Goal: Answer question/provide support

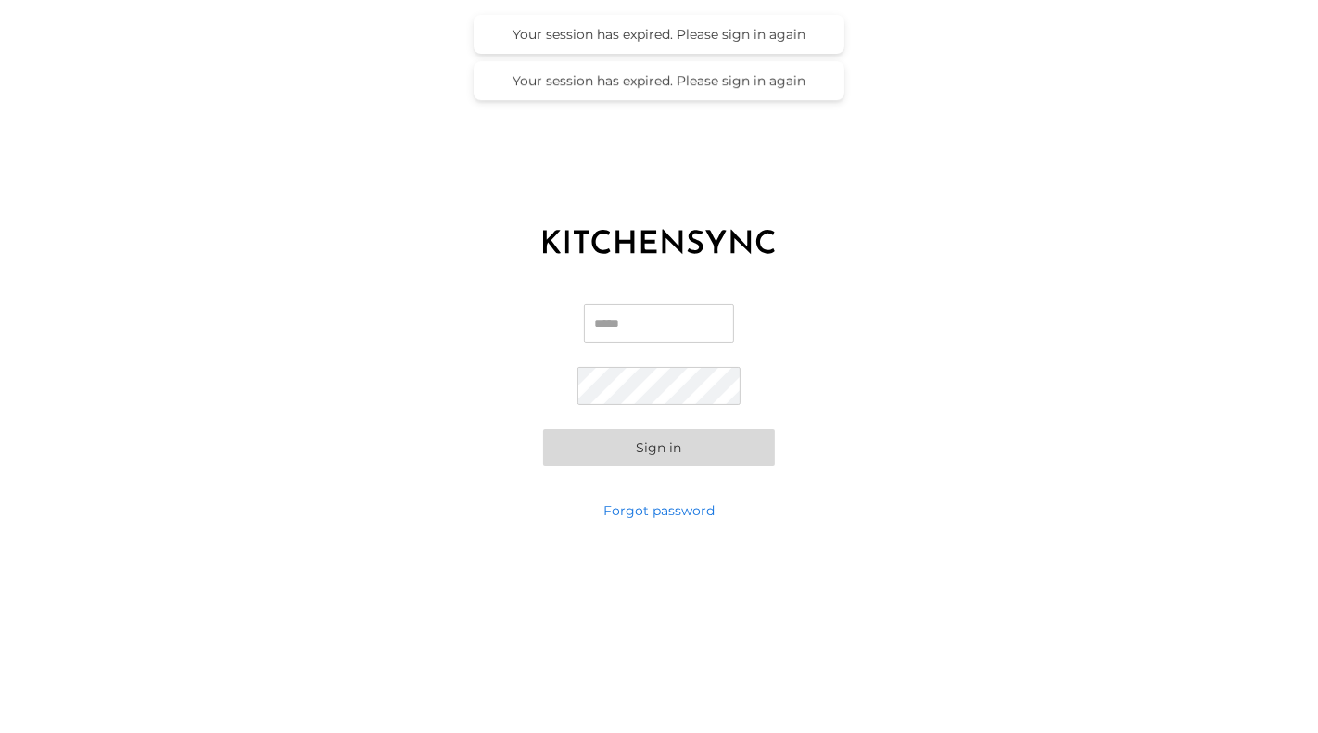
click at [634, 325] on input "Email" at bounding box center [659, 323] width 150 height 39
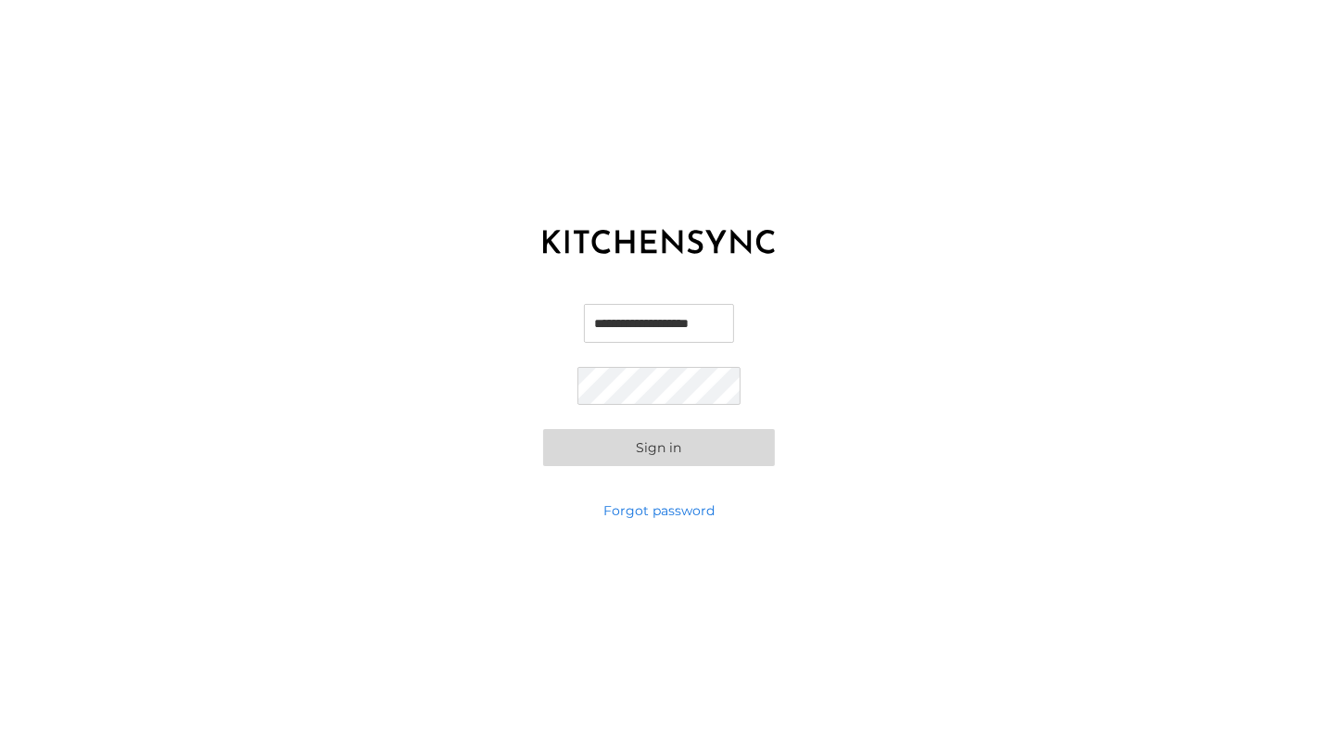
click at [665, 323] on input "**********" at bounding box center [659, 323] width 150 height 39
click at [0, 732] on com-1password-button at bounding box center [0, 733] width 0 height 0
type input "**********"
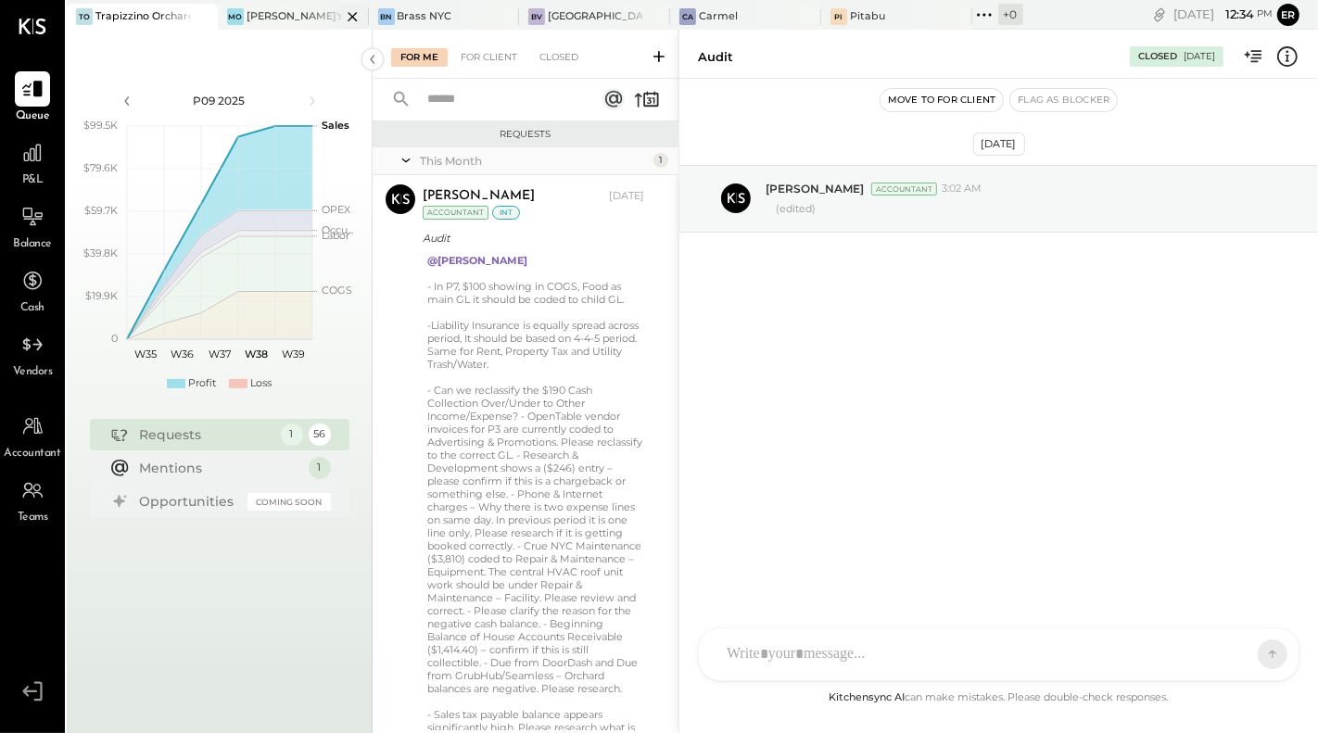
click at [280, 9] on div "[PERSON_NAME]'s" at bounding box center [279, 16] width 123 height 17
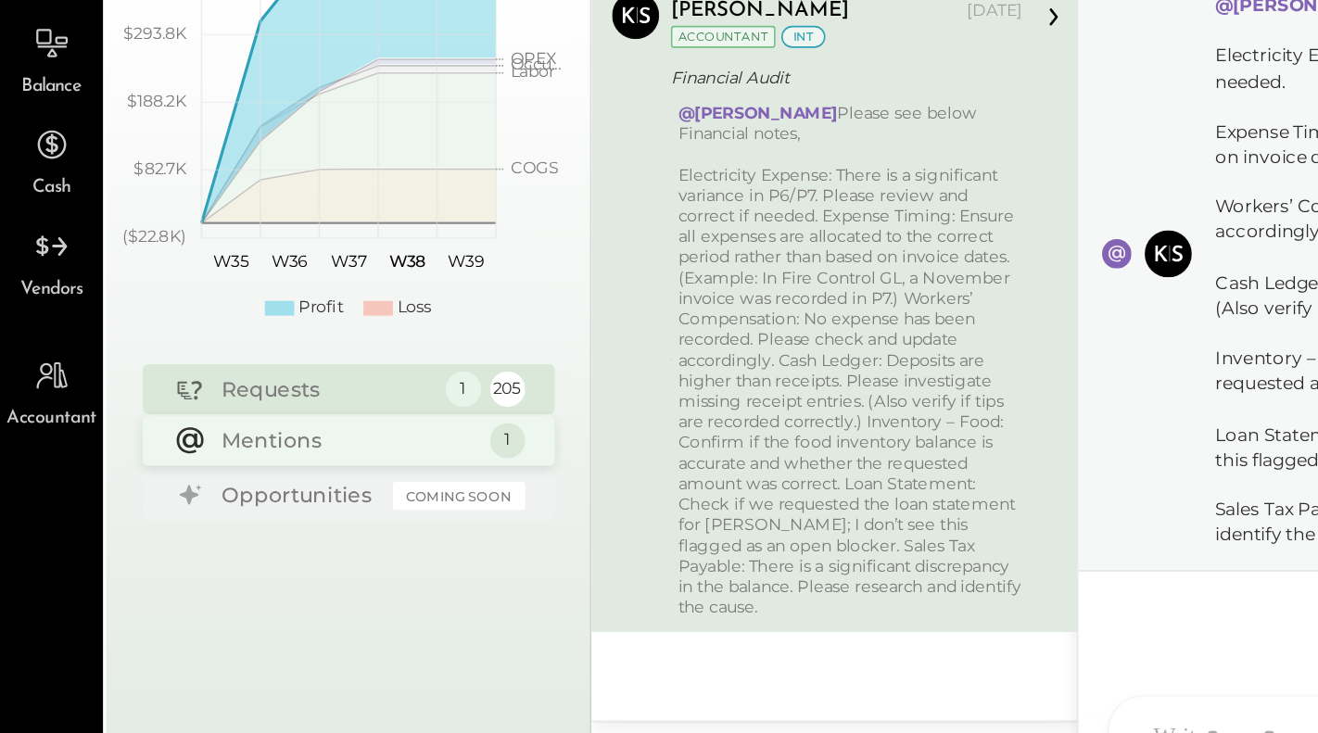
click at [189, 465] on div "Mentions" at bounding box center [219, 467] width 159 height 19
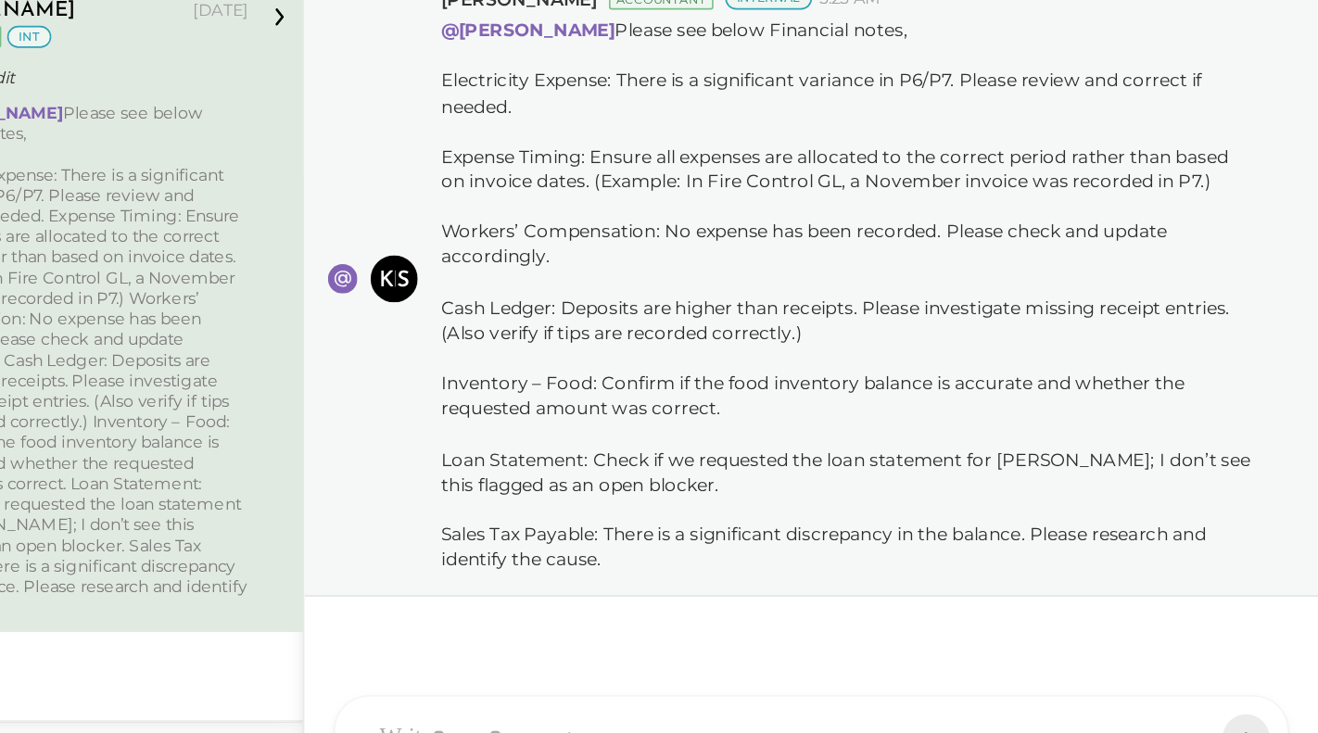
scroll to position [16, 0]
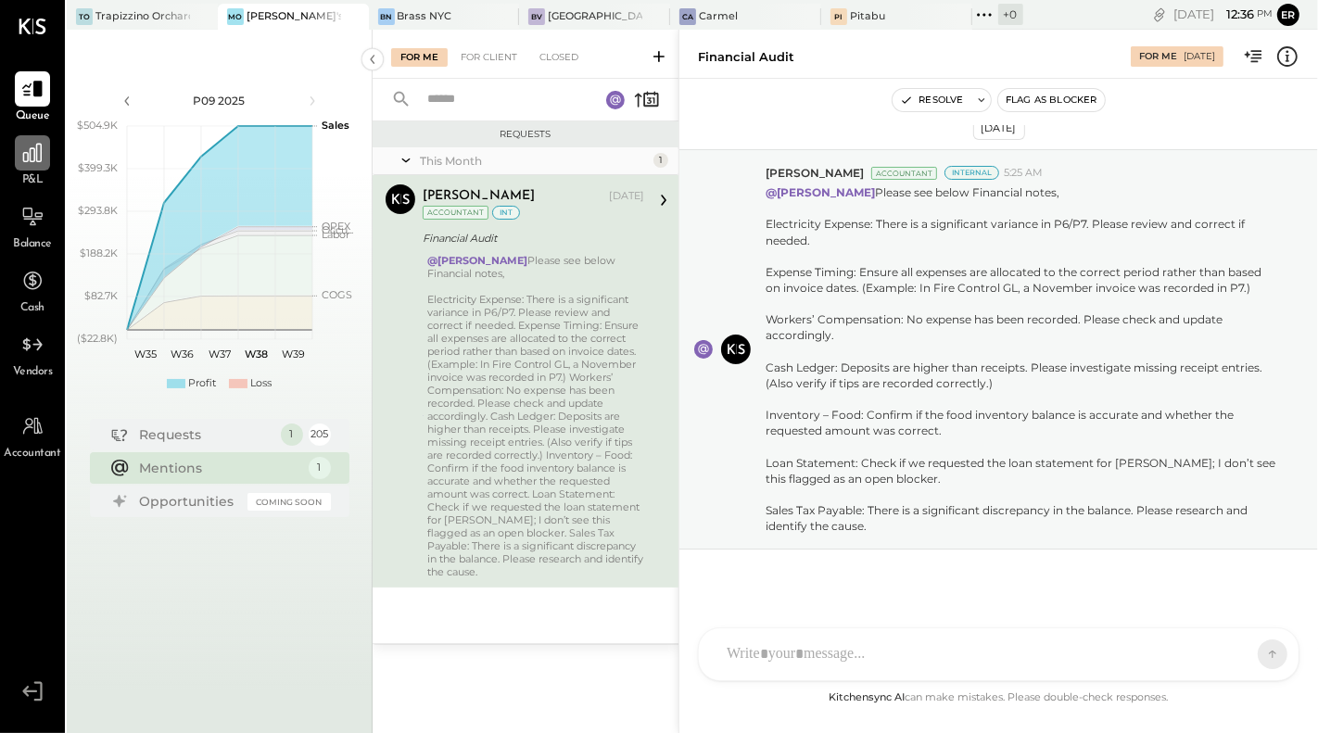
click at [31, 159] on icon at bounding box center [32, 153] width 24 height 24
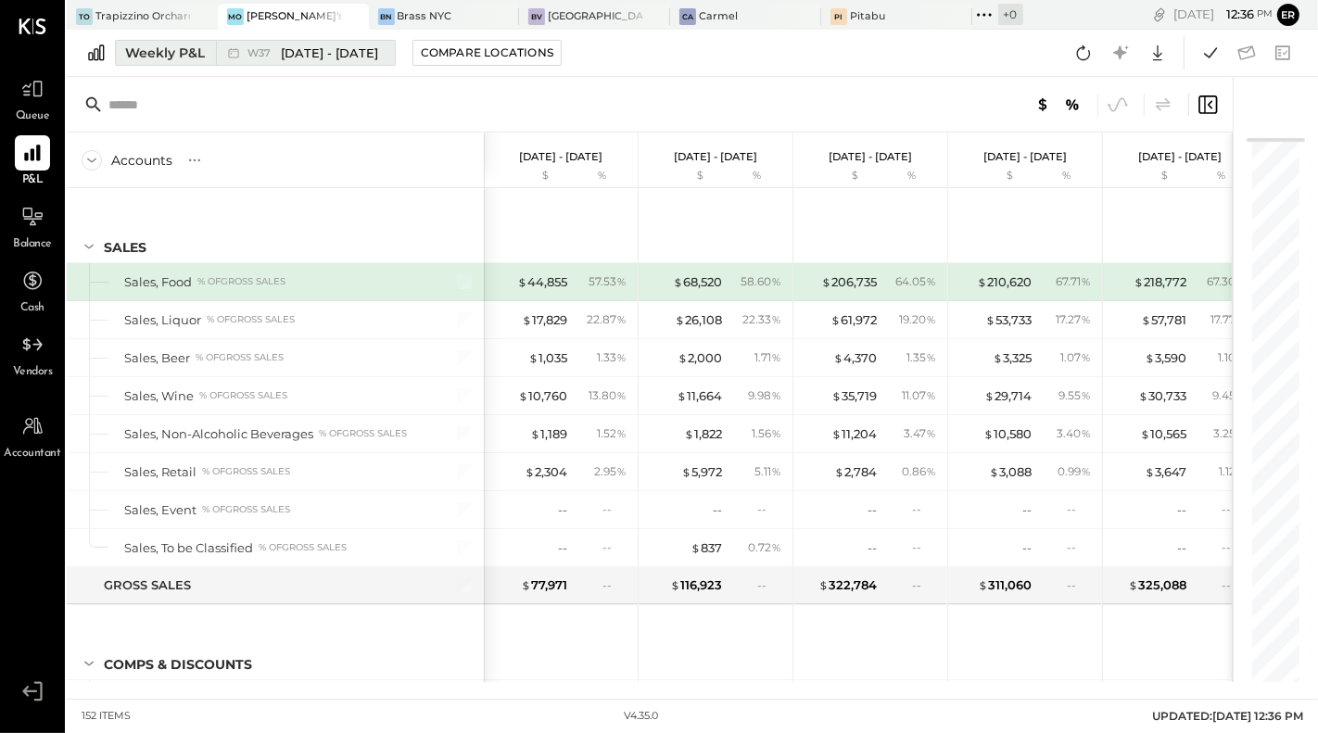
click at [174, 50] on div "Weekly P&L" at bounding box center [165, 53] width 80 height 19
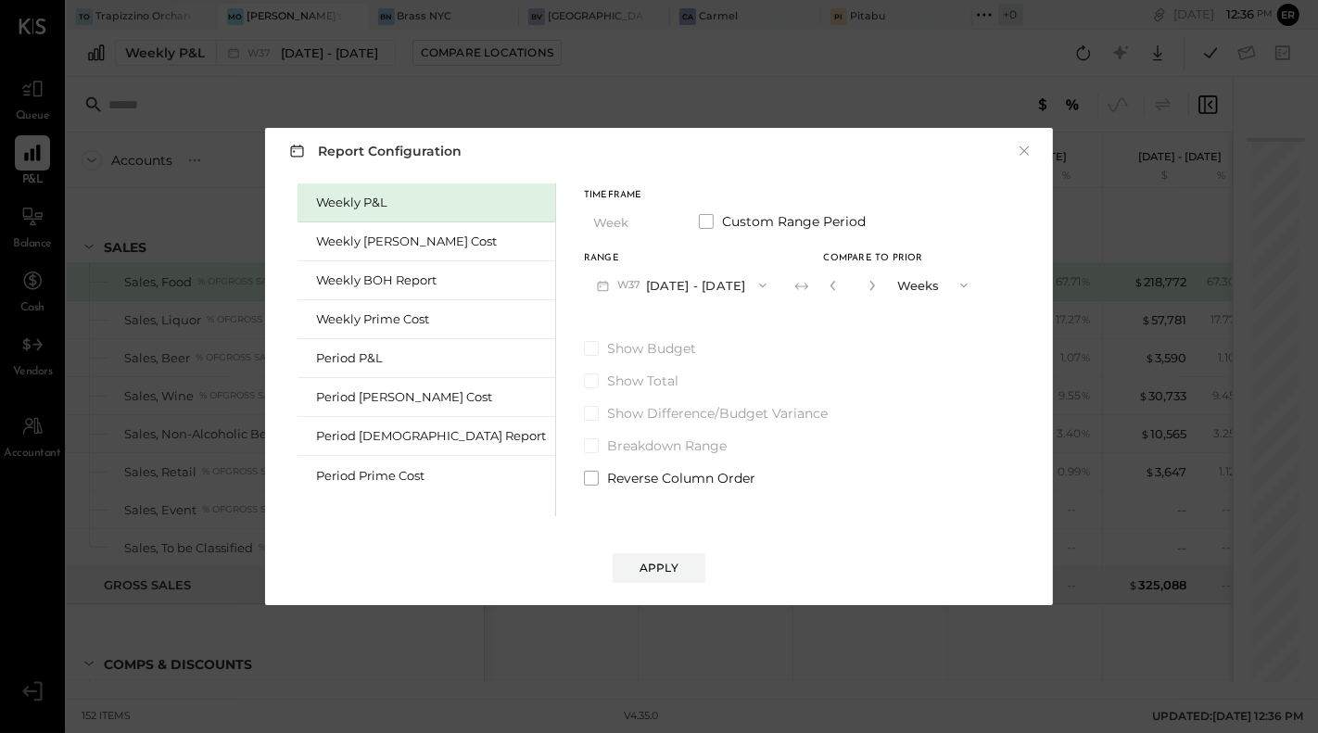
click at [609, 283] on button "W37 Sep 8 - 14, 2025" at bounding box center [682, 285] width 196 height 34
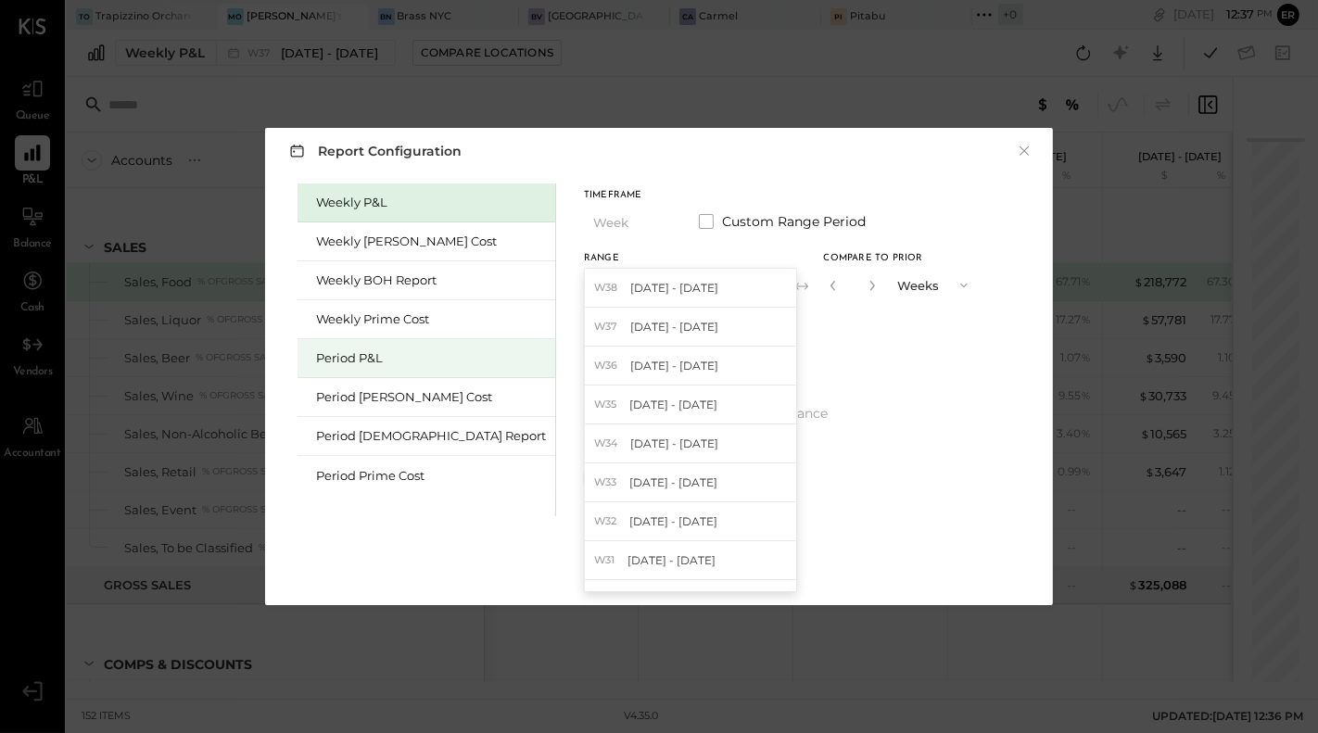
click at [358, 358] on div "Period P&L" at bounding box center [431, 359] width 230 height 18
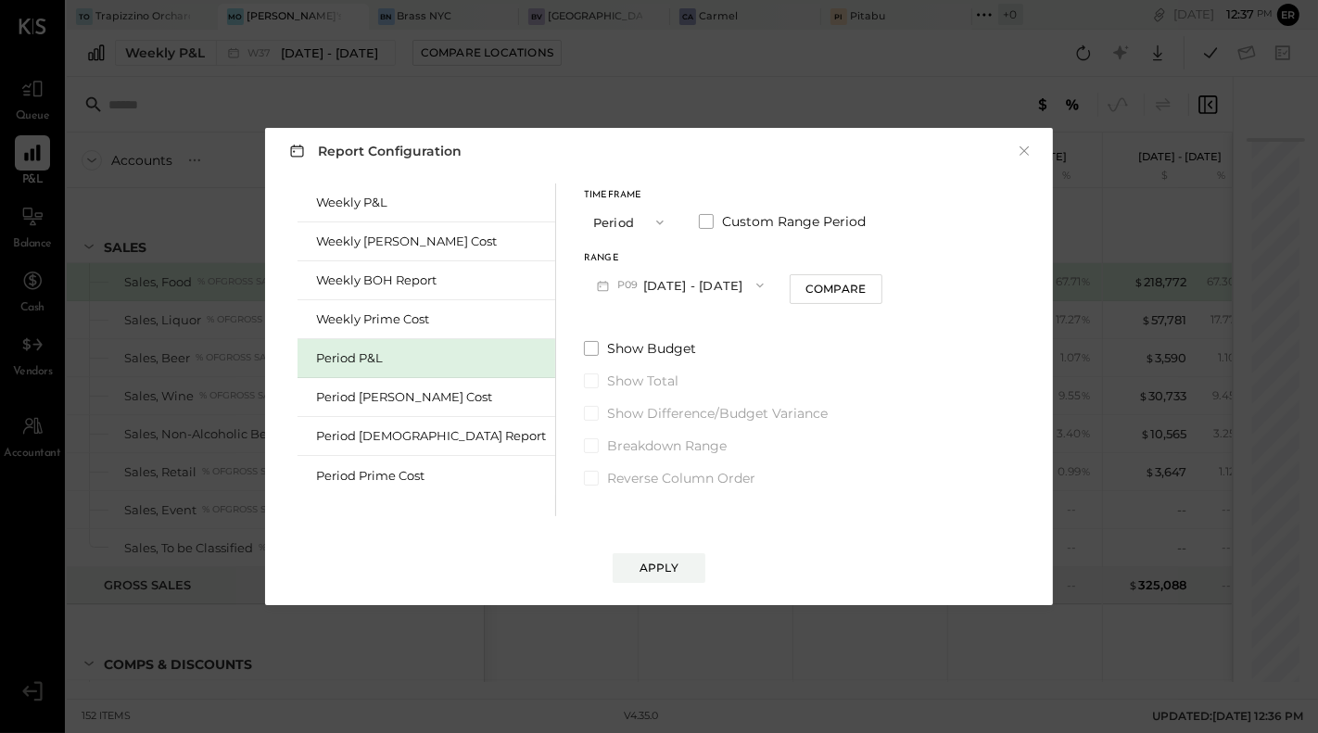
click at [670, 284] on button "P09 Aug 25 - Sep 28, 2025" at bounding box center [680, 285] width 193 height 34
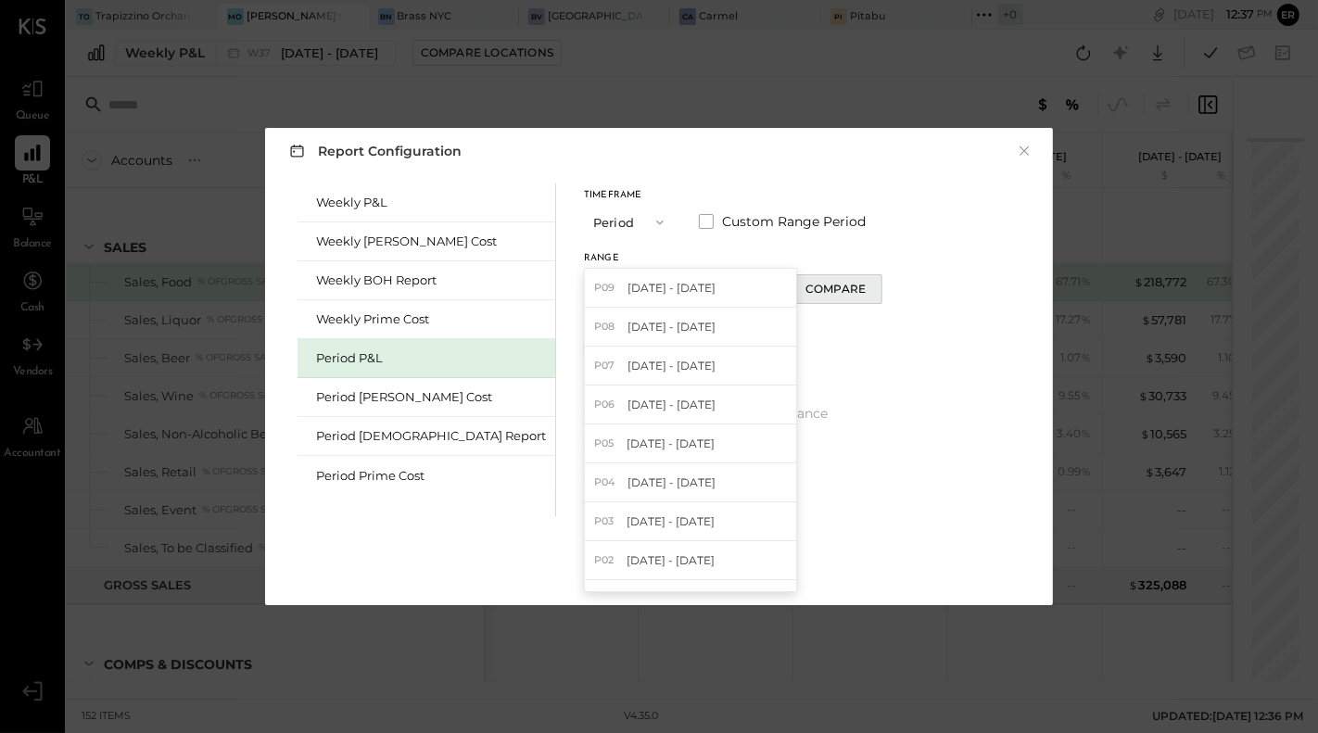
click at [806, 287] on div "Compare" at bounding box center [836, 289] width 60 height 16
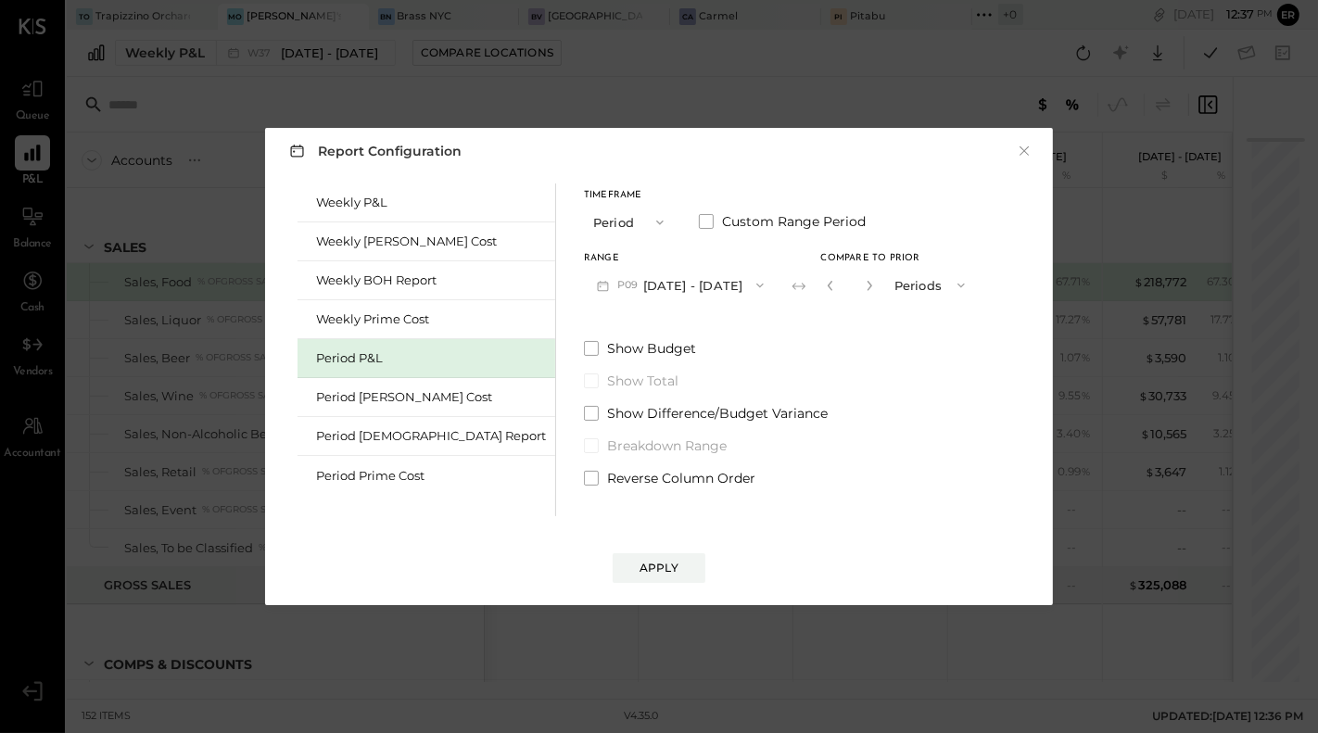
click at [958, 286] on icon "button" at bounding box center [961, 286] width 7 height 5
click at [889, 286] on div "Periods" at bounding box center [931, 285] width 91 height 33
click at [864, 283] on icon "button" at bounding box center [869, 285] width 11 height 11
click at [867, 282] on icon "button" at bounding box center [869, 286] width 5 height 10
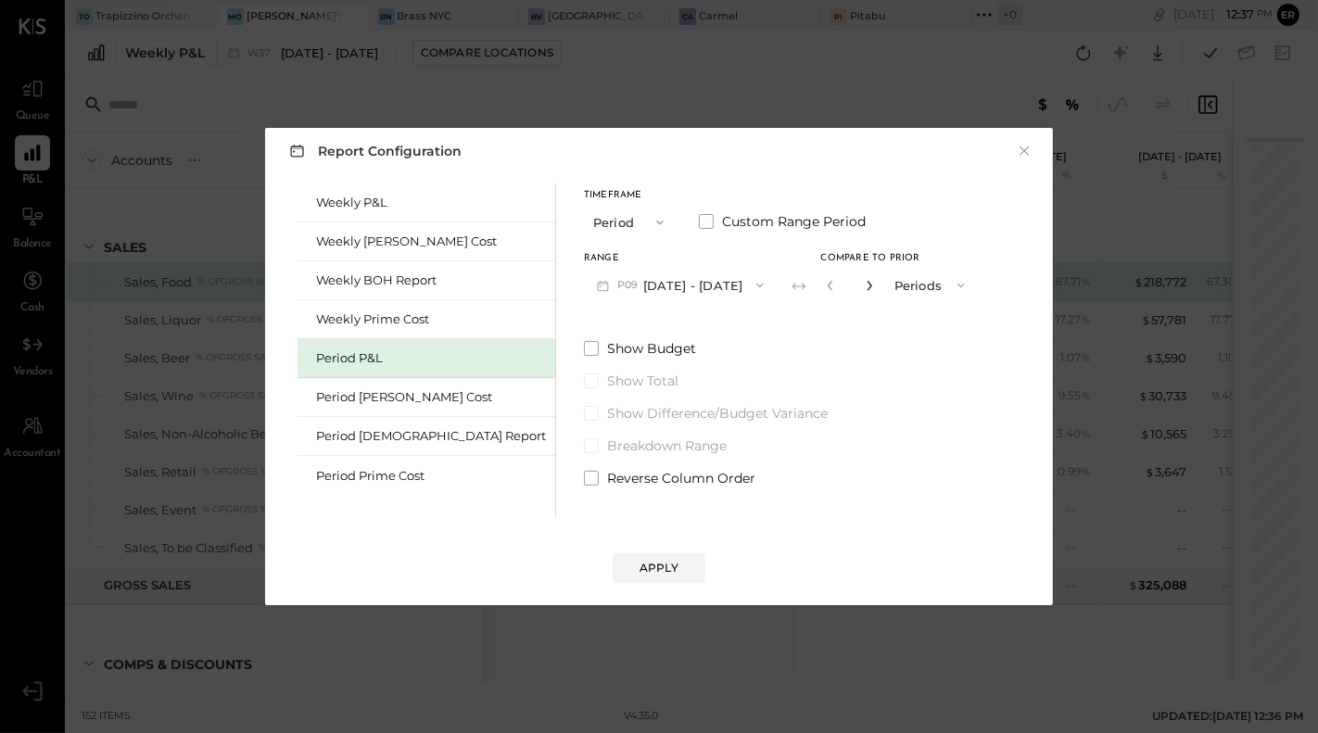
type input "*"
click at [671, 568] on div "Apply" at bounding box center [659, 568] width 39 height 16
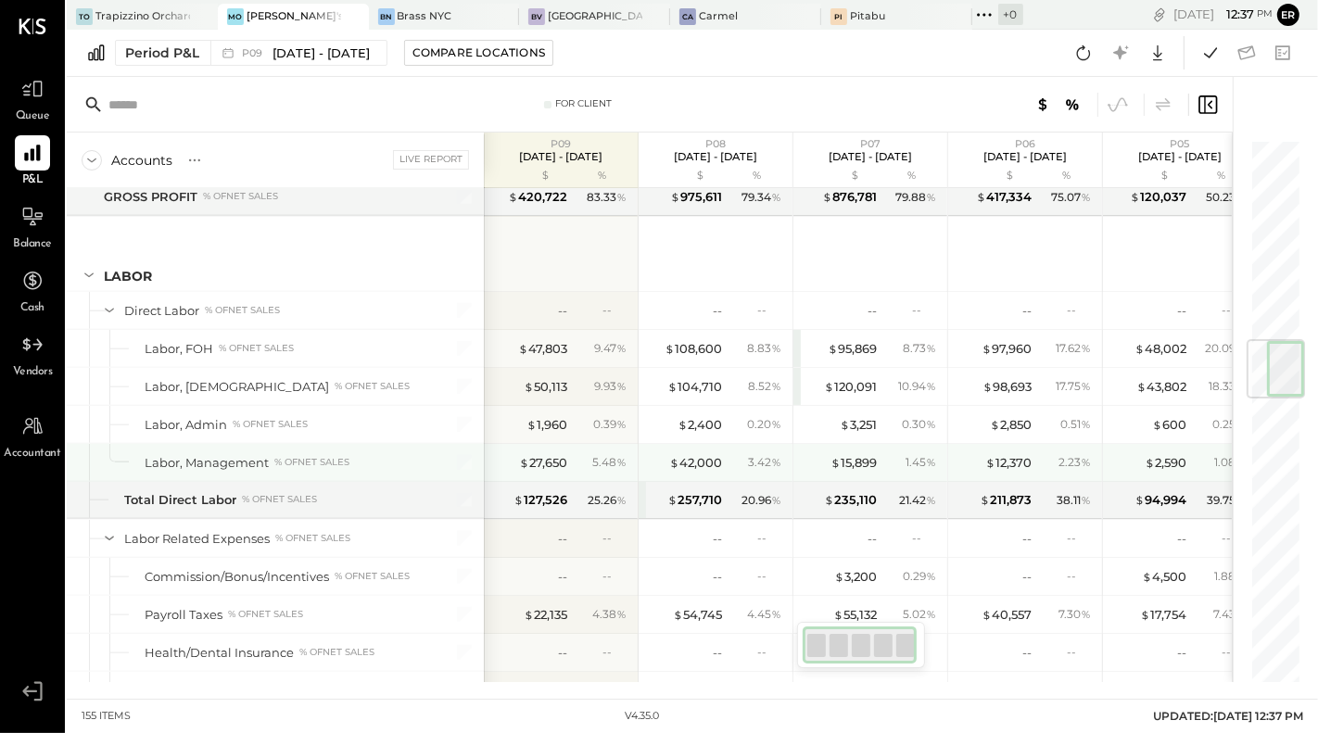
scroll to position [1680, 0]
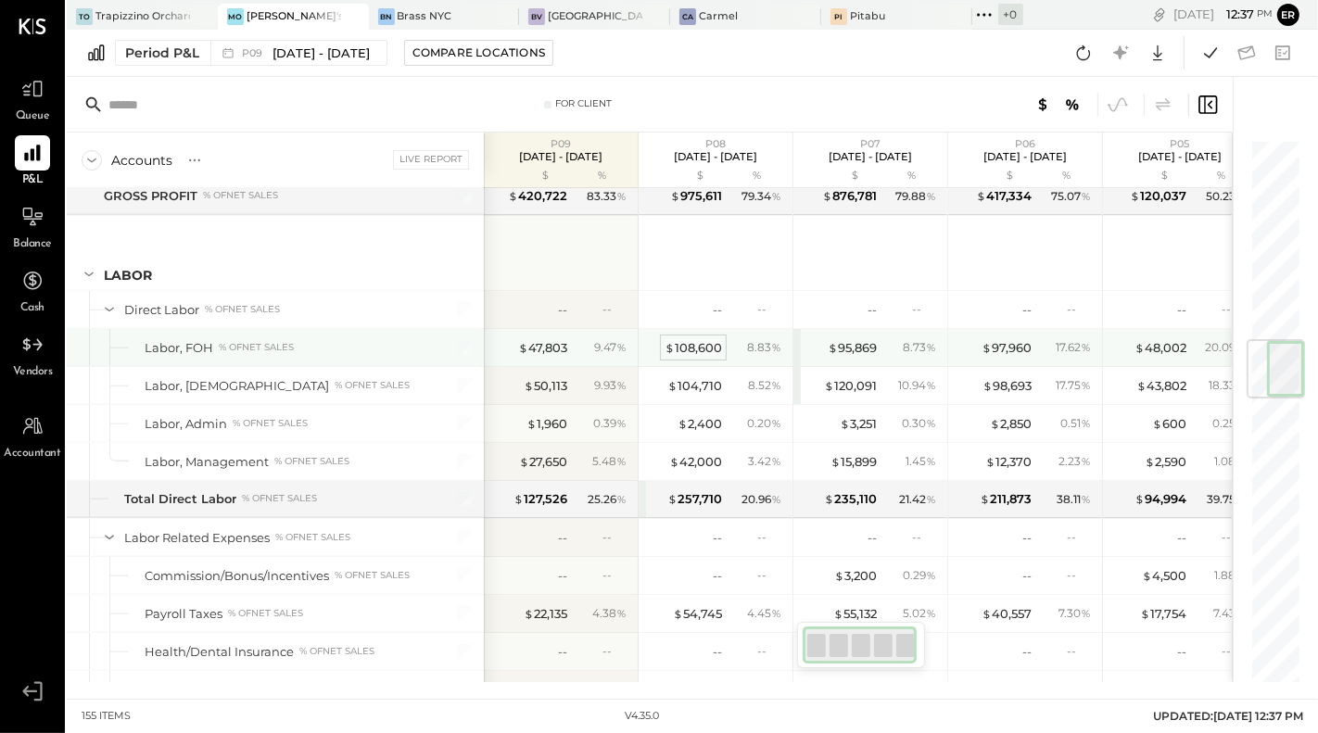
click at [700, 339] on div "$ 108,600" at bounding box center [693, 348] width 57 height 18
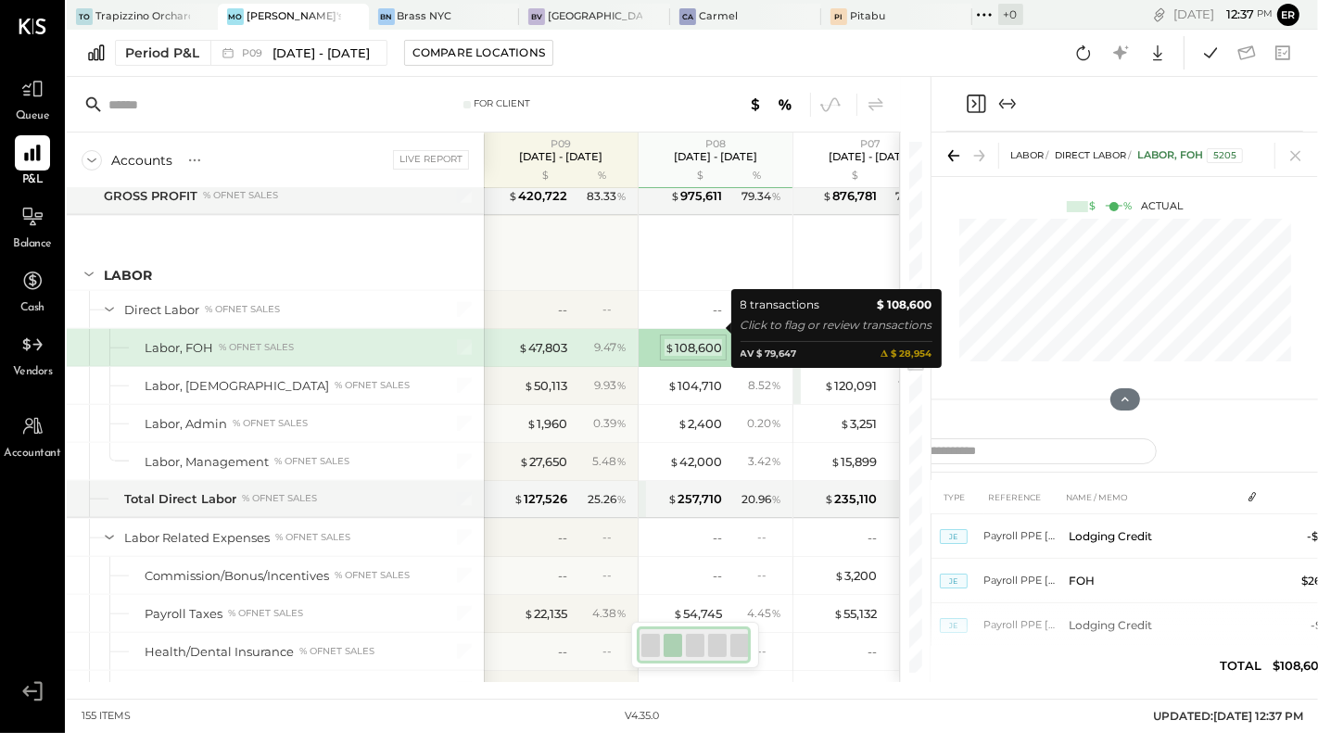
click at [700, 339] on div "$ 108,600" at bounding box center [693, 348] width 57 height 18
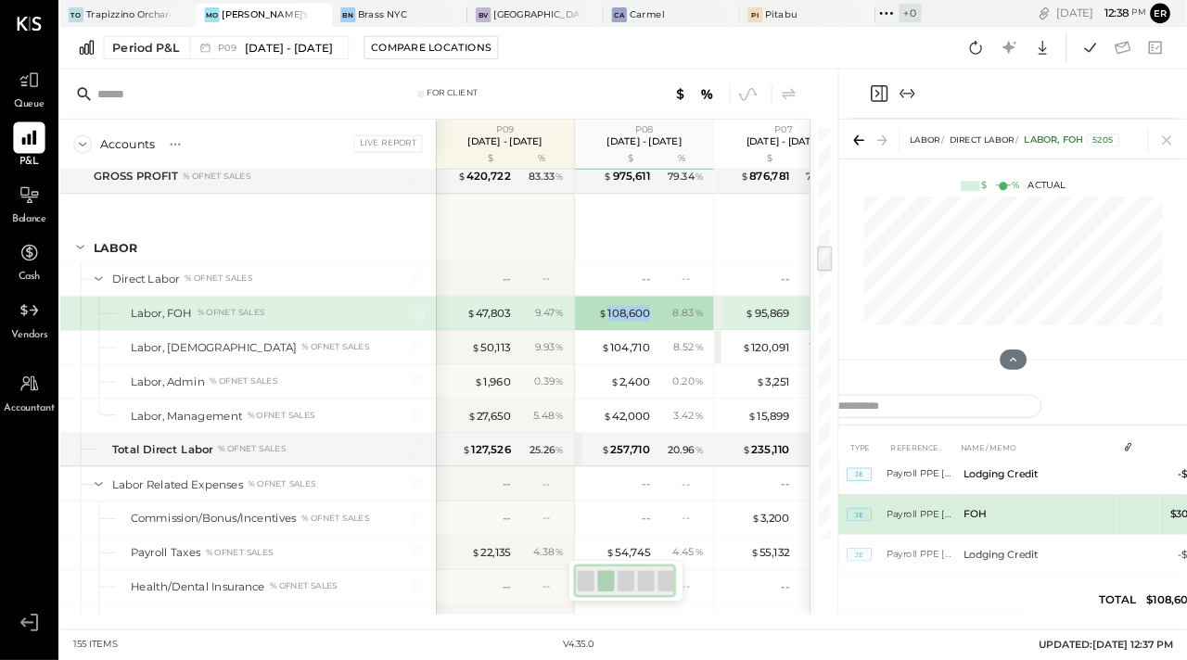
scroll to position [188, 0]
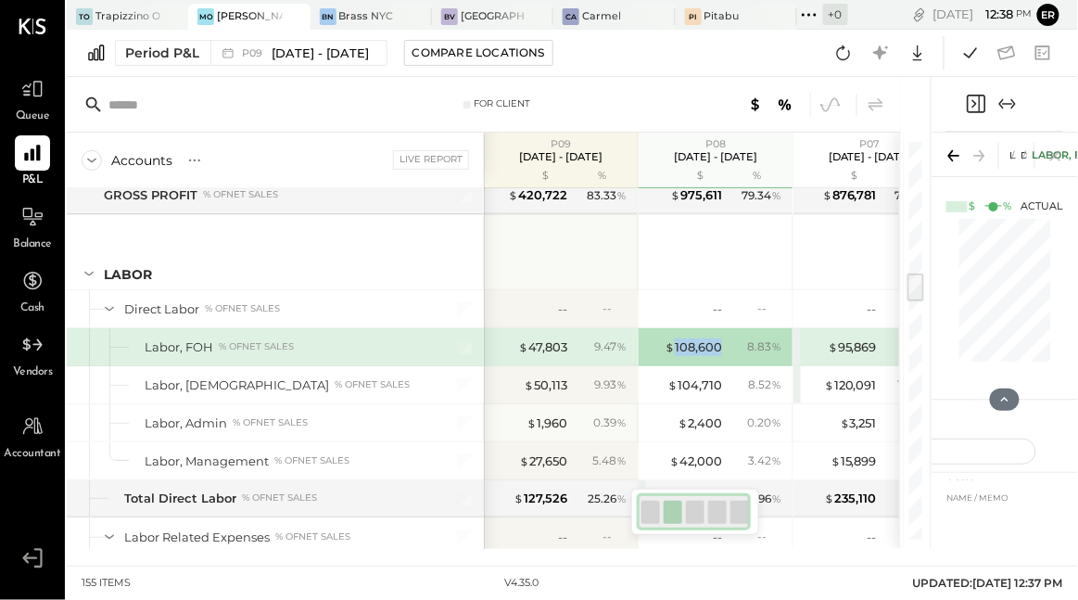
click at [954, 154] on icon at bounding box center [954, 156] width 26 height 26
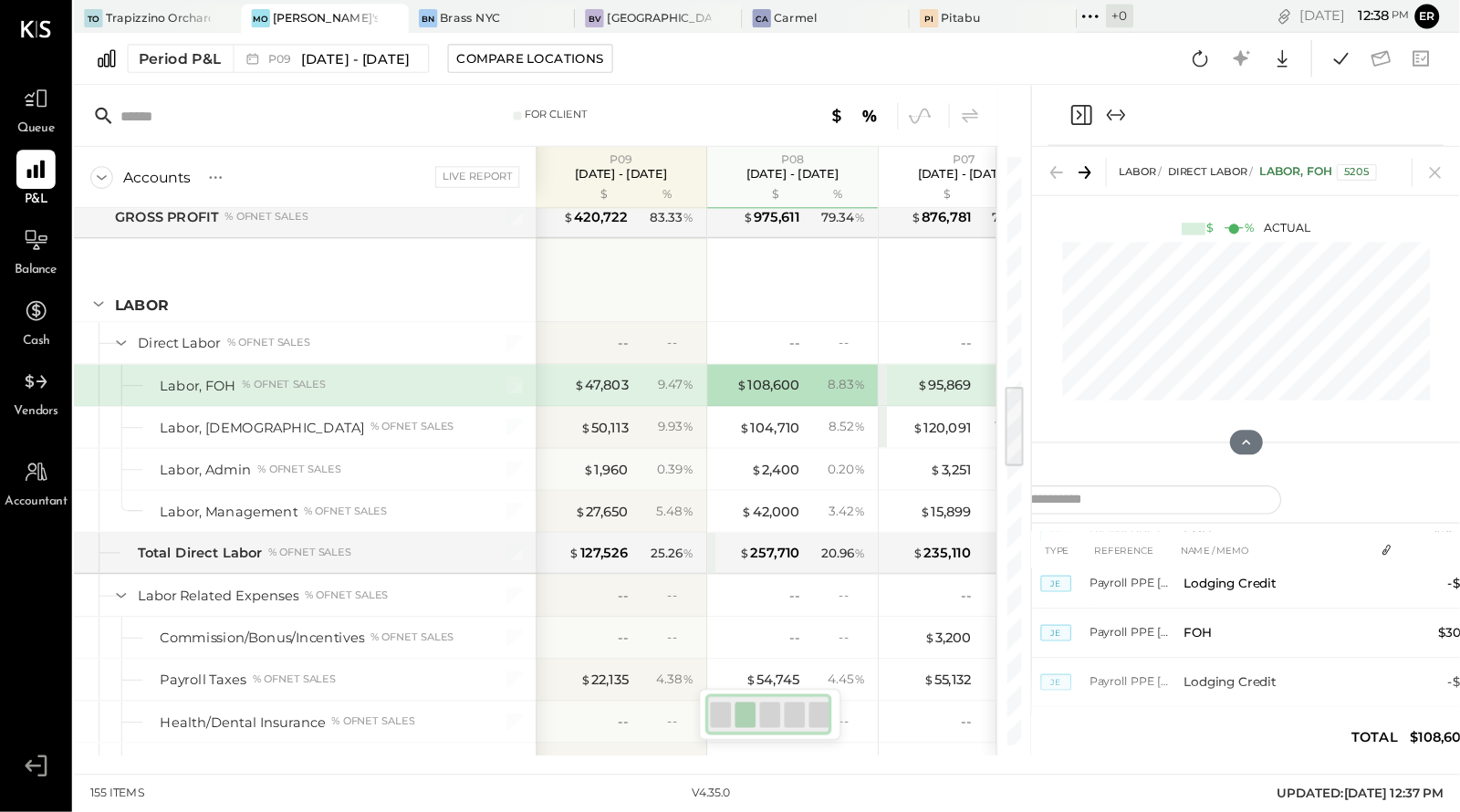
scroll to position [156, 0]
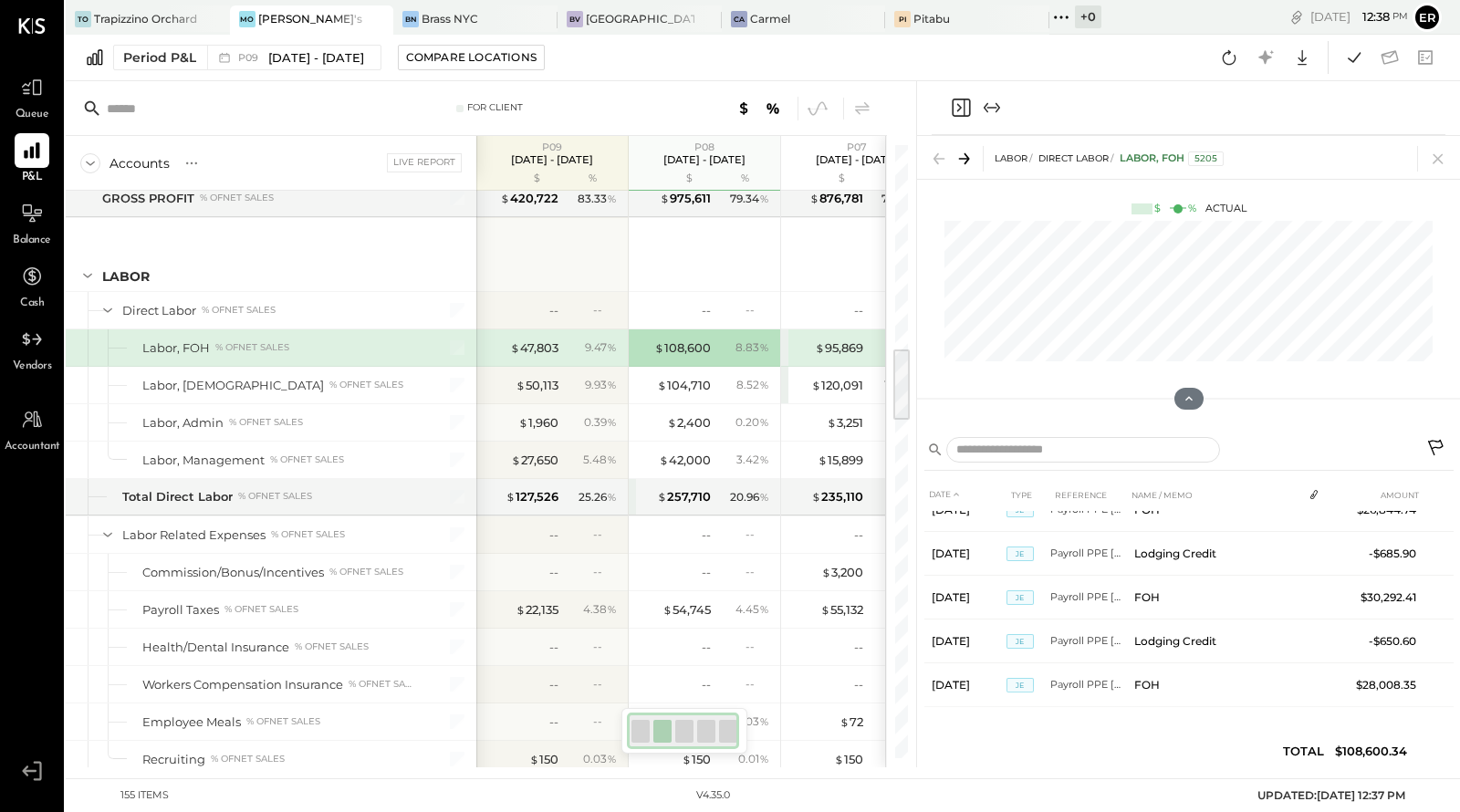
click at [1298, 720] on div "DATE TYPE REFERENCE NAME / MEMO AMOUNT Aug 3, 25 JE Payroll PPE 8.3.25 Lodging …" at bounding box center [1189, 627] width 530 height 298
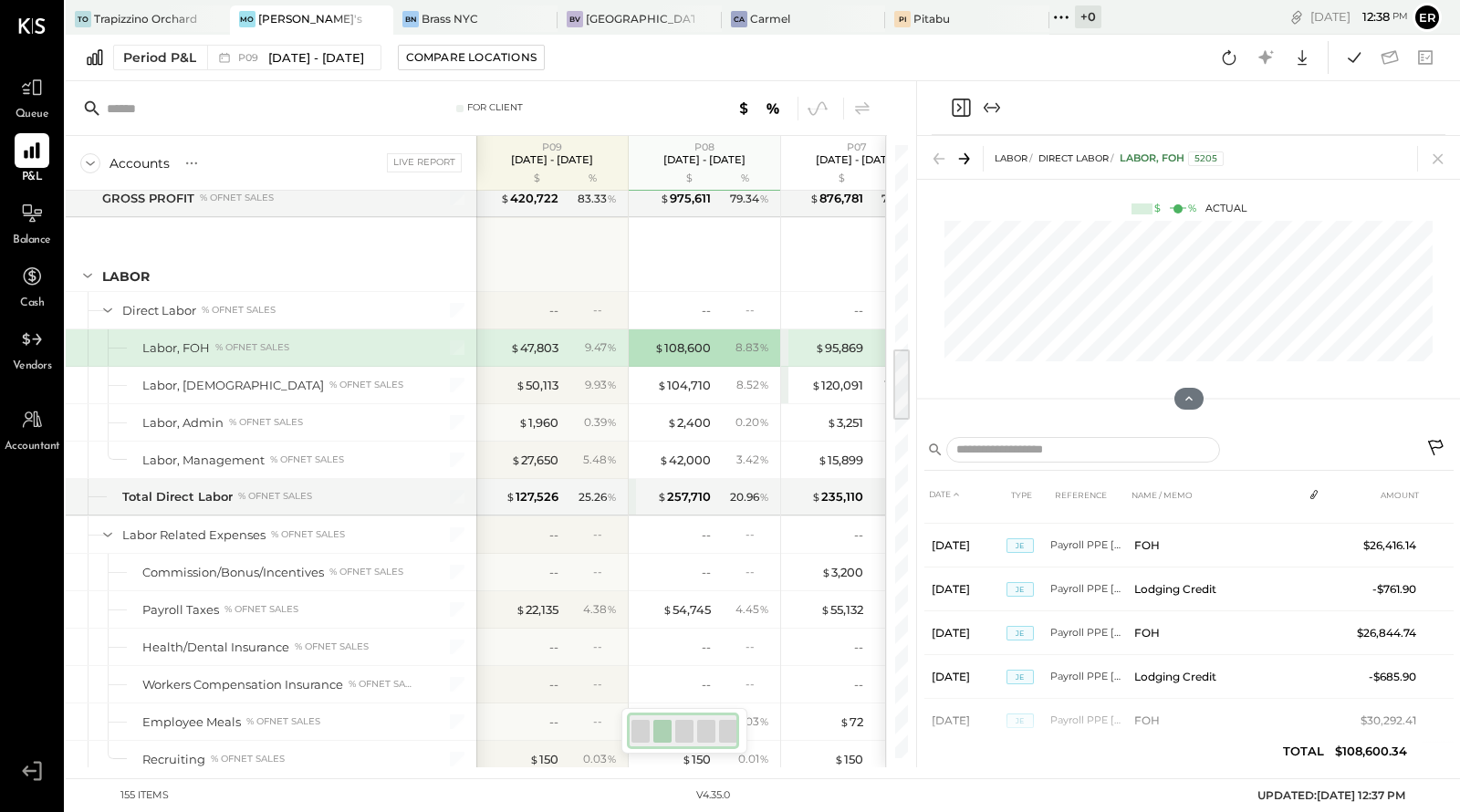
scroll to position [0, 0]
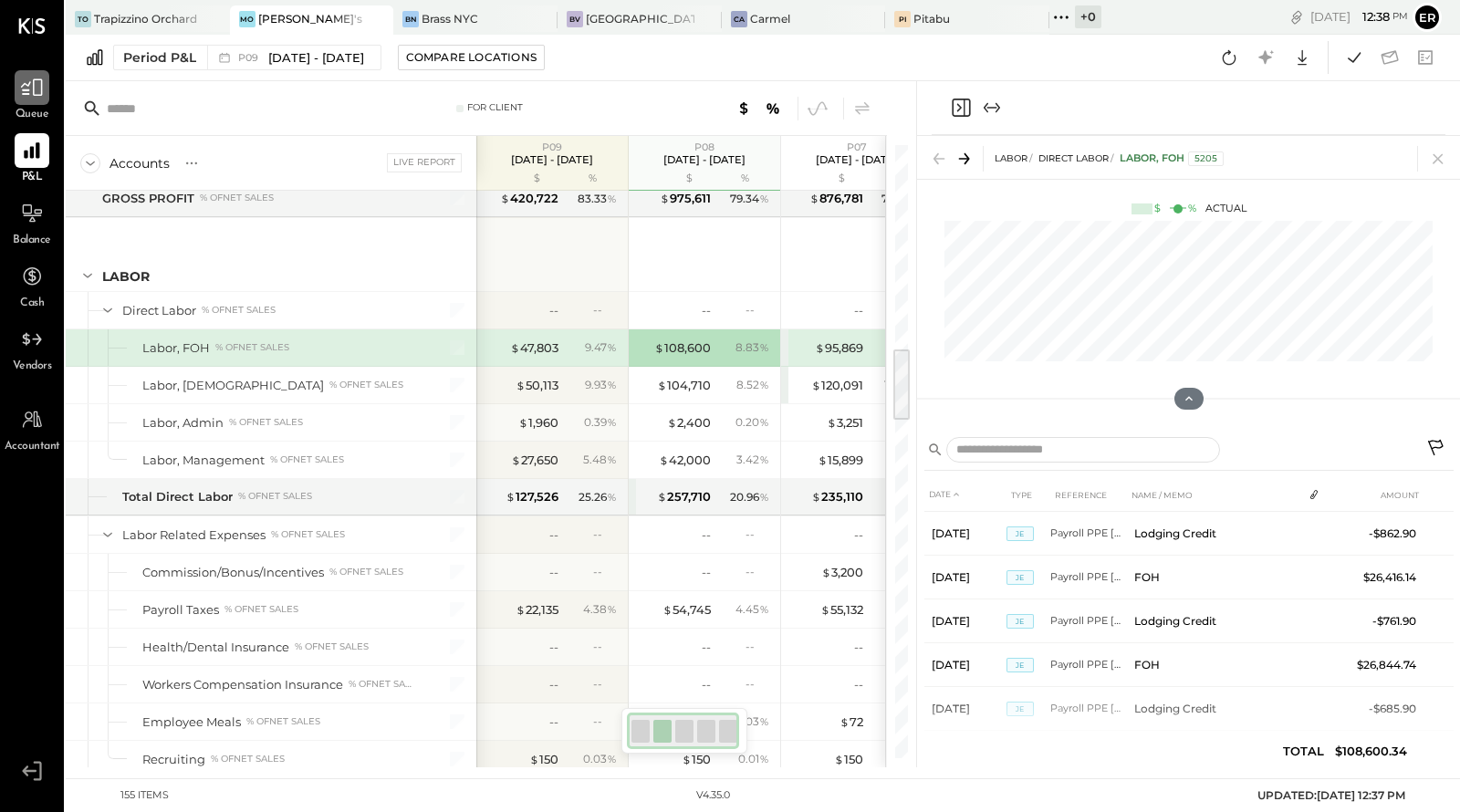
click at [31, 94] on icon at bounding box center [32, 88] width 24 height 24
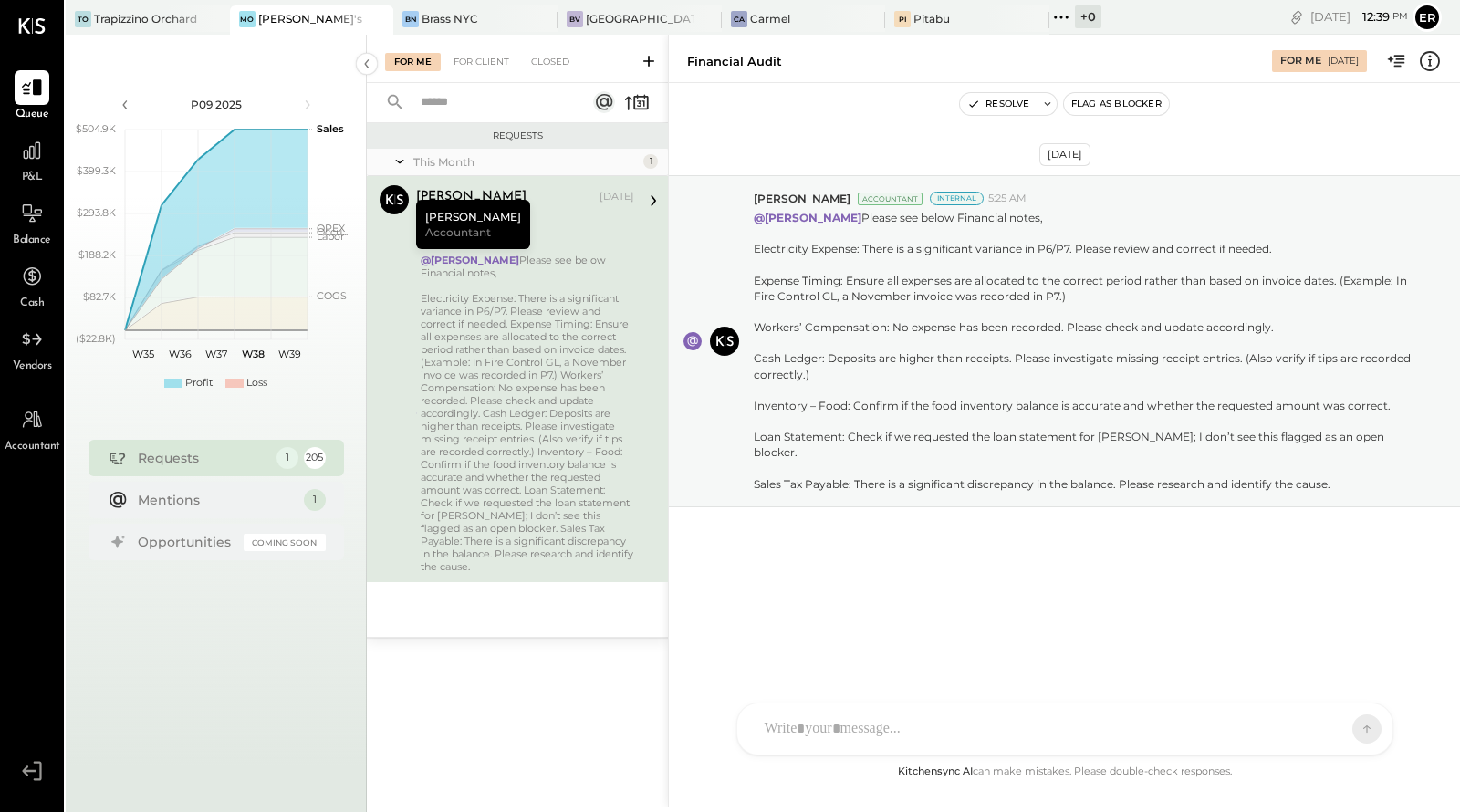
click at [450, 160] on div "This Month" at bounding box center [526, 162] width 225 height 16
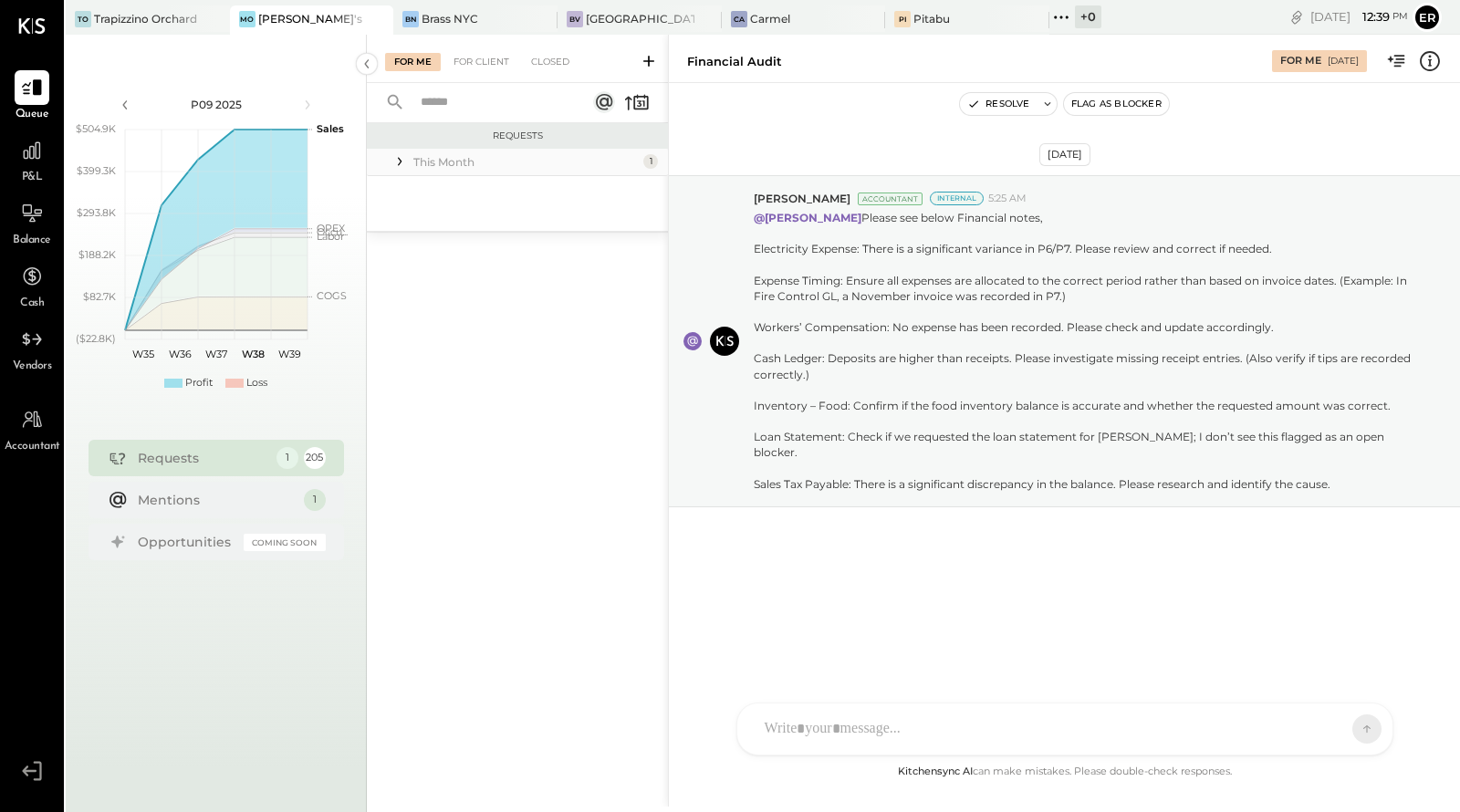
click at [450, 160] on div "This Month" at bounding box center [526, 162] width 225 height 16
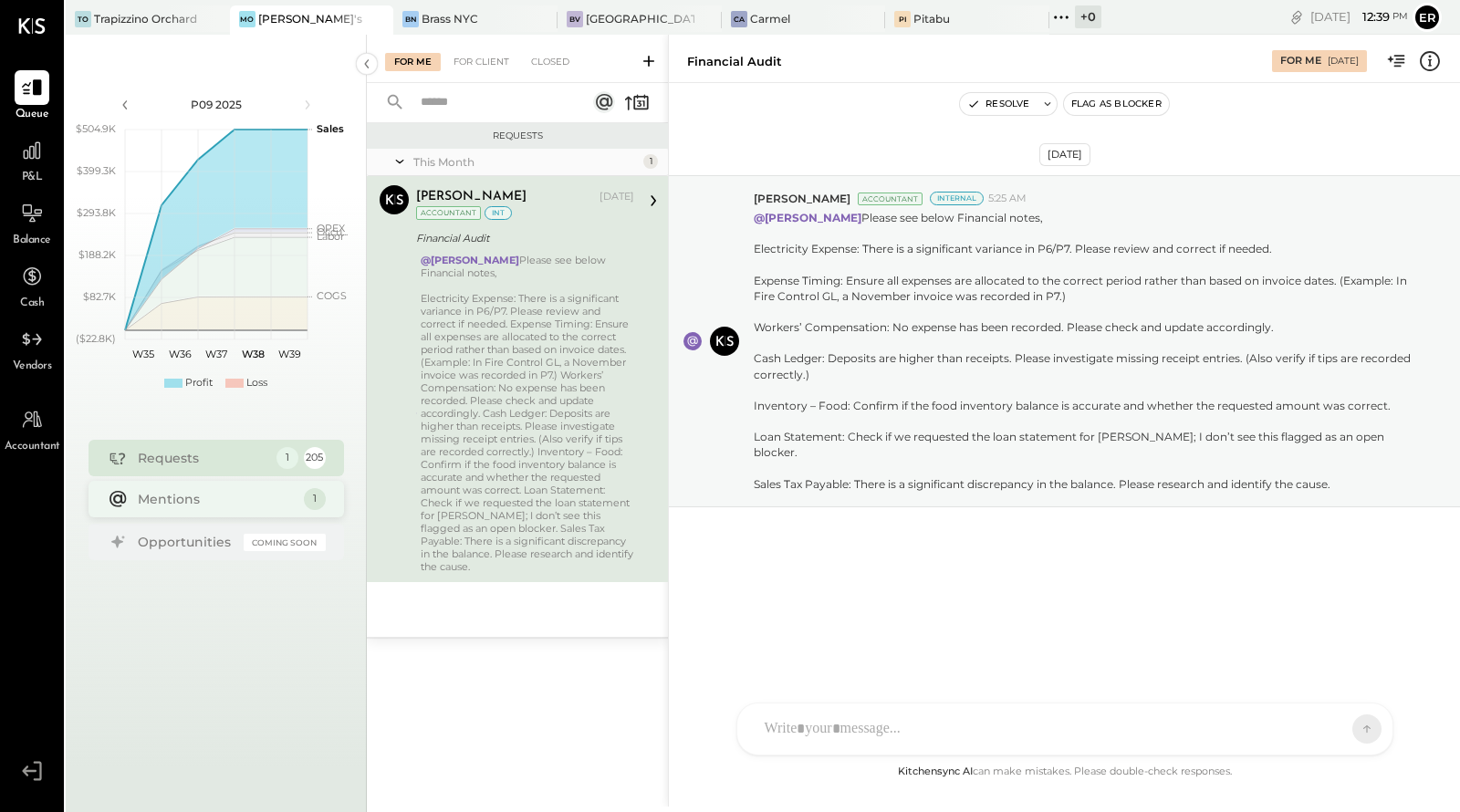
click at [192, 499] on div "Mentions" at bounding box center [216, 499] width 157 height 19
click at [192, 499] on div "Mentions" at bounding box center [216, 500] width 157 height 19
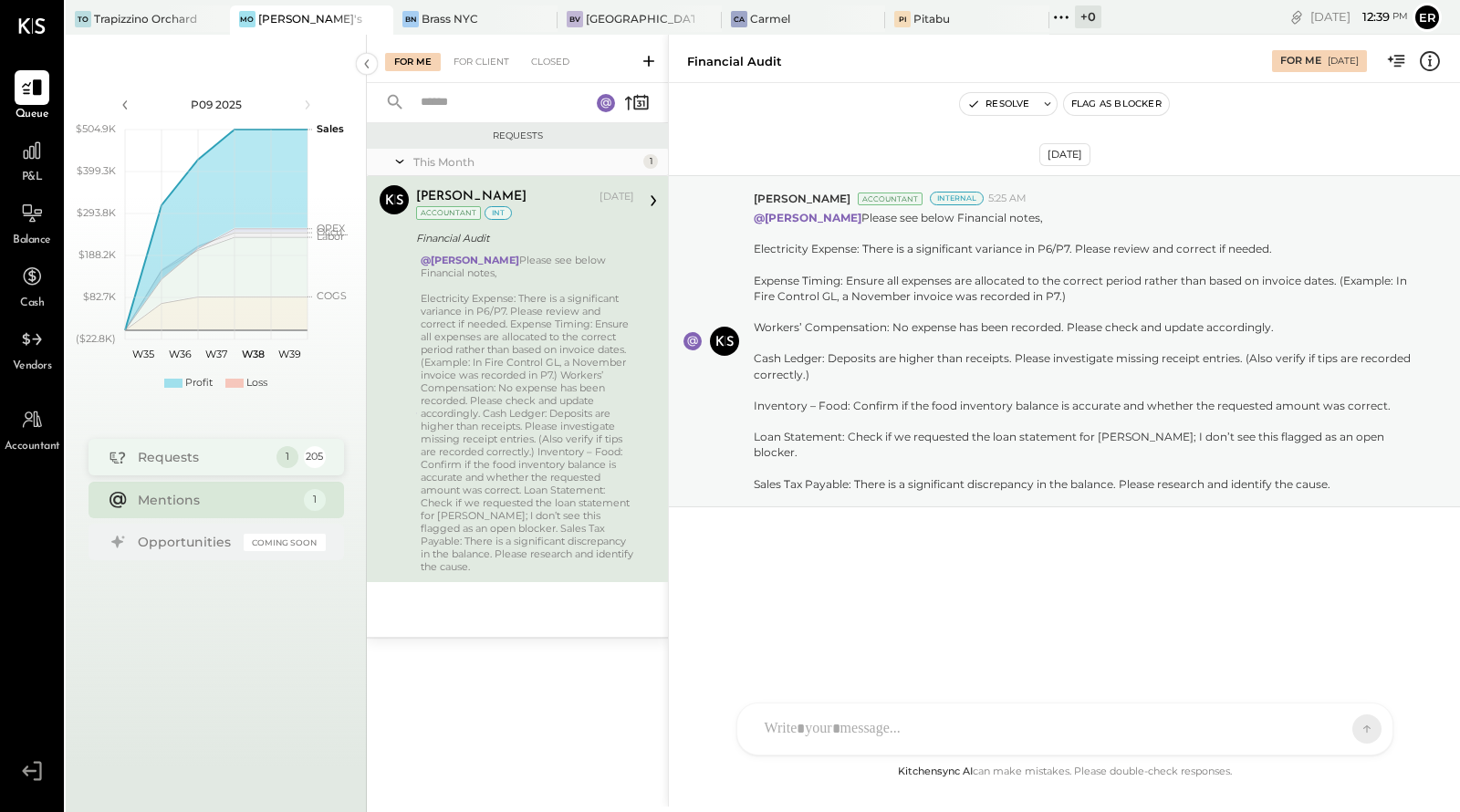
click at [187, 456] on div "Requests" at bounding box center [203, 457] width 130 height 19
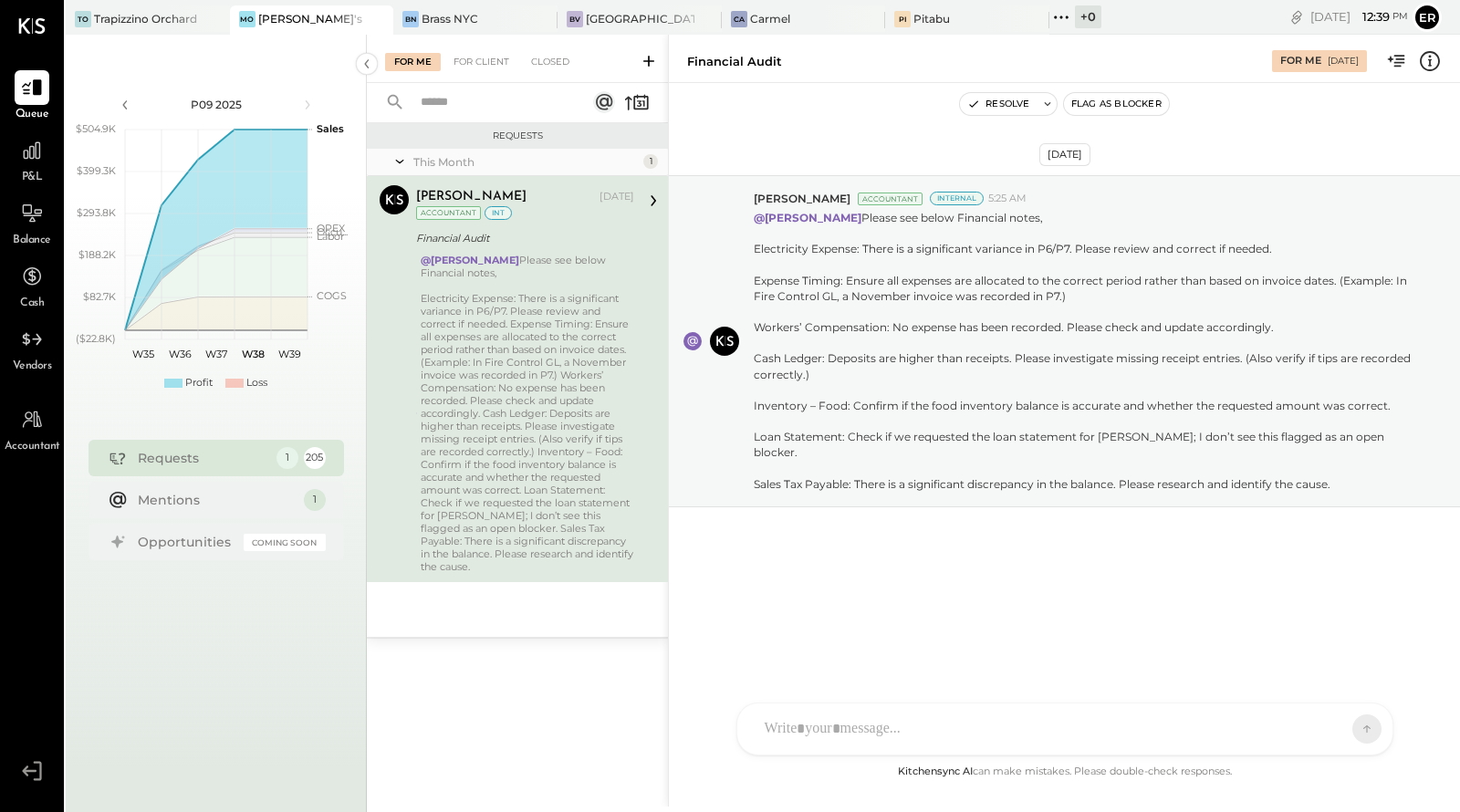
click at [444, 169] on div "This Month 1" at bounding box center [518, 162] width 301 height 28
click at [871, 720] on div at bounding box center [1048, 728] width 586 height 40
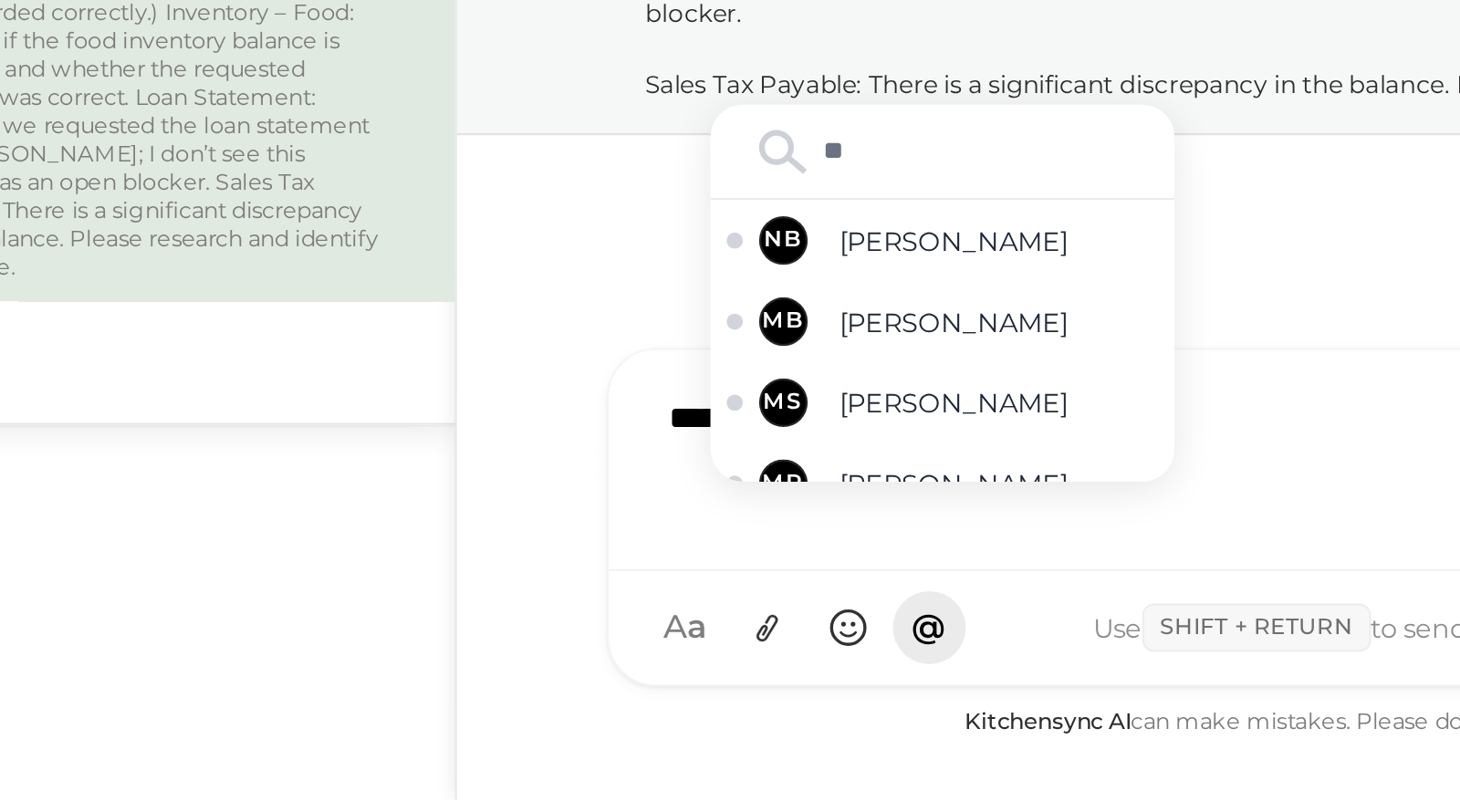
type input "***"
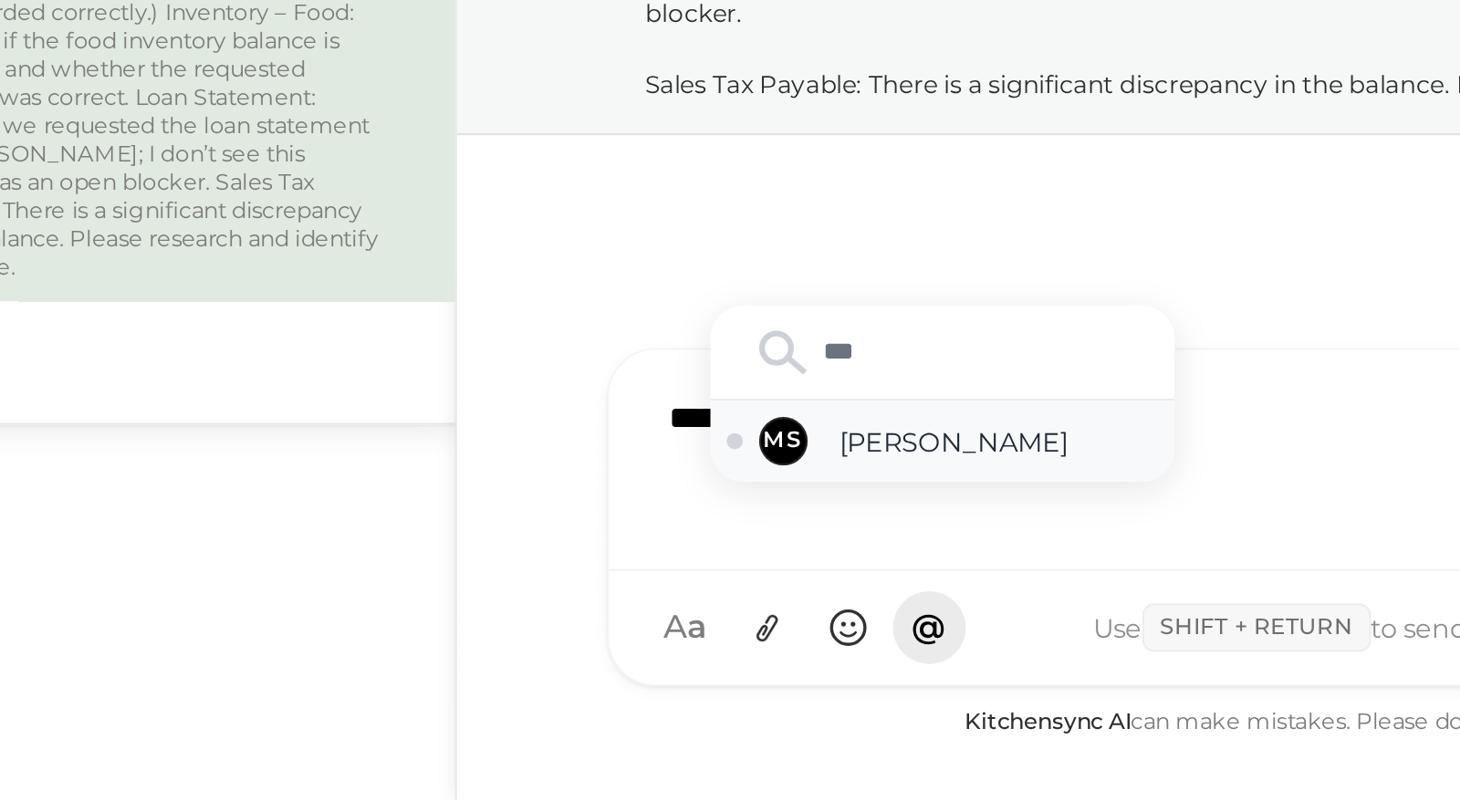
click at [900, 638] on span "[PERSON_NAME]" at bounding box center [914, 646] width 144 height 18
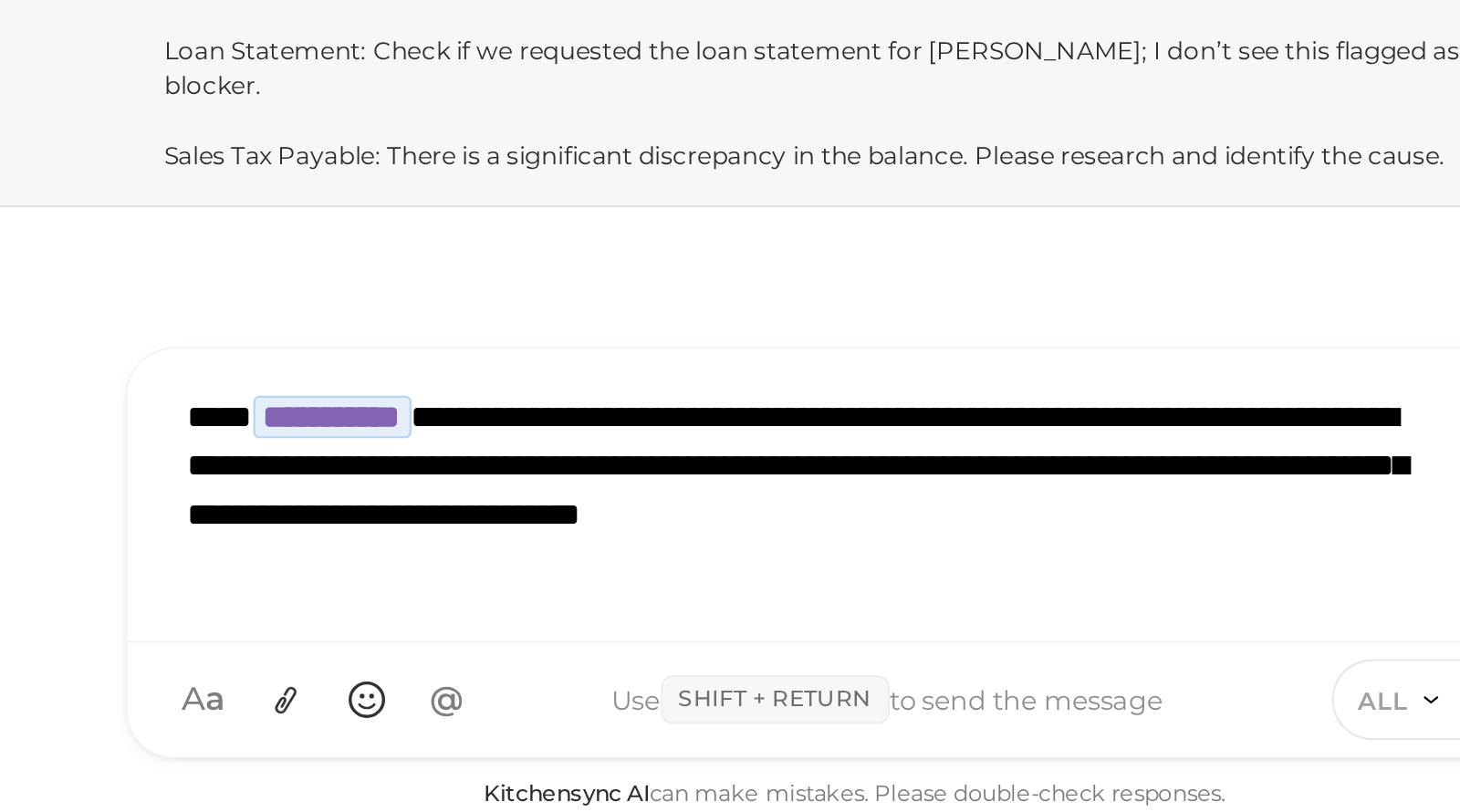
click at [941, 599] on div "**********" at bounding box center [1066, 636] width 620 height 106
click at [835, 647] on div "**********" at bounding box center [1066, 636] width 620 height 106
click at [799, 673] on div "**********" at bounding box center [1066, 636] width 620 height 106
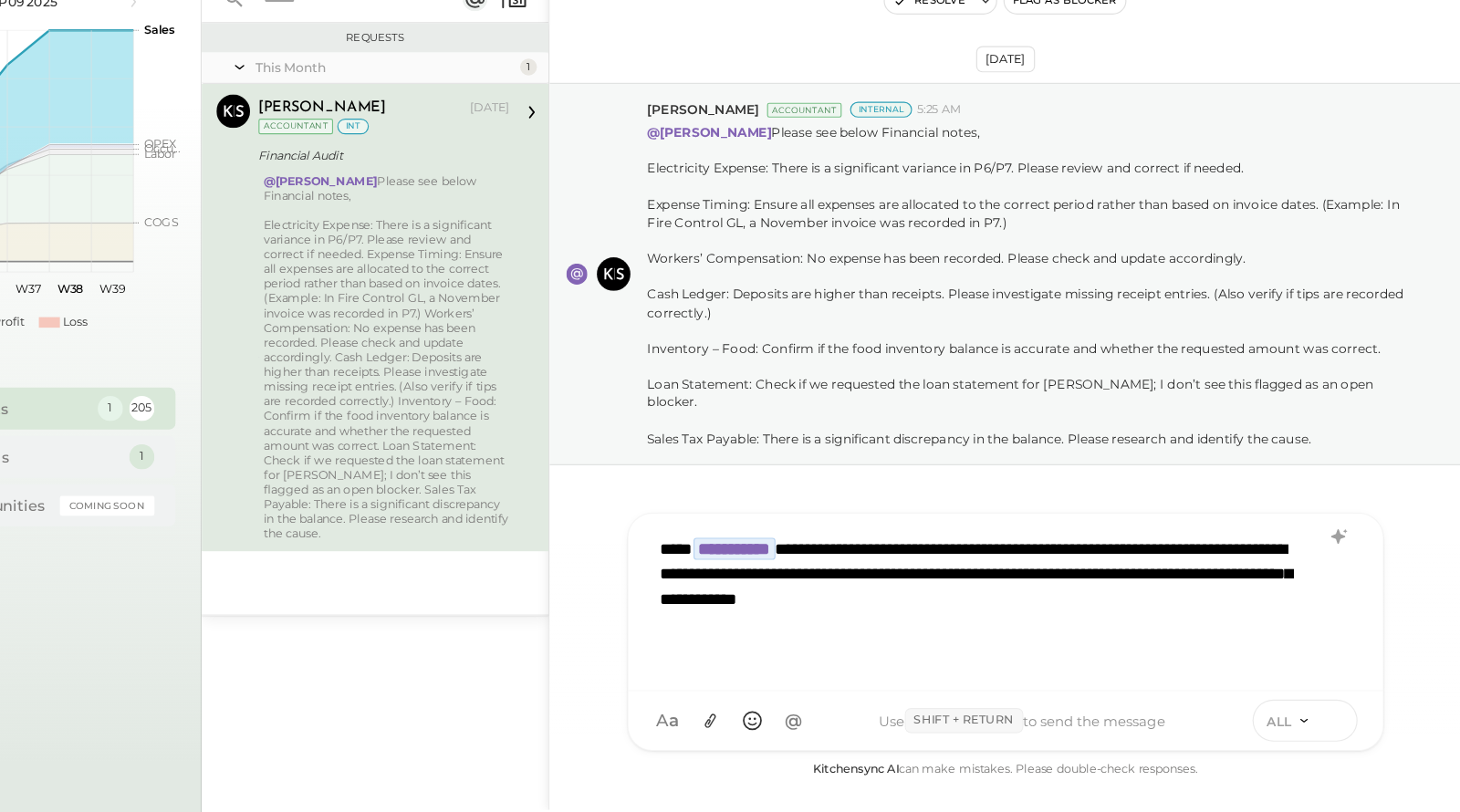
click at [1298, 720] on icon at bounding box center [1352, 728] width 17 height 19
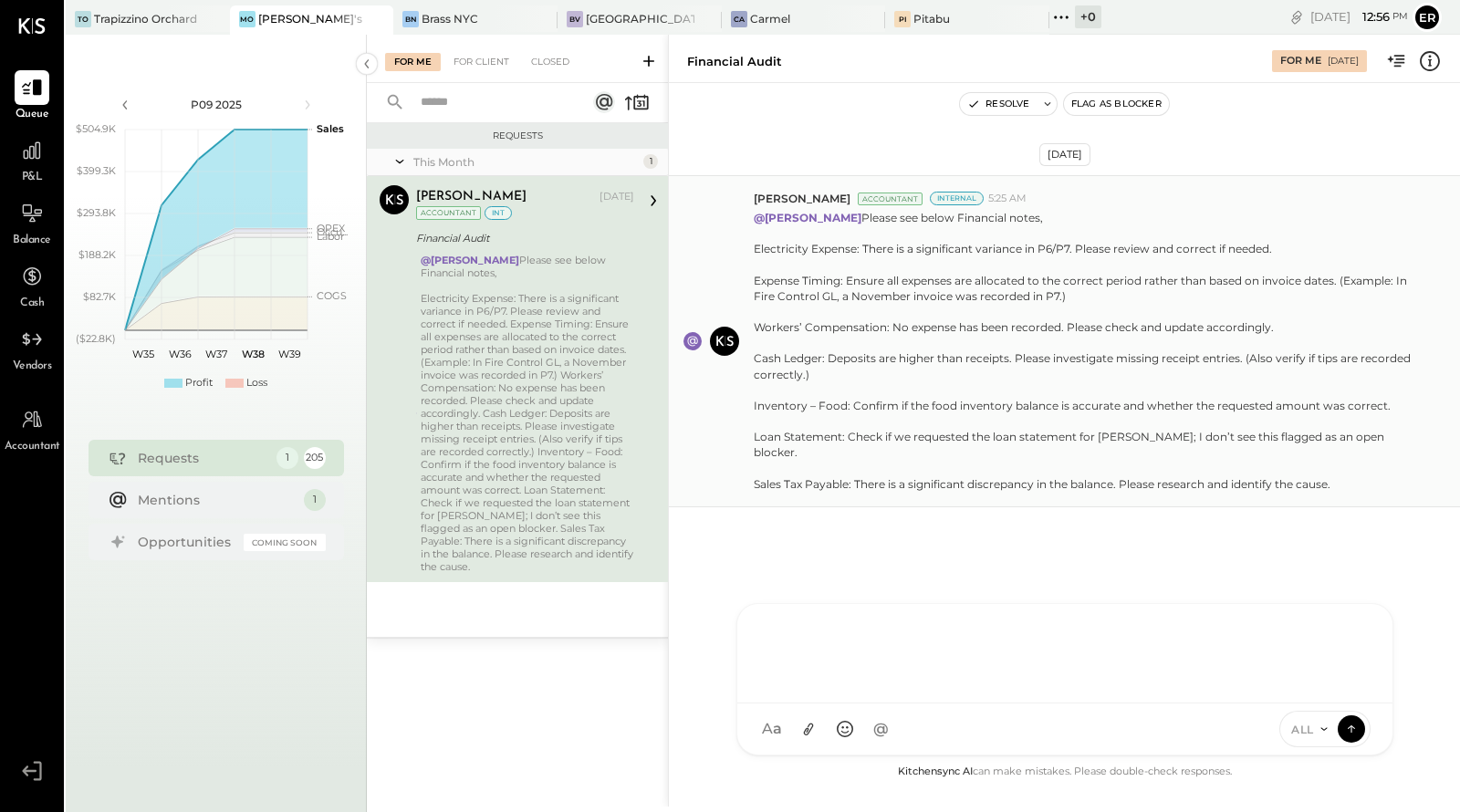
click at [1109, 387] on div "Electricity Expense: There is a significant variance in P6/P7. Please review an…" at bounding box center [1083, 366] width 658 height 250
click at [503, 297] on div "Electricity Expense: There is a significant variance in P6/P7. Please review an…" at bounding box center [527, 433] width 214 height 281
click at [433, 14] on div "Brass NYC" at bounding box center [449, 19] width 56 height 16
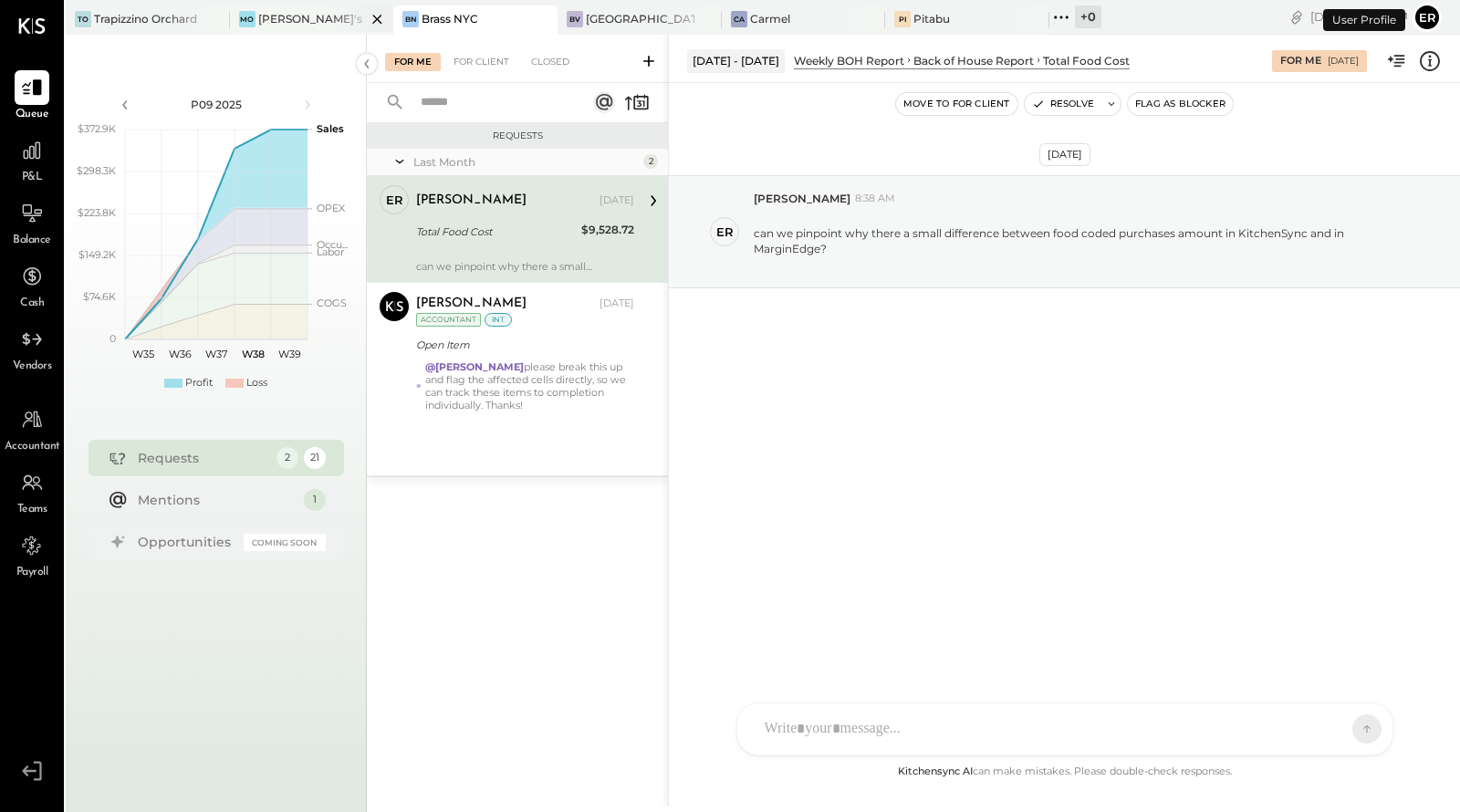
click at [298, 16] on div "[PERSON_NAME]'s" at bounding box center [298, 19] width 137 height 17
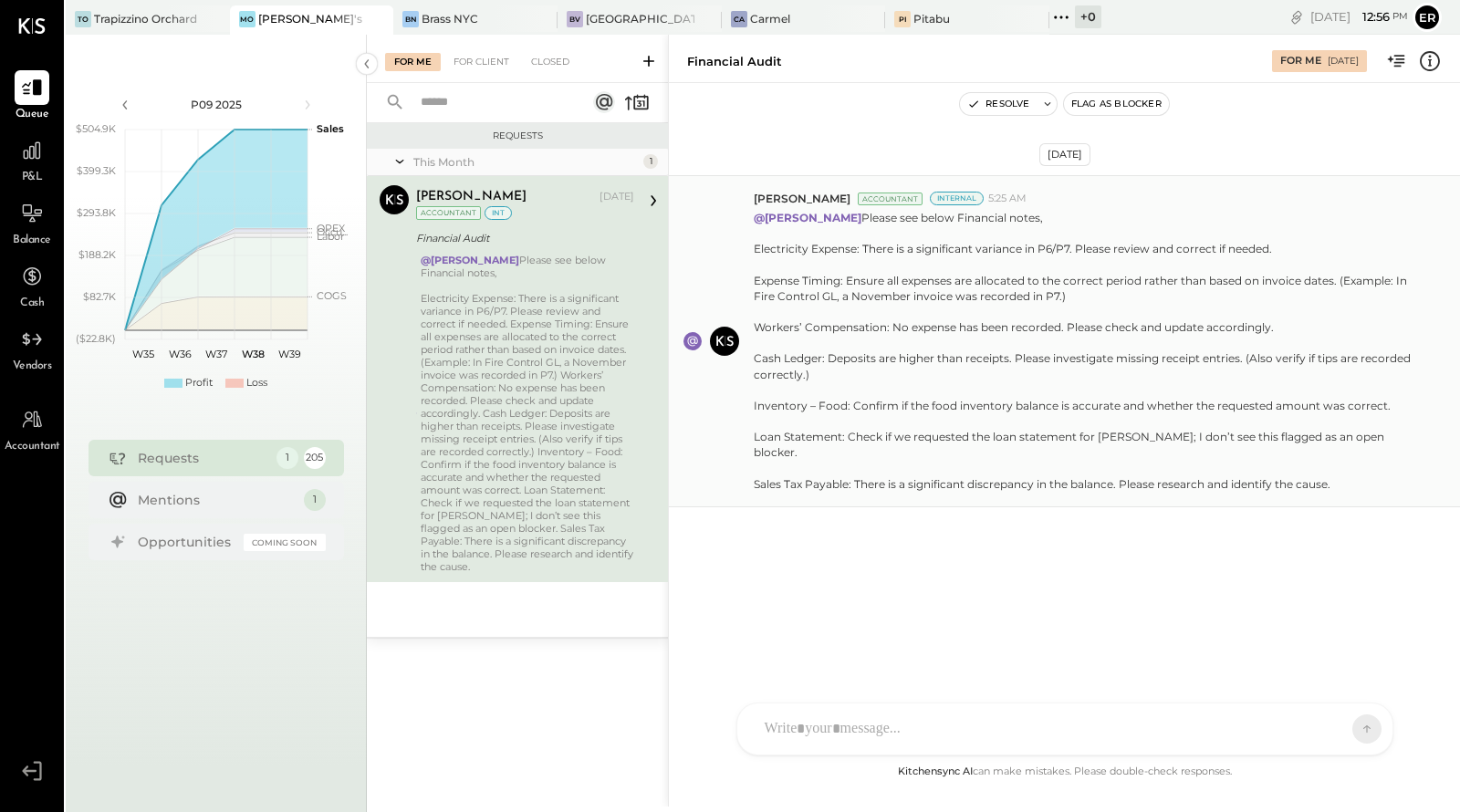
click at [893, 357] on div "Electricity Expense: There is a significant variance in P6/P7. Please review an…" at bounding box center [1083, 366] width 658 height 250
click at [686, 343] on rect at bounding box center [692, 341] width 19 height 19
click at [722, 338] on icon at bounding box center [725, 342] width 26 height 26
click at [871, 720] on div "N nick TP Tarang Padia E eric EP Erika Perez N nick NB Noemi Balmaceda AB Aleja…" at bounding box center [1065, 729] width 658 height 53
click at [278, 460] on div "1" at bounding box center [286, 458] width 24 height 24
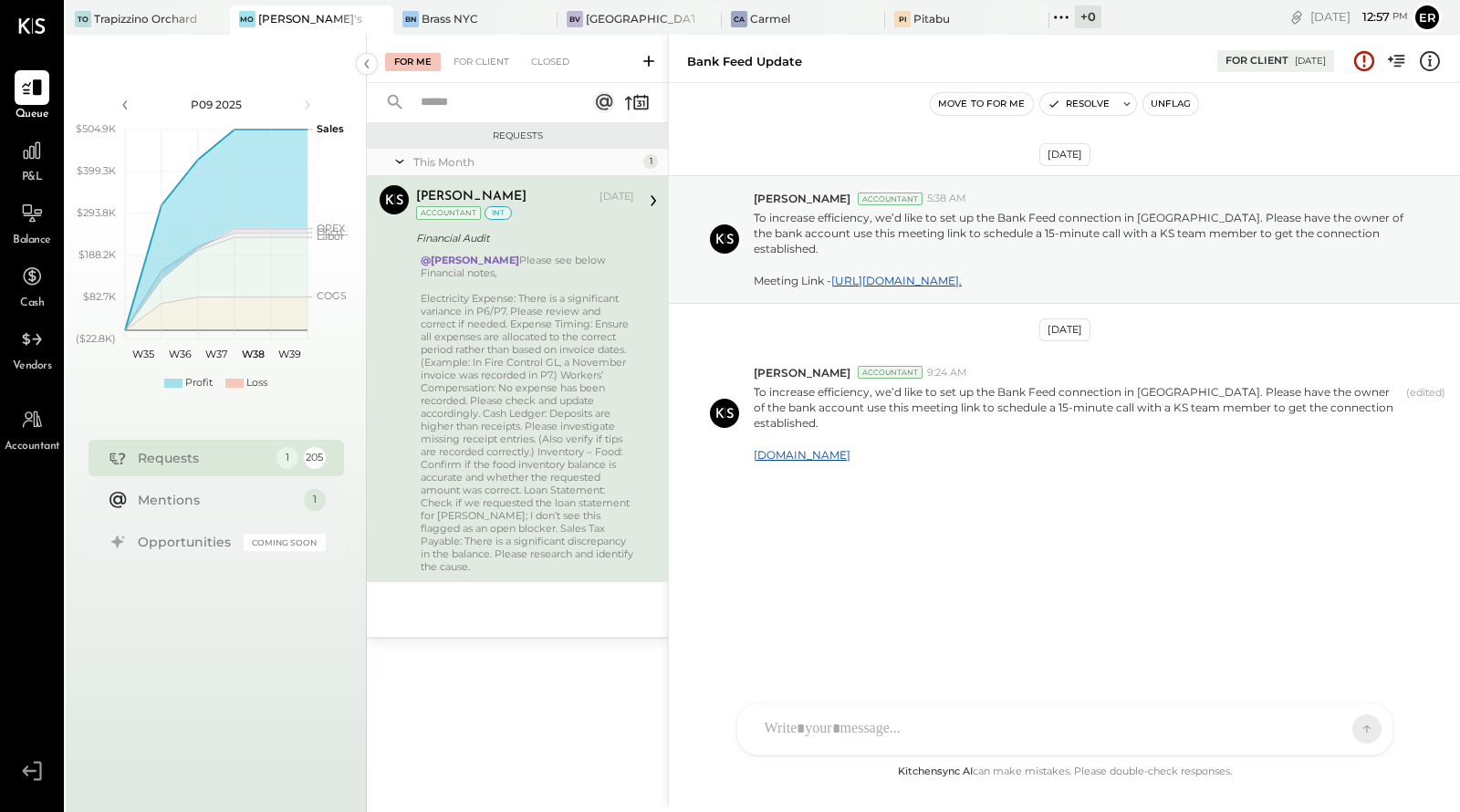
click at [498, 358] on div "Electricity Expense: There is a significant variance in P6/P7. Please review an…" at bounding box center [527, 433] width 214 height 281
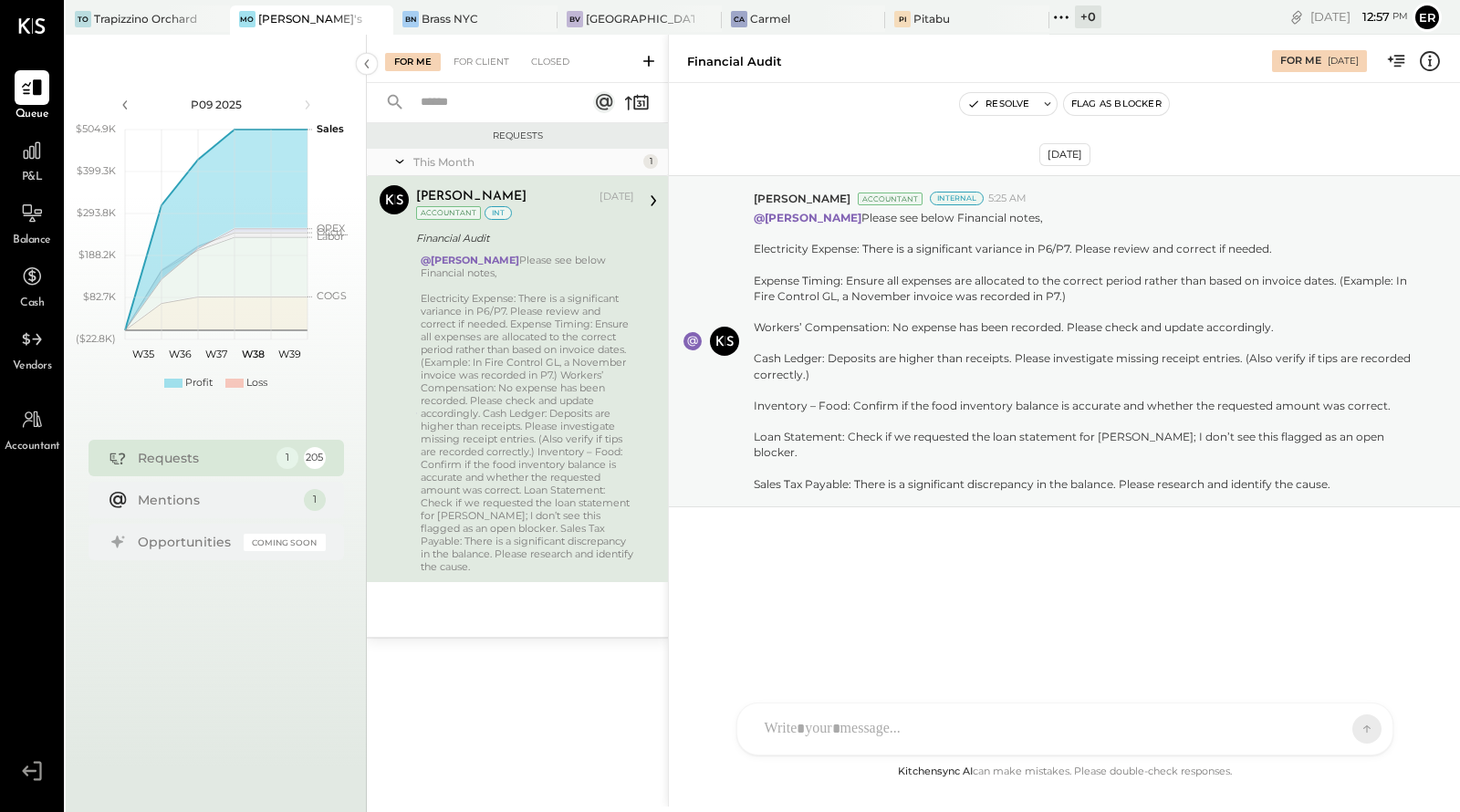
click at [924, 720] on div at bounding box center [1048, 728] width 586 height 40
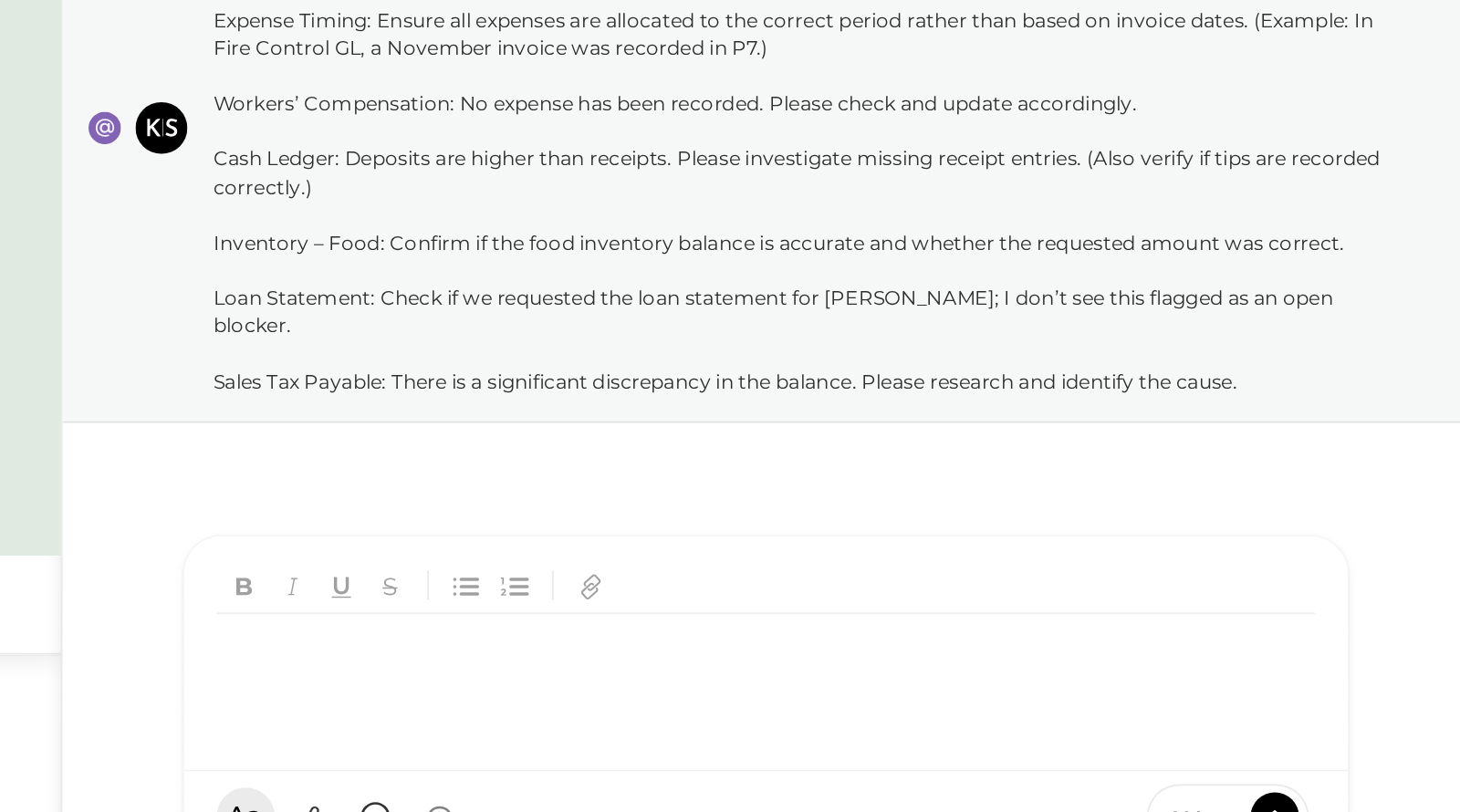
click at [732, 338] on icon at bounding box center [725, 342] width 26 height 26
click at [688, 342] on rect at bounding box center [692, 341] width 19 height 19
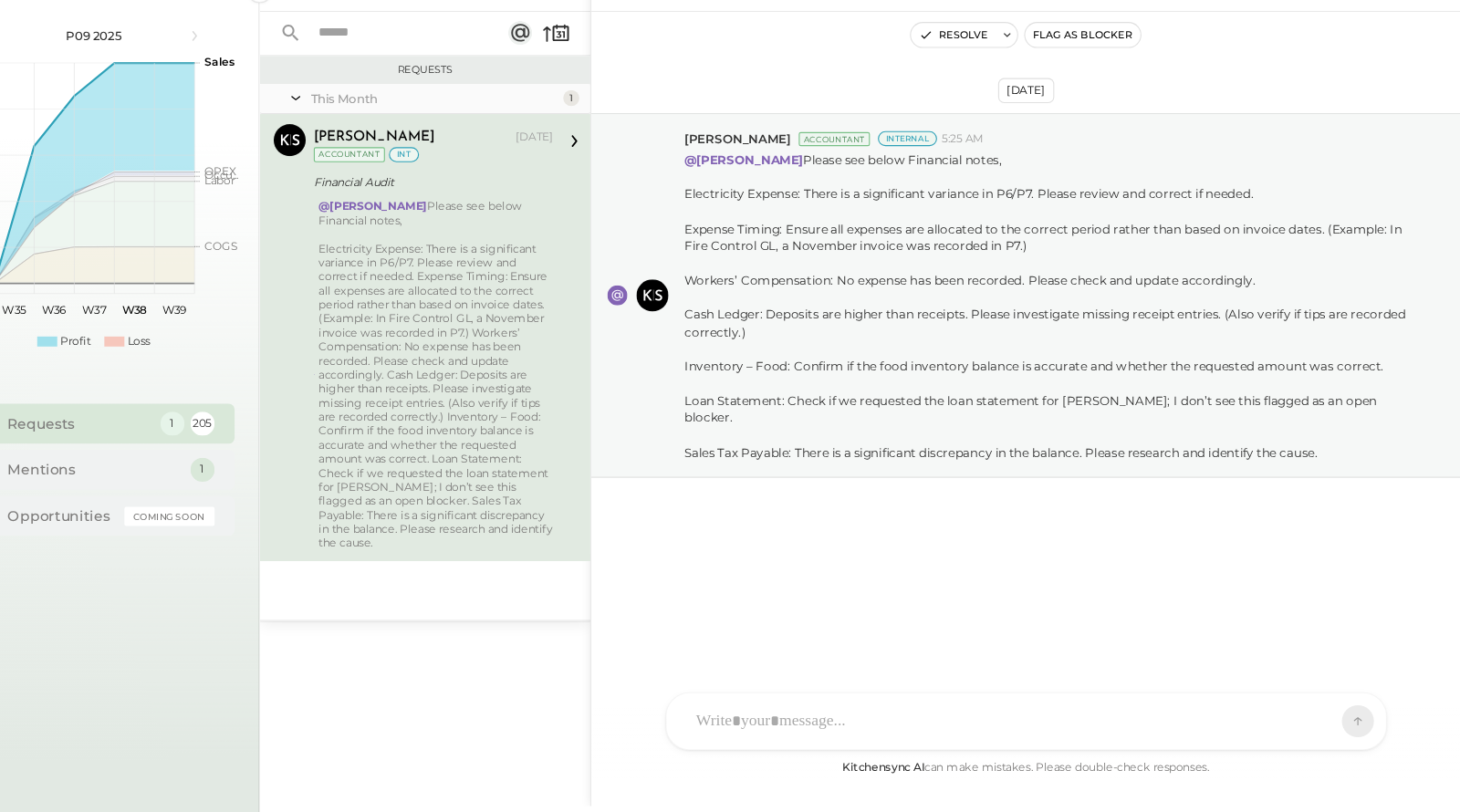
click at [946, 720] on div at bounding box center [1048, 728] width 586 height 40
paste div
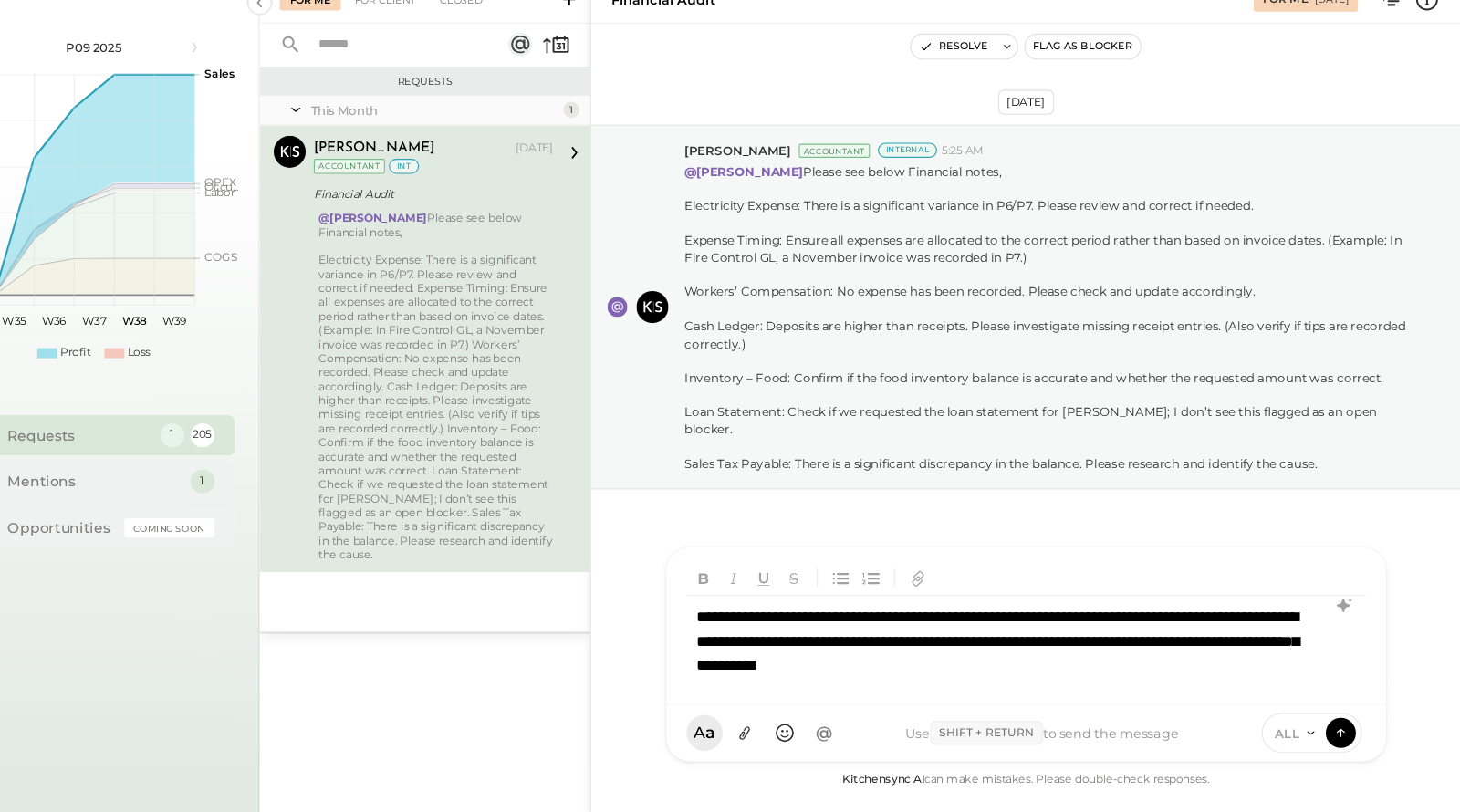
click at [790, 631] on div "**********" at bounding box center [1066, 646] width 620 height 84
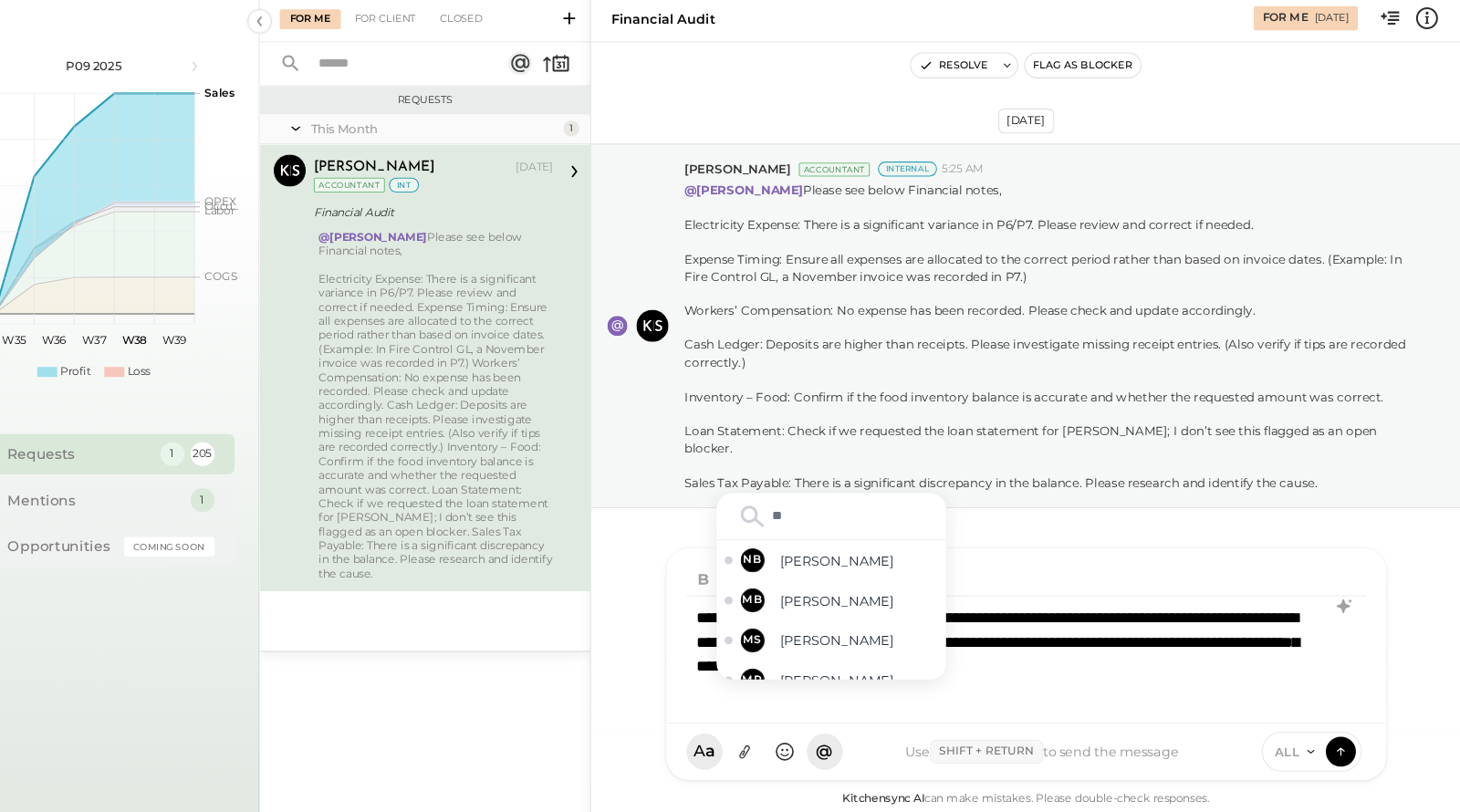
type input "***"
click at [889, 652] on span "[PERSON_NAME]" at bounding box center [914, 646] width 144 height 18
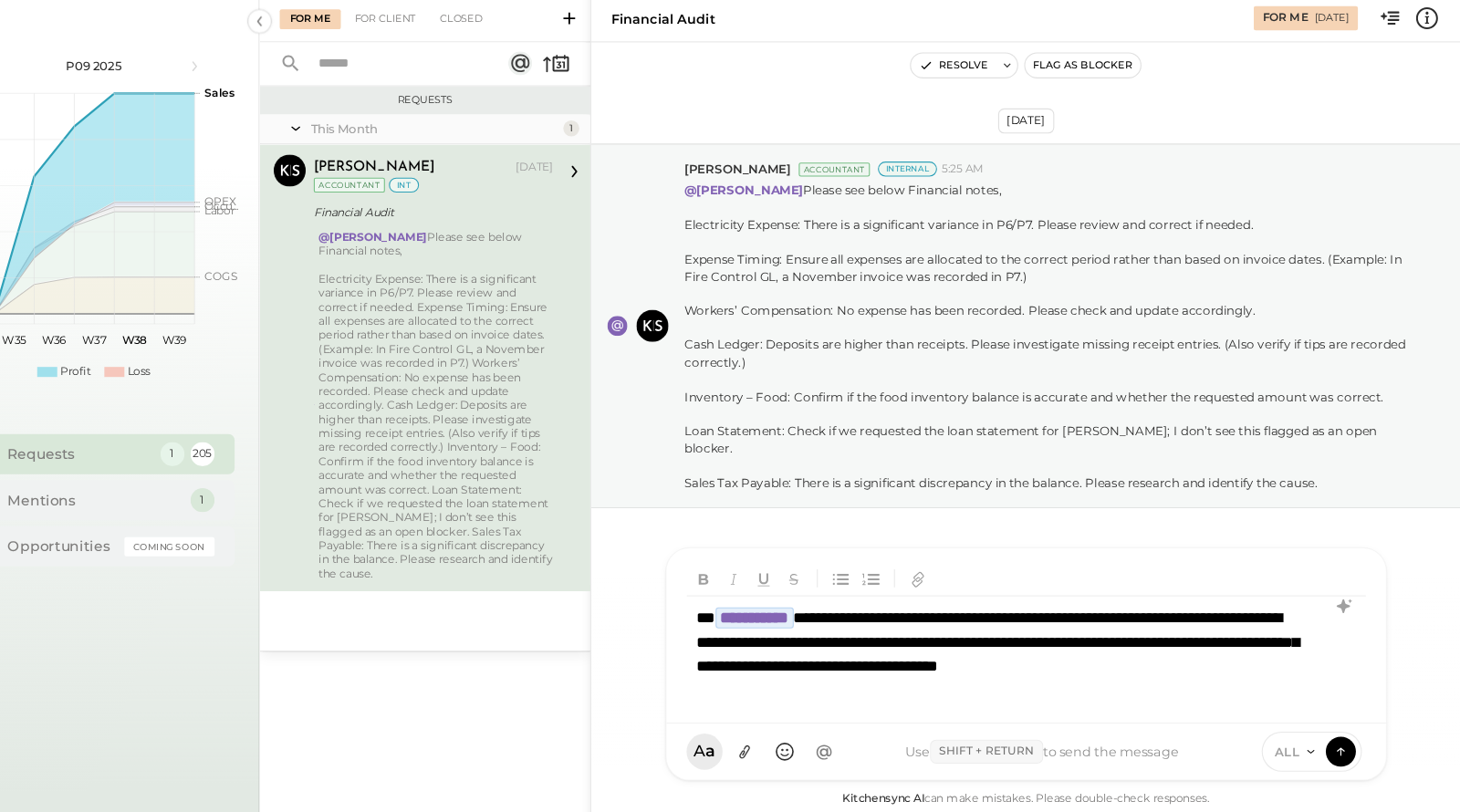
click at [1149, 627] on div "**********" at bounding box center [1065, 641] width 618 height 106
click at [853, 652] on div "**********" at bounding box center [1065, 641] width 618 height 106
click at [1264, 651] on div "**********" at bounding box center [1065, 641] width 618 height 106
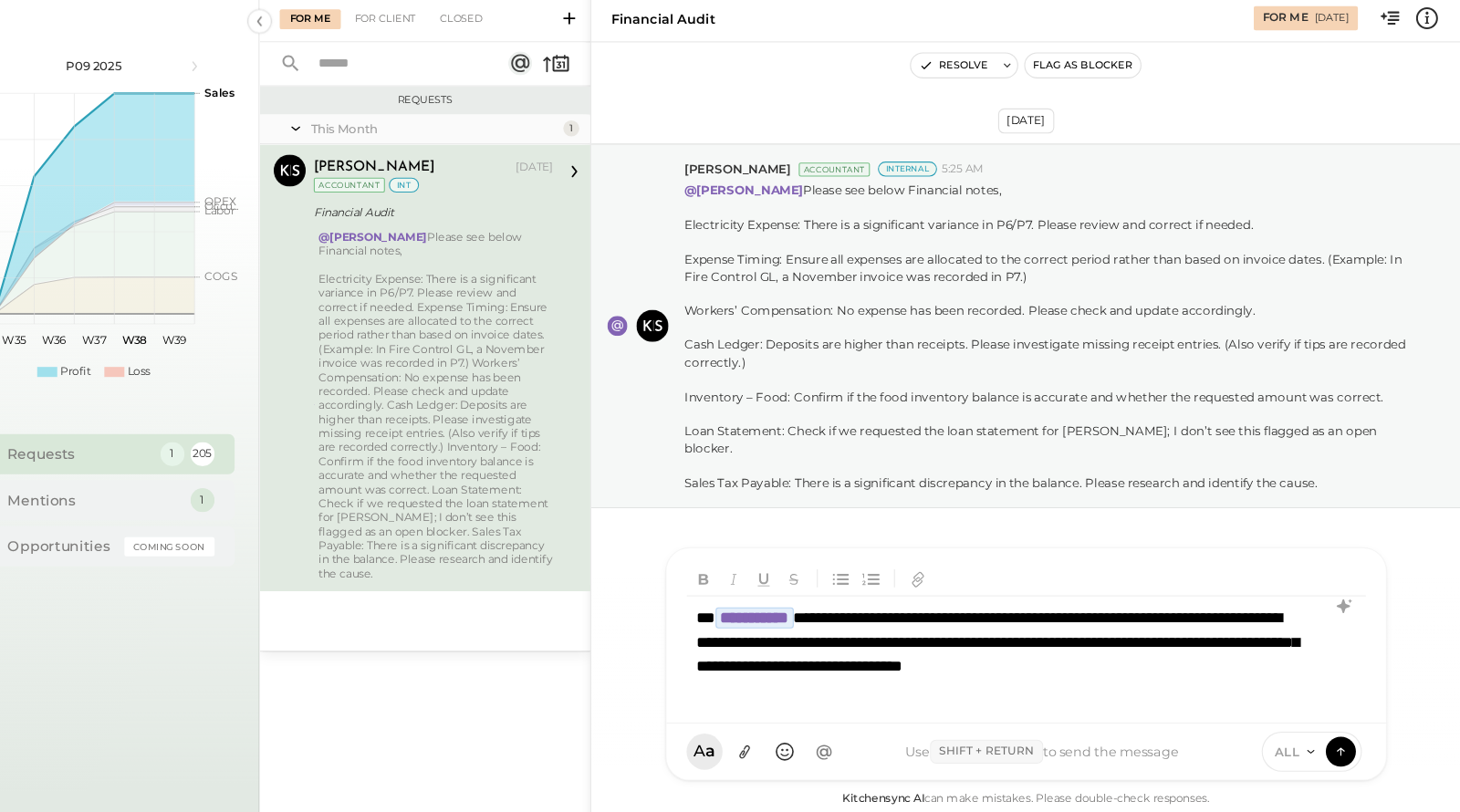
click at [977, 680] on div "**********" at bounding box center [1065, 641] width 618 height 106
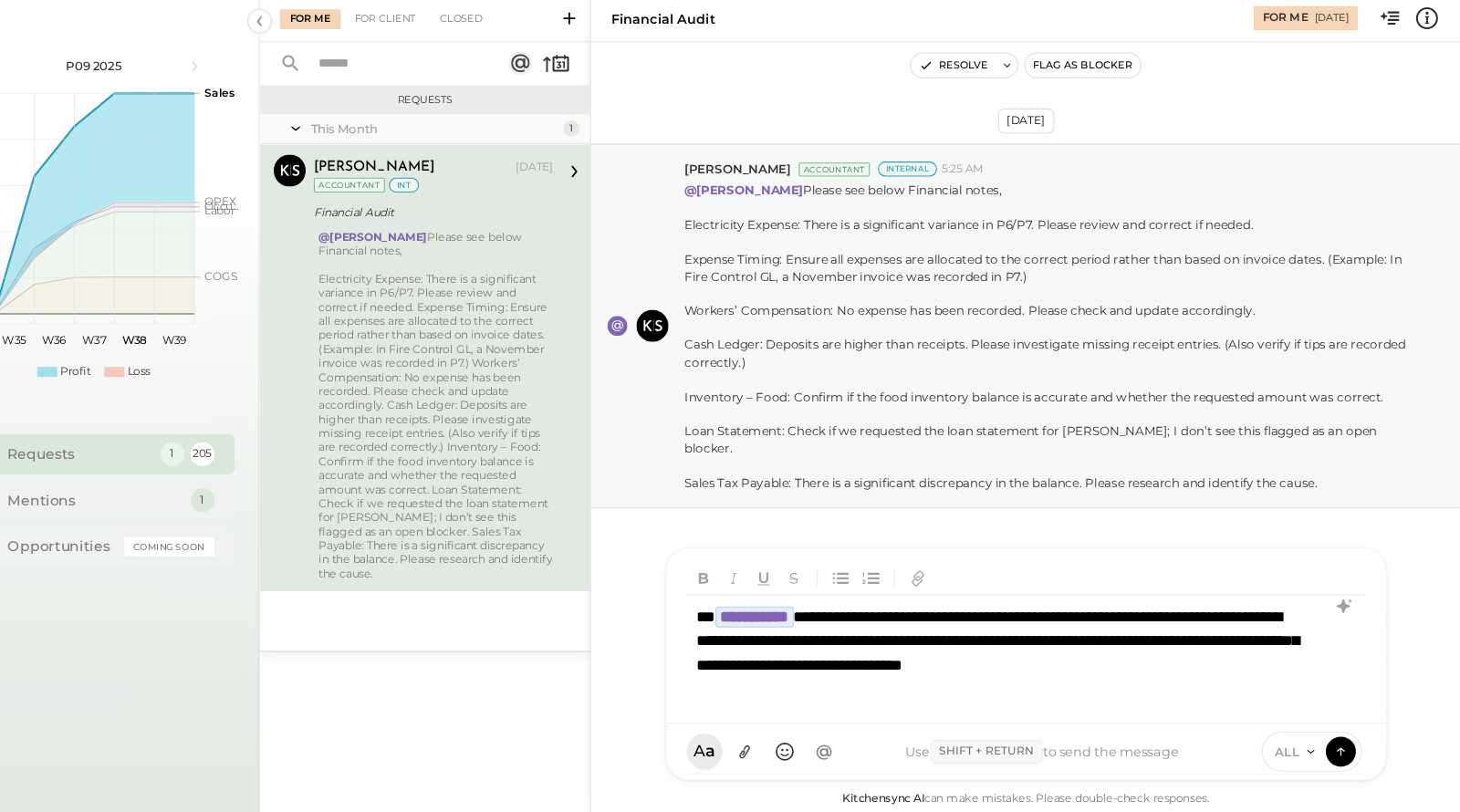
click at [990, 654] on div "**********" at bounding box center [1065, 650] width 618 height 127
click at [1114, 720] on div "Use Shift + Return to send the message" at bounding box center [1080, 729] width 364 height 22
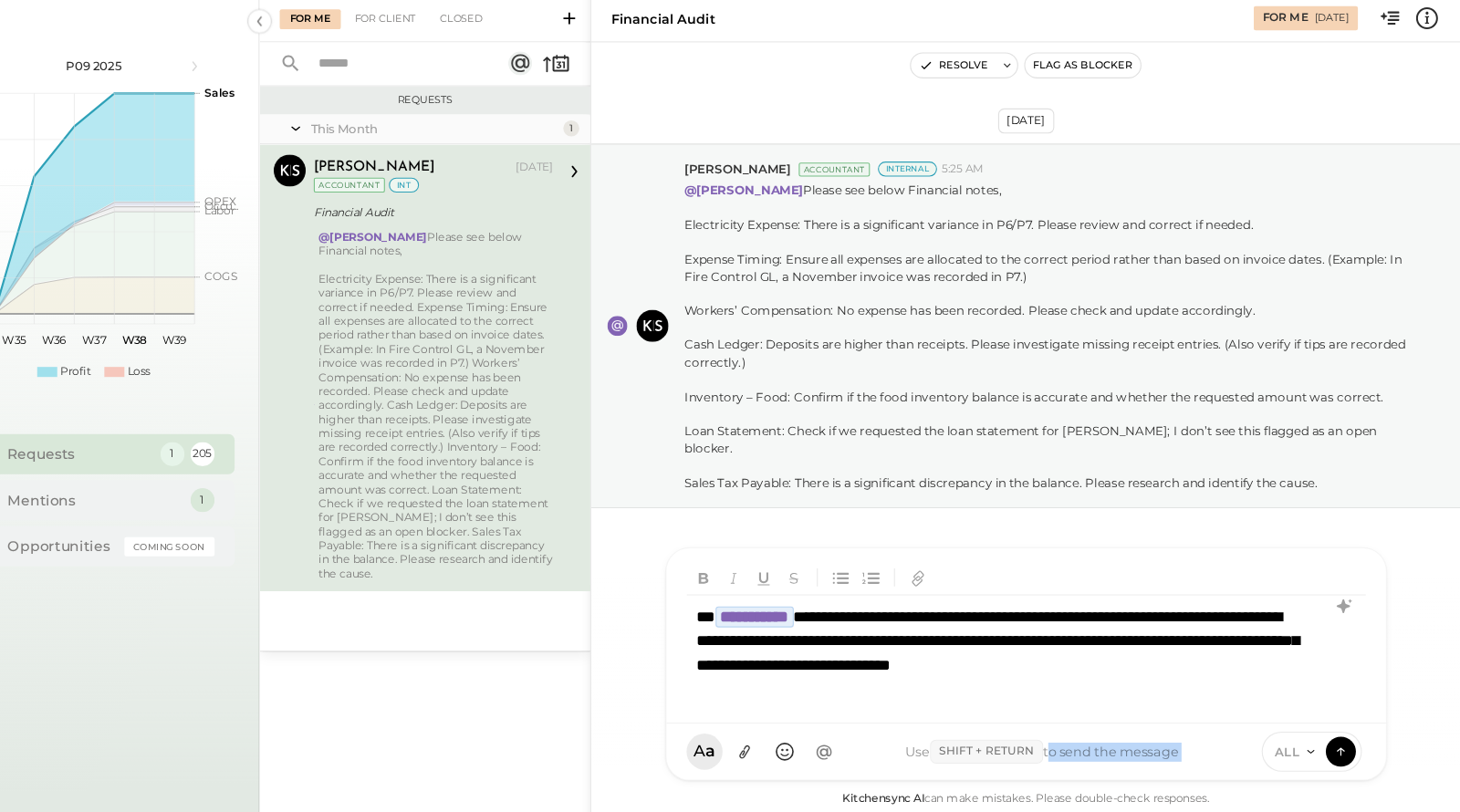
click at [1077, 708] on div "A a @ Use Shift + Return to send the message ALL" at bounding box center [1065, 729] width 656 height 51
click at [1298, 720] on icon at bounding box center [1324, 728] width 15 height 15
click at [921, 673] on div "**********" at bounding box center [1065, 650] width 618 height 127
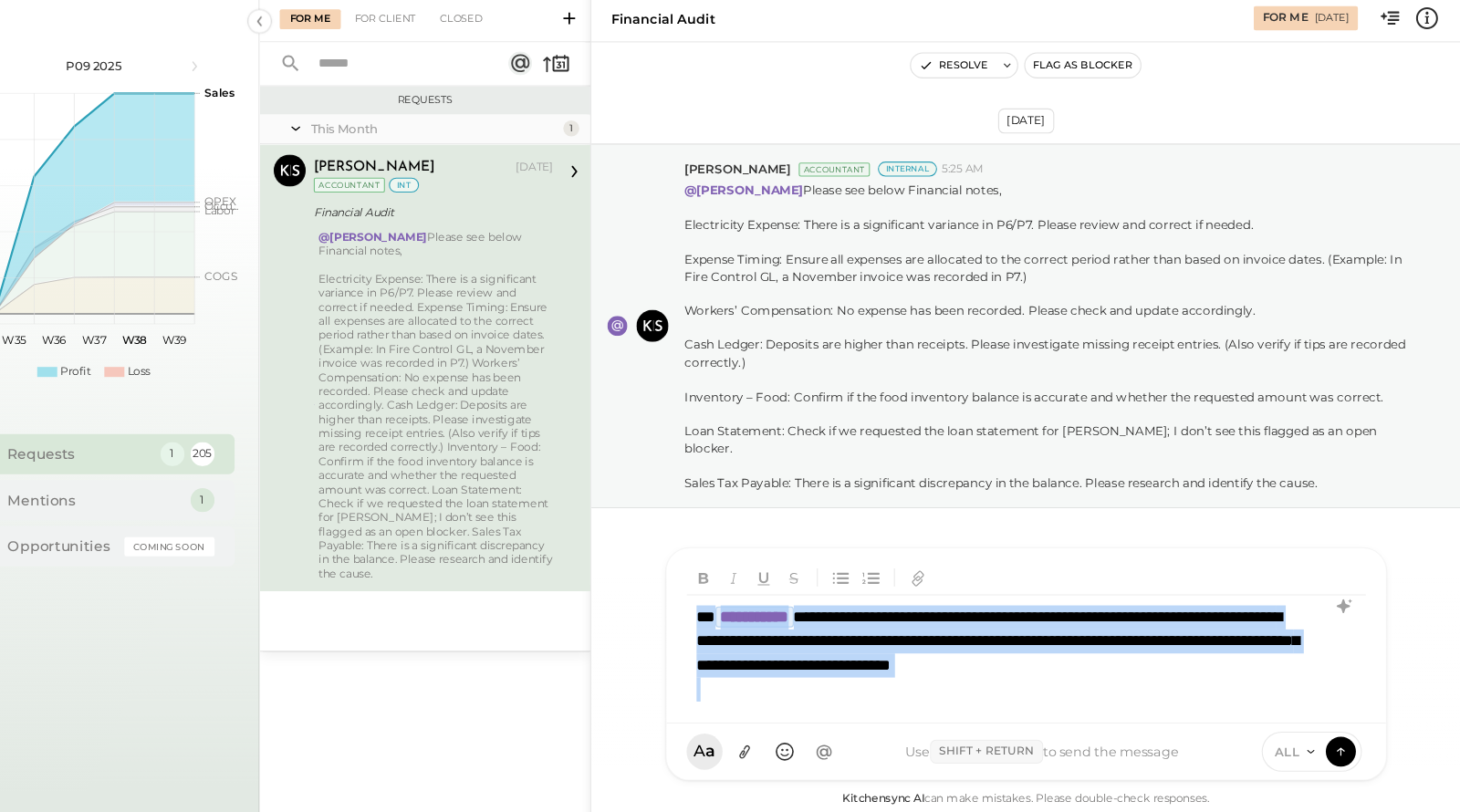
scroll to position [26, 0]
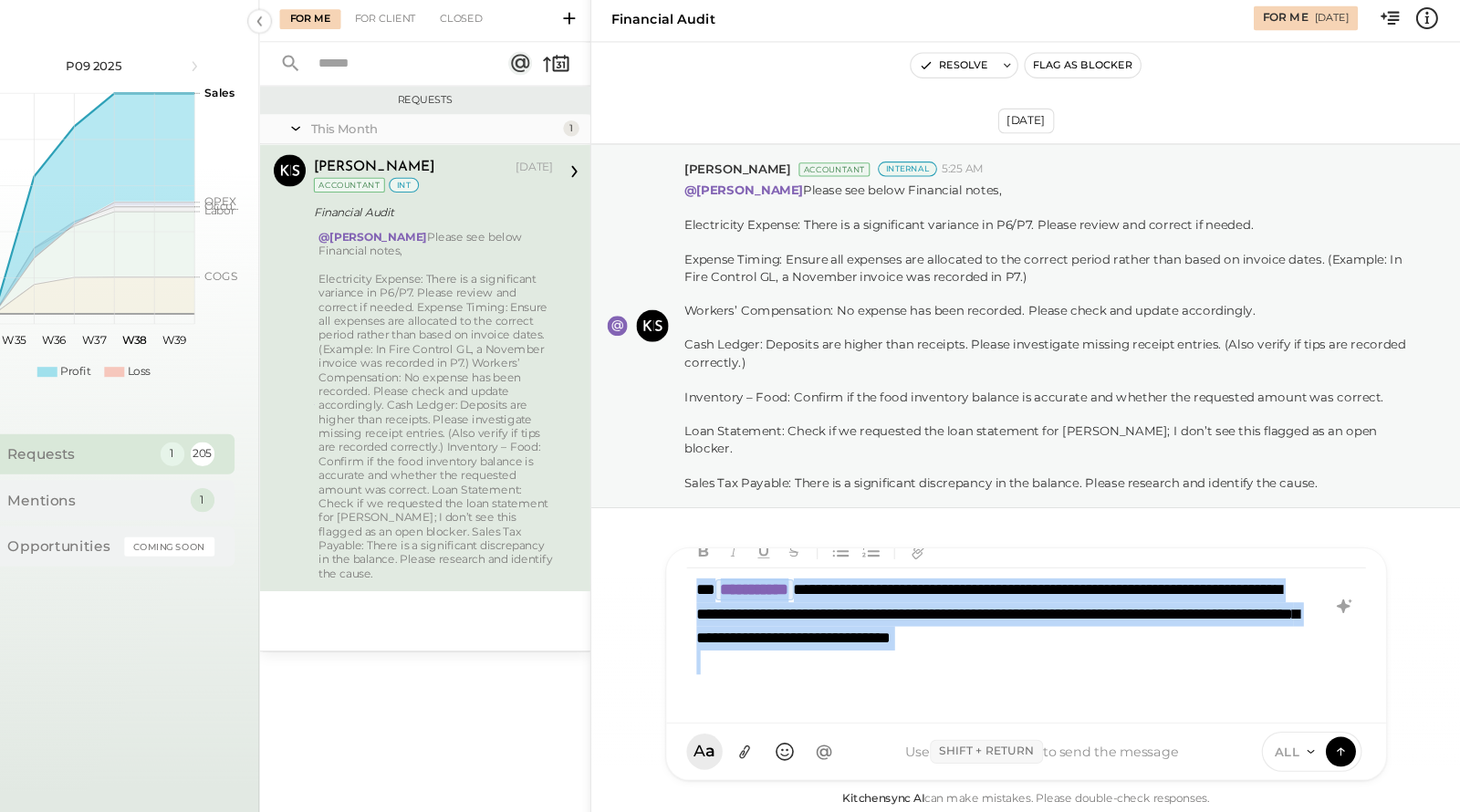
drag, startPoint x: 759, startPoint y: 606, endPoint x: 975, endPoint y: 707, distance: 238.4
click at [975, 707] on div "**********" at bounding box center [1065, 650] width 658 height 213
copy div "**********"
click at [1298, 683] on div "**********" at bounding box center [1065, 625] width 618 height 127
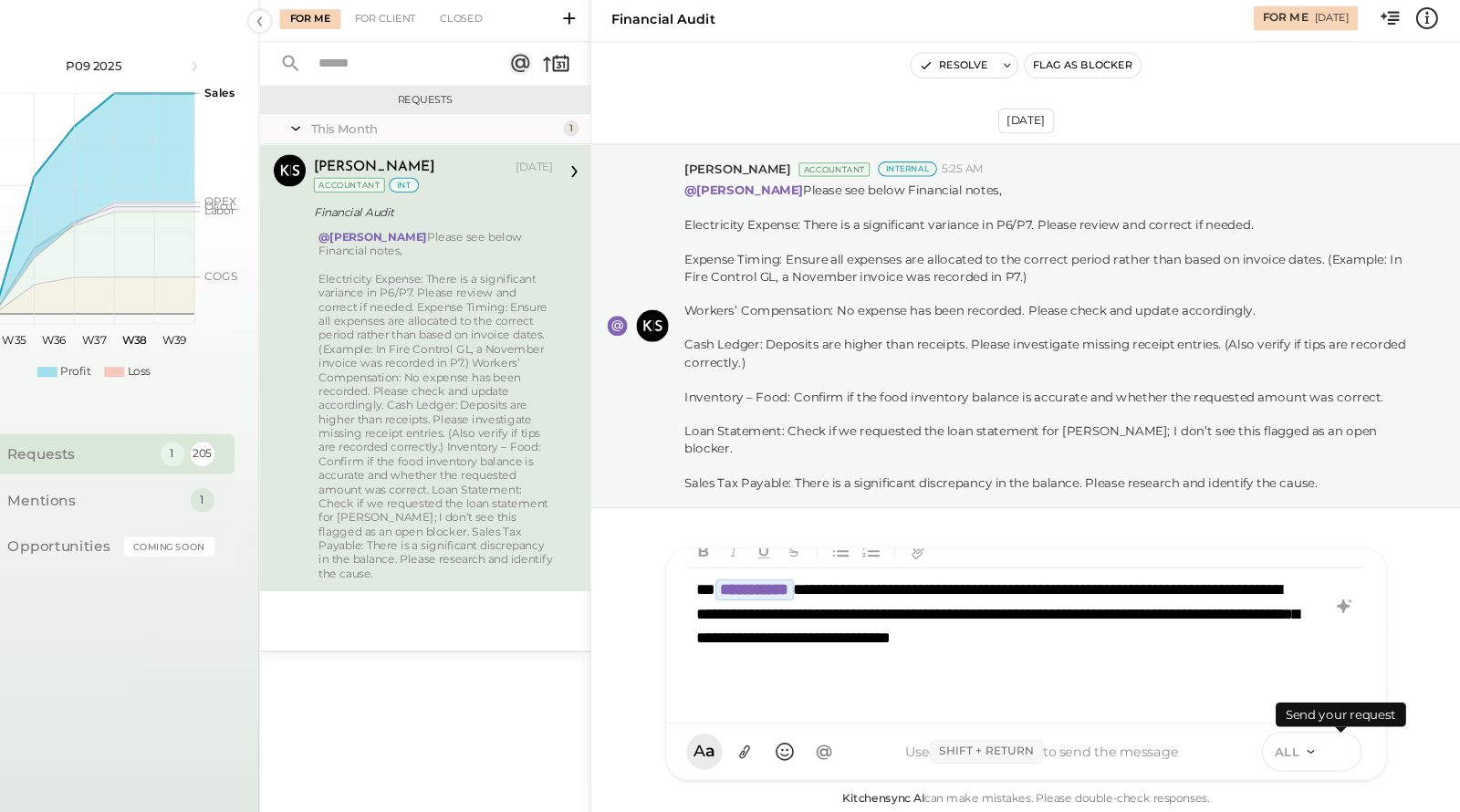
click at [1298, 720] on icon at bounding box center [1352, 728] width 17 height 19
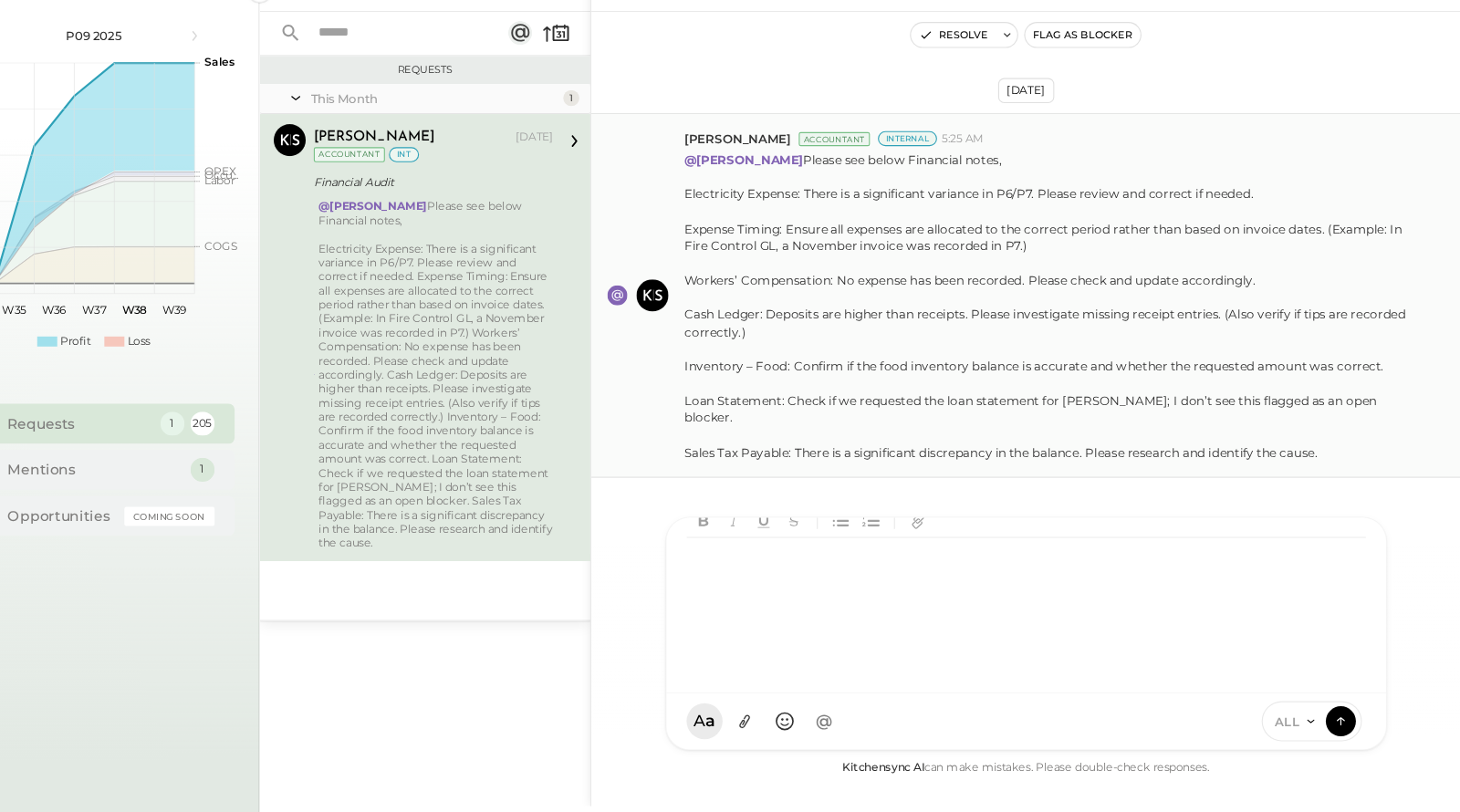
scroll to position [0, 0]
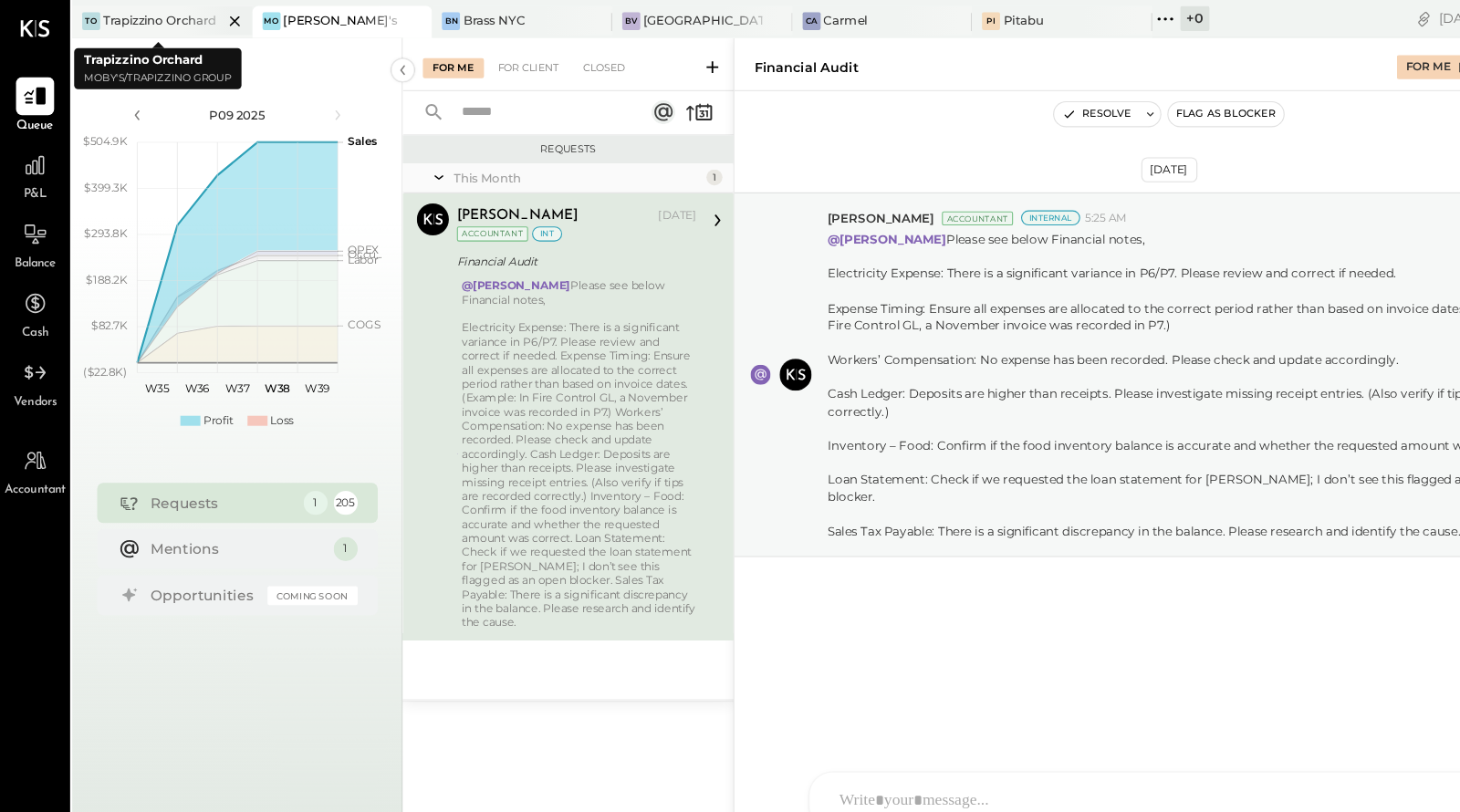
click at [111, 15] on div "Trapizzino Orchard" at bounding box center [145, 19] width 103 height 16
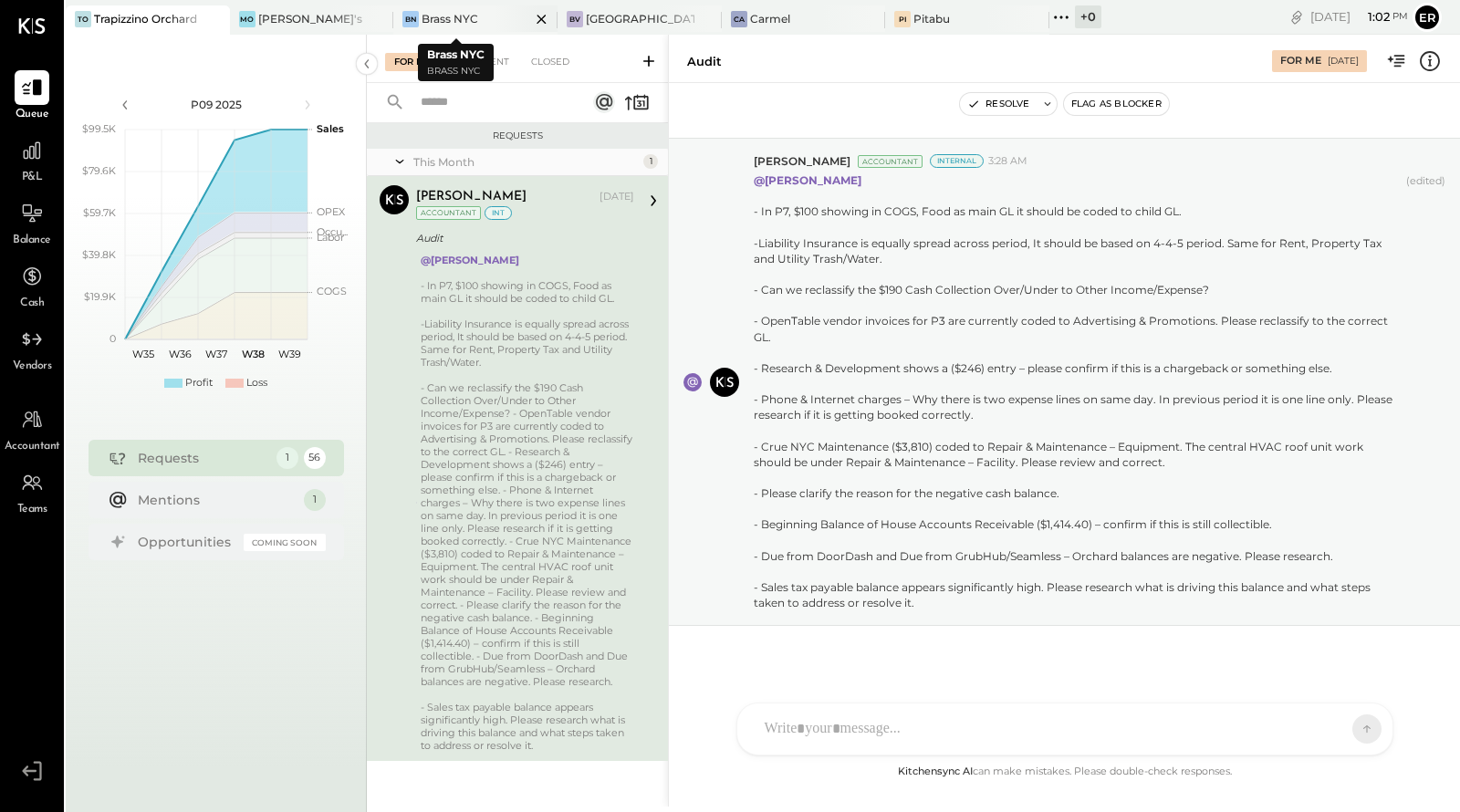
click at [449, 18] on div "Brass NYC" at bounding box center [449, 19] width 56 height 16
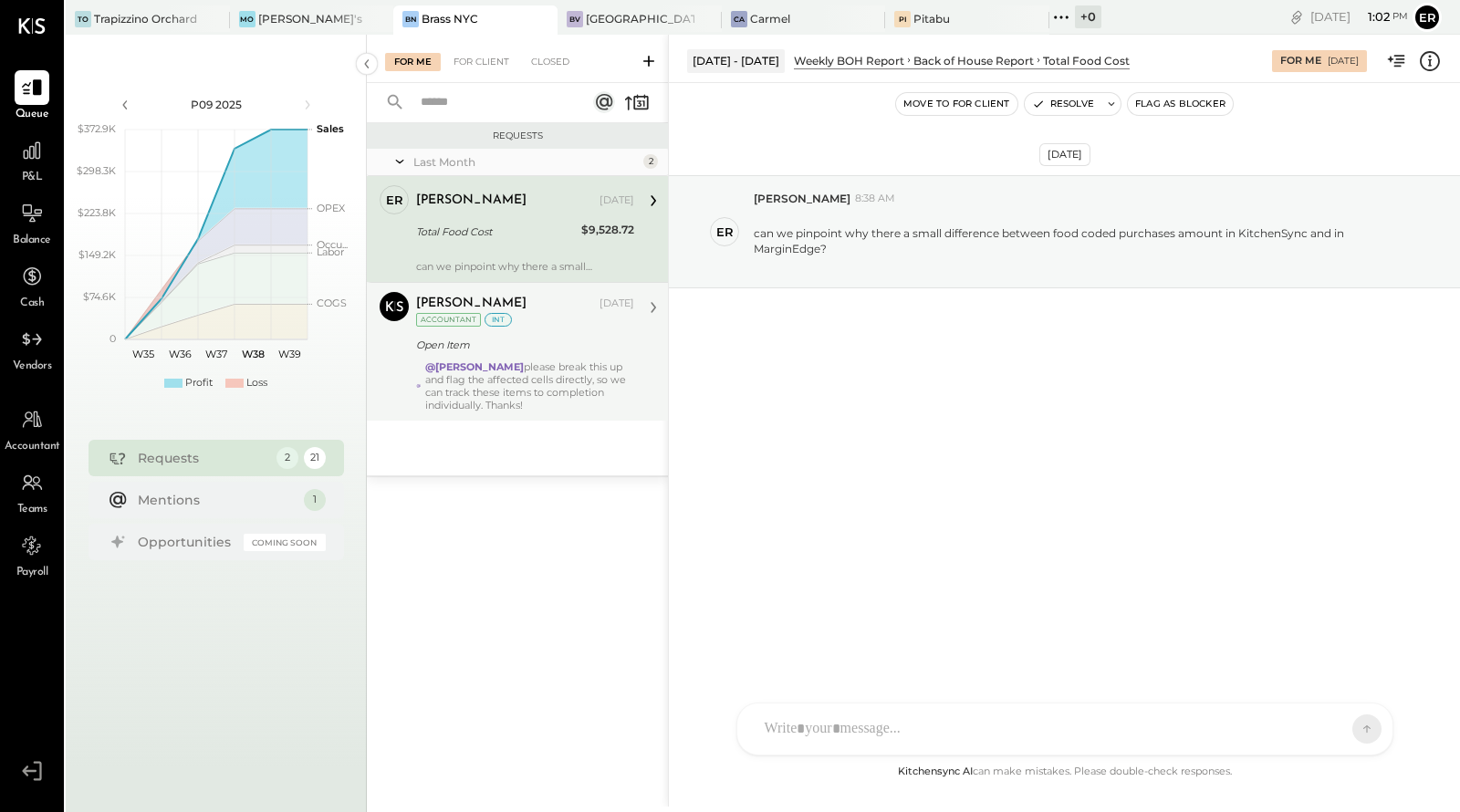
click at [556, 393] on div "@[PERSON_NAME] please break this up and flag the affected cells directly, so we…" at bounding box center [530, 386] width 209 height 51
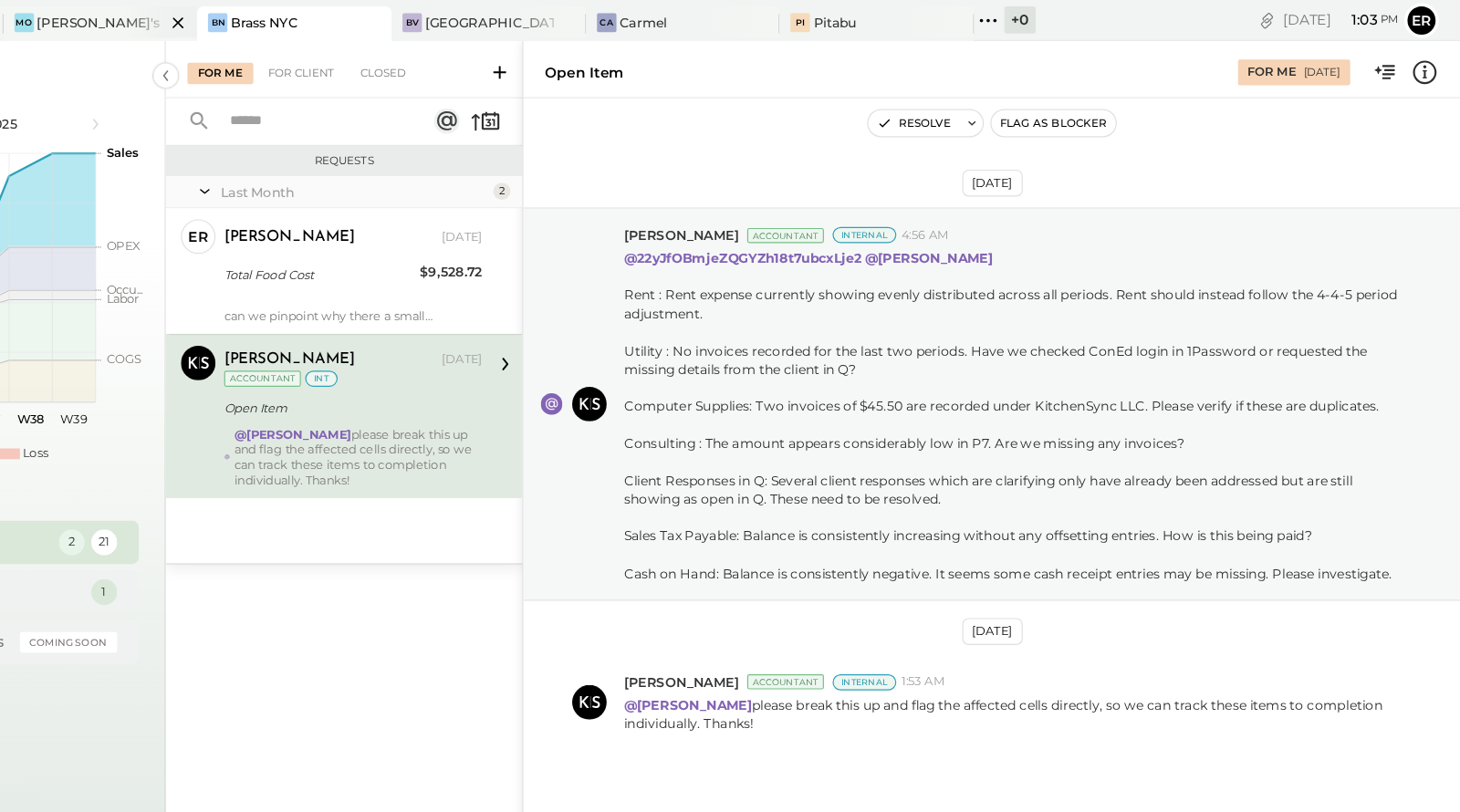
click at [292, 21] on div "[PERSON_NAME]'s" at bounding box center [298, 19] width 137 height 17
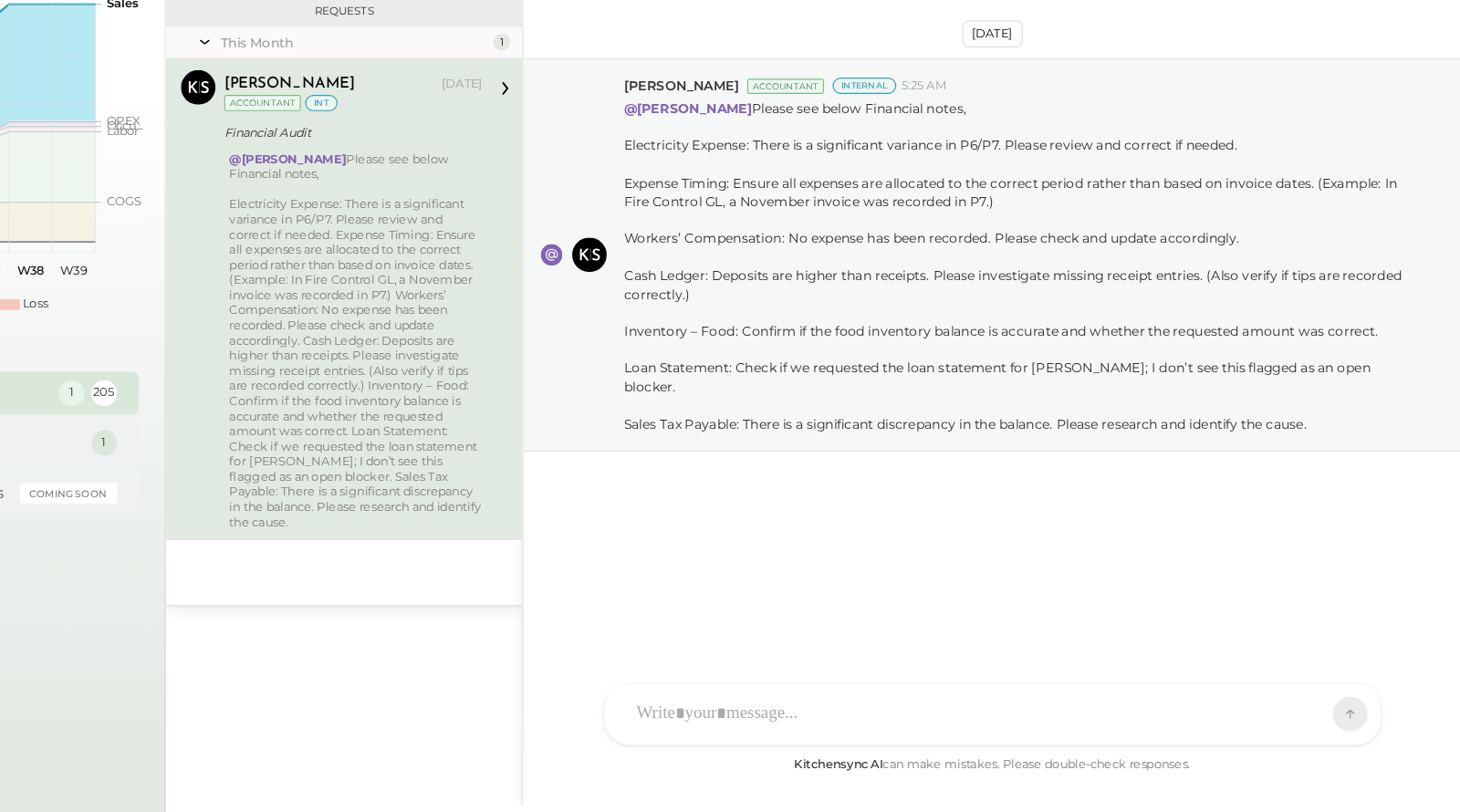
click at [953, 734] on div at bounding box center [1048, 728] width 586 height 40
click at [531, 377] on div "Electricity Expense: There is a significant variance in P6/P7. Please review an…" at bounding box center [527, 433] width 214 height 281
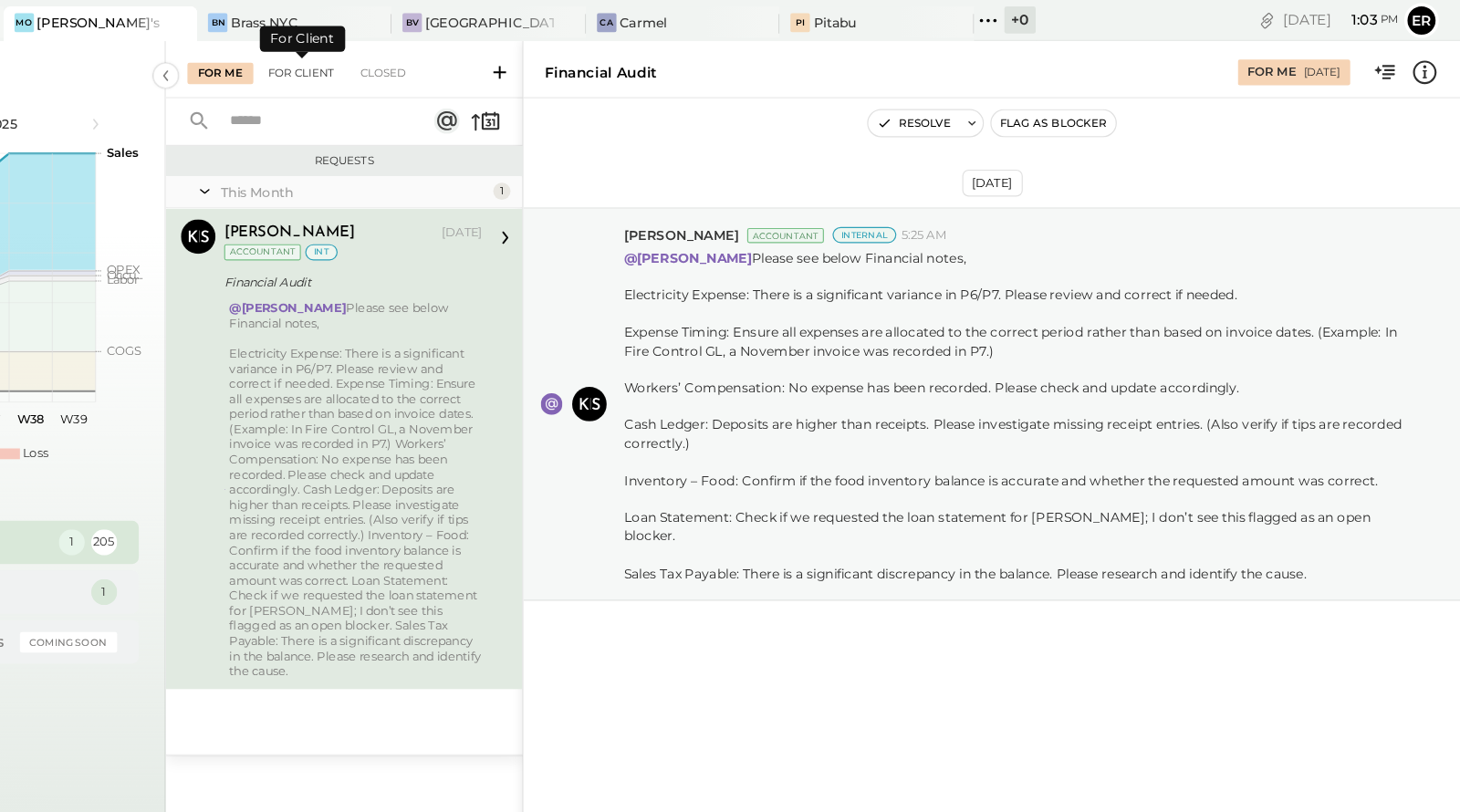
click at [481, 64] on div "For Client" at bounding box center [481, 62] width 74 height 19
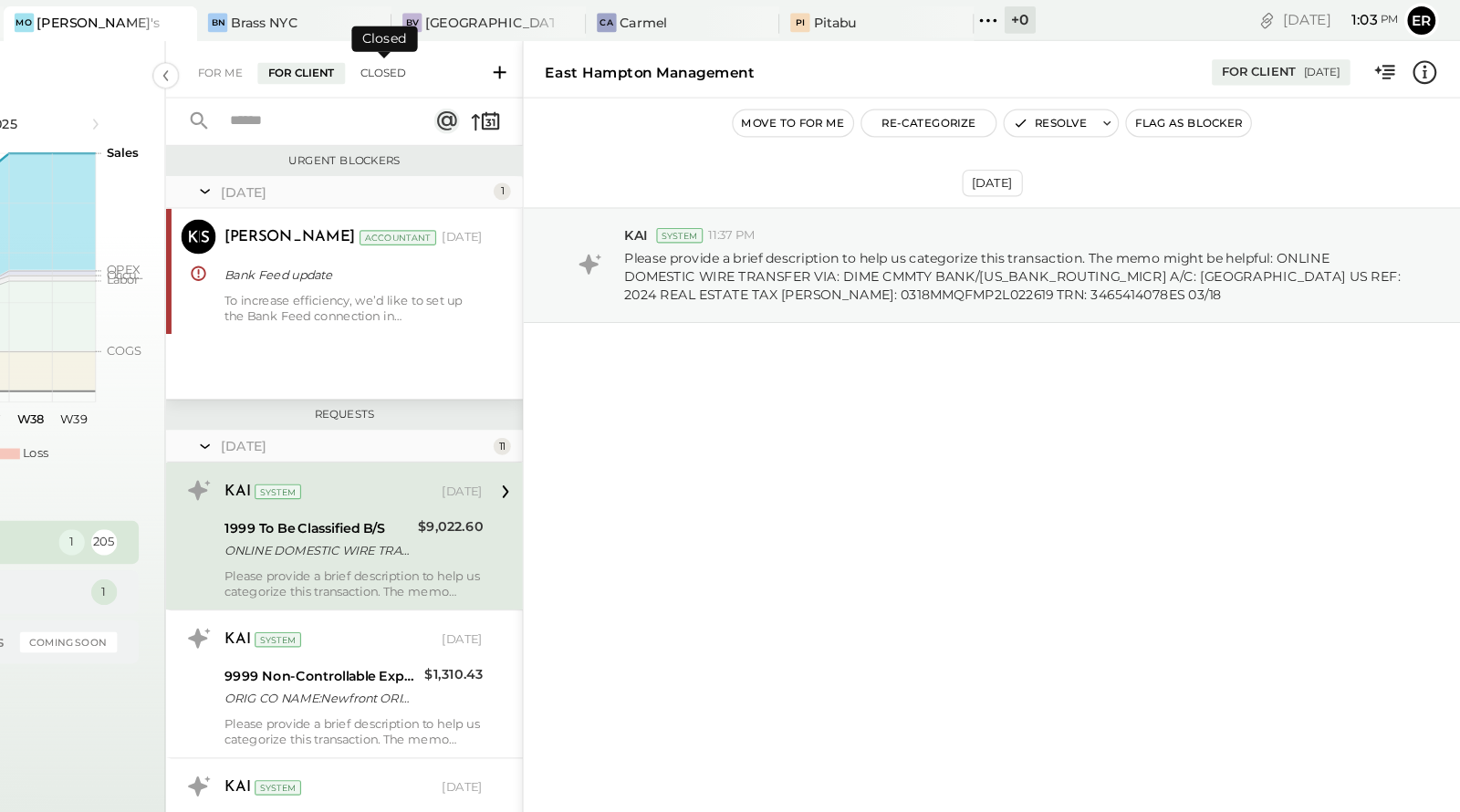
click at [562, 58] on div "Closed" at bounding box center [549, 62] width 56 height 19
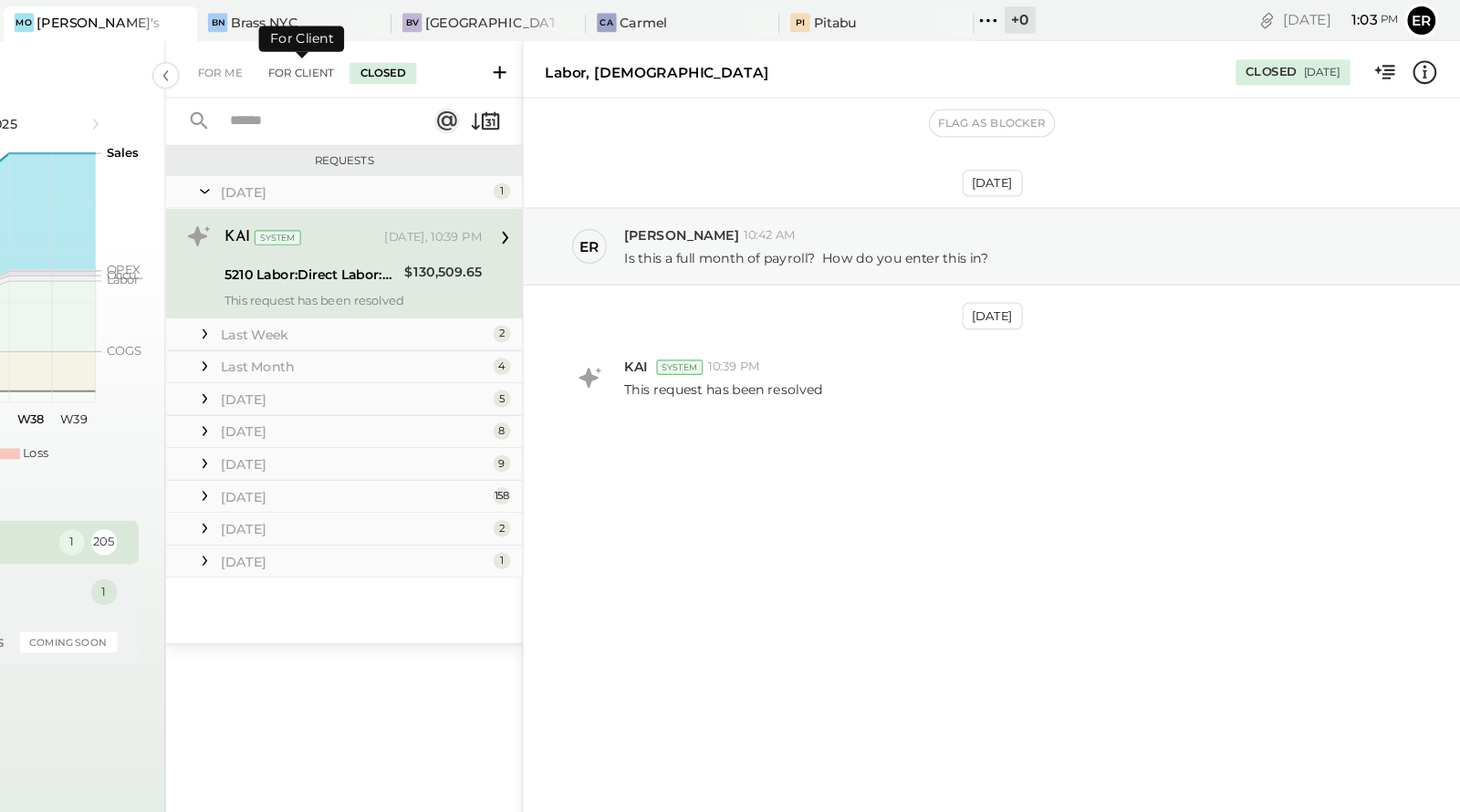
click at [483, 63] on div "For Client" at bounding box center [481, 62] width 74 height 19
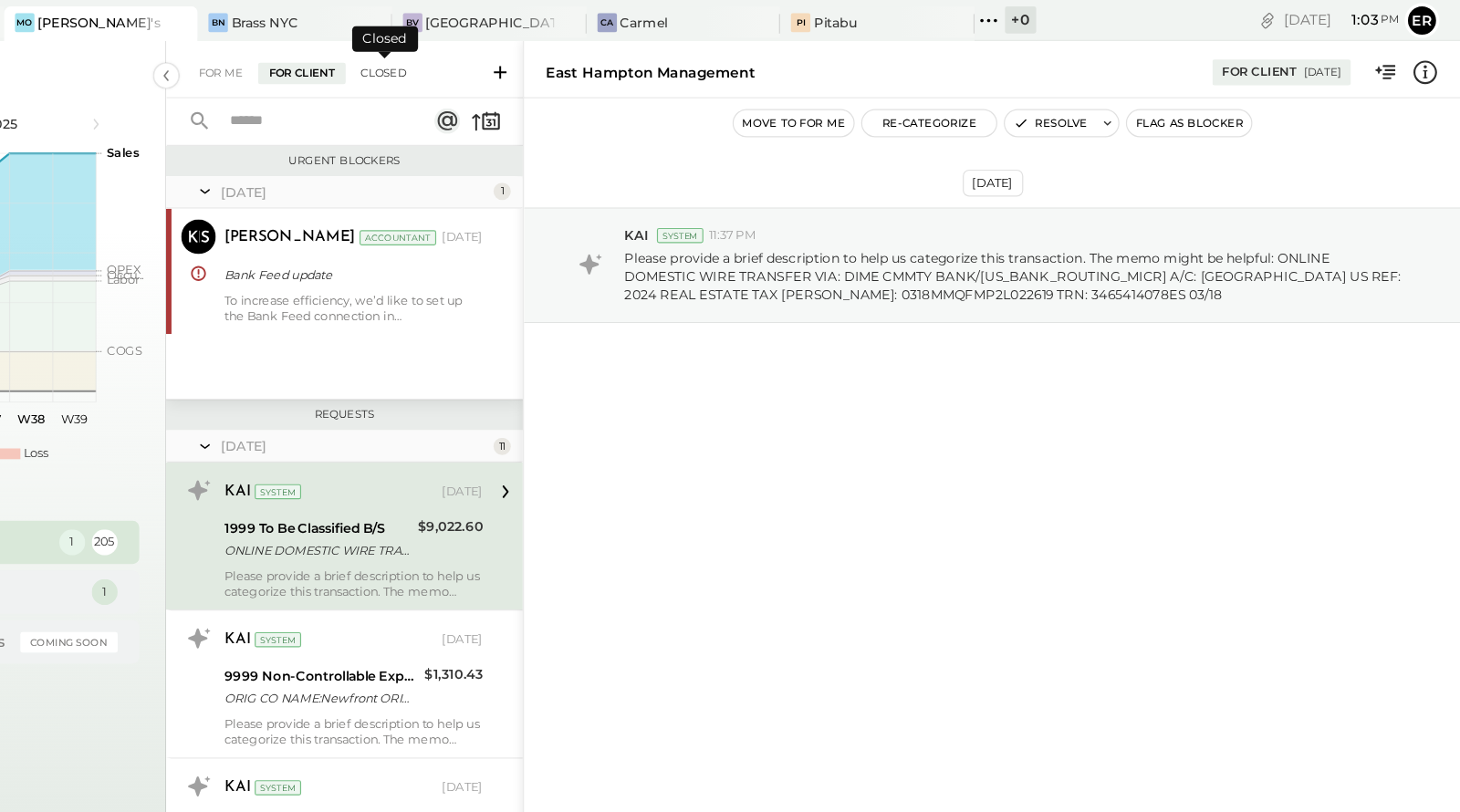
click at [547, 59] on div "Closed" at bounding box center [549, 62] width 56 height 19
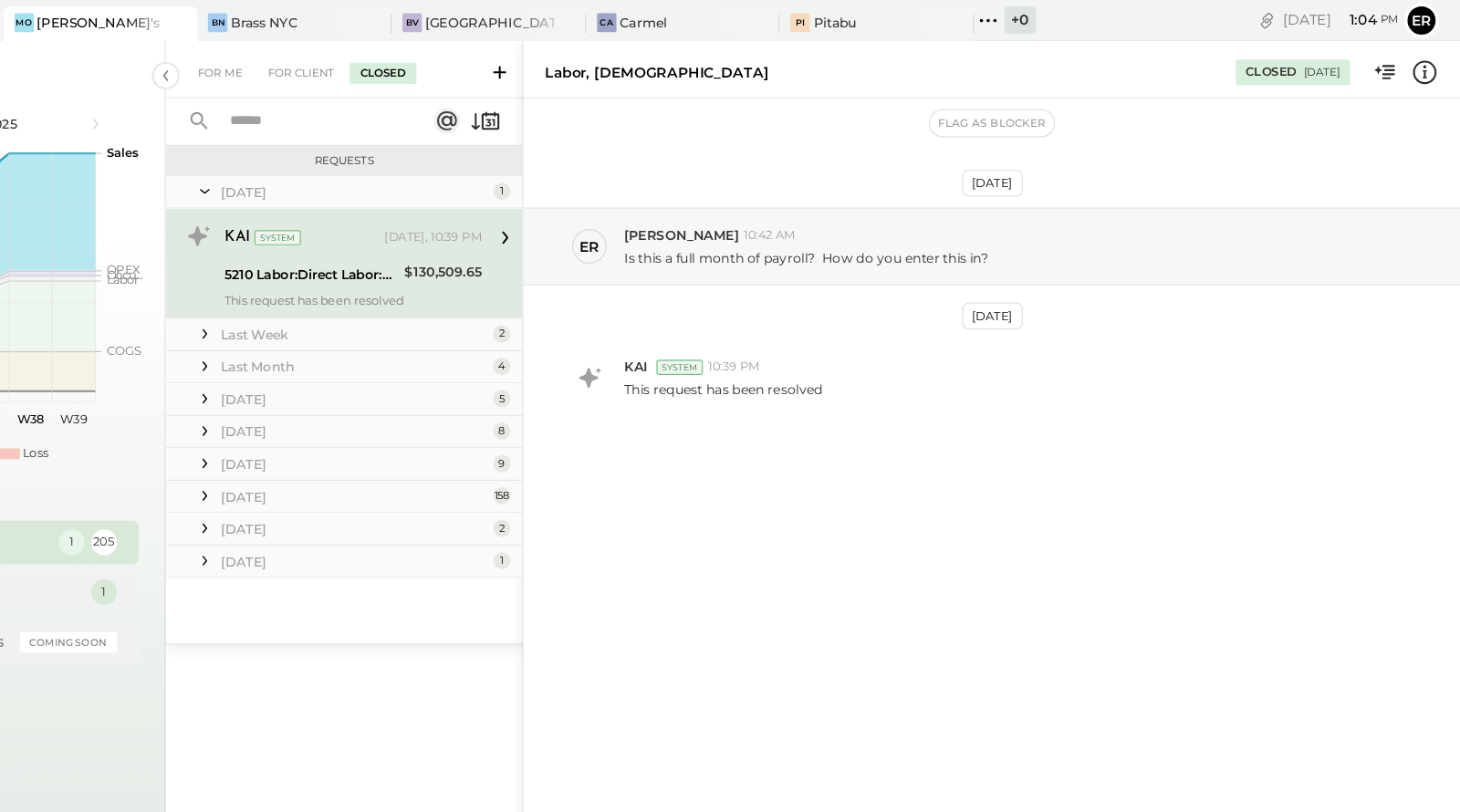
click at [424, 160] on div "[DATE]" at bounding box center [526, 162] width 225 height 16
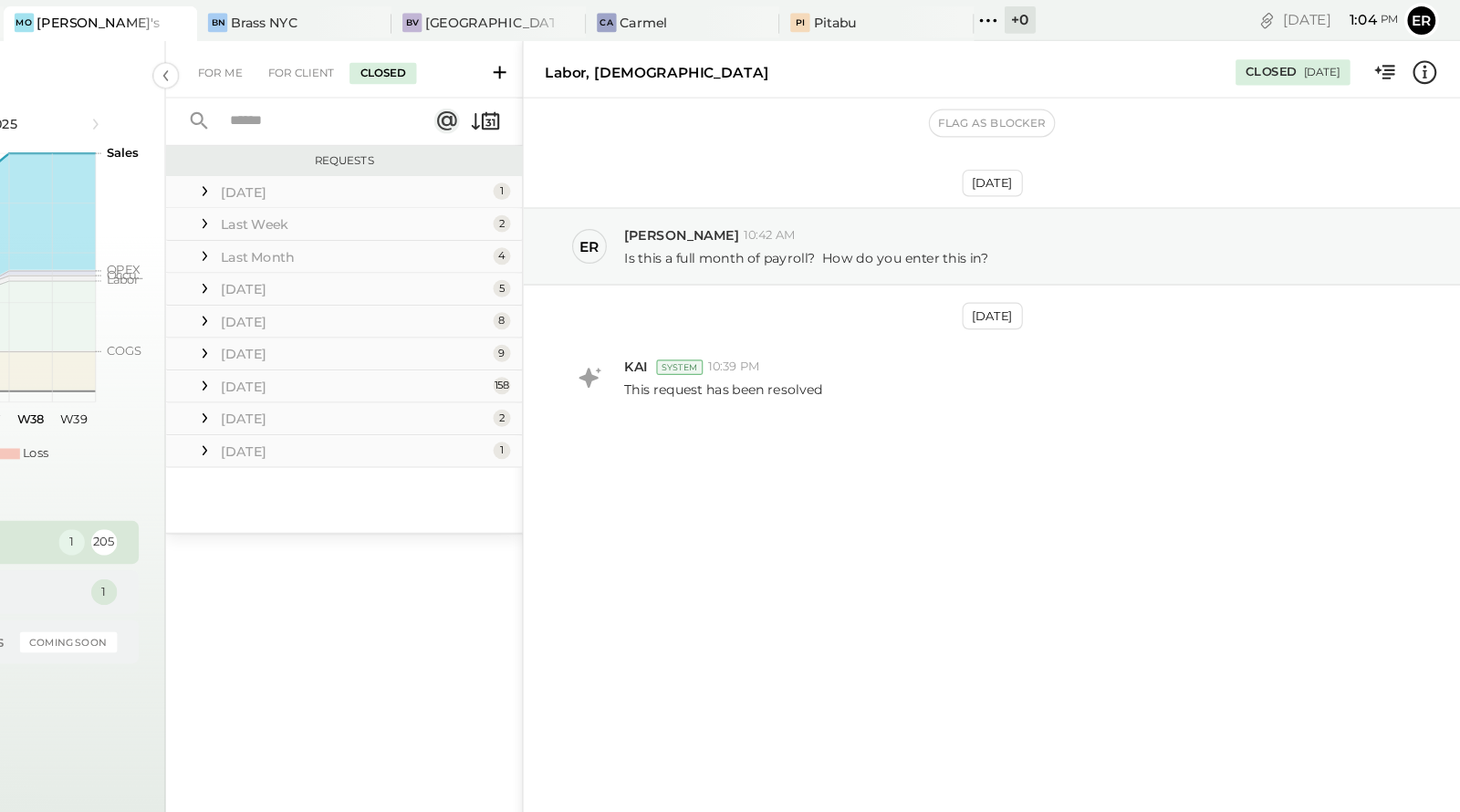
click at [424, 160] on div "[DATE]" at bounding box center [526, 162] width 225 height 16
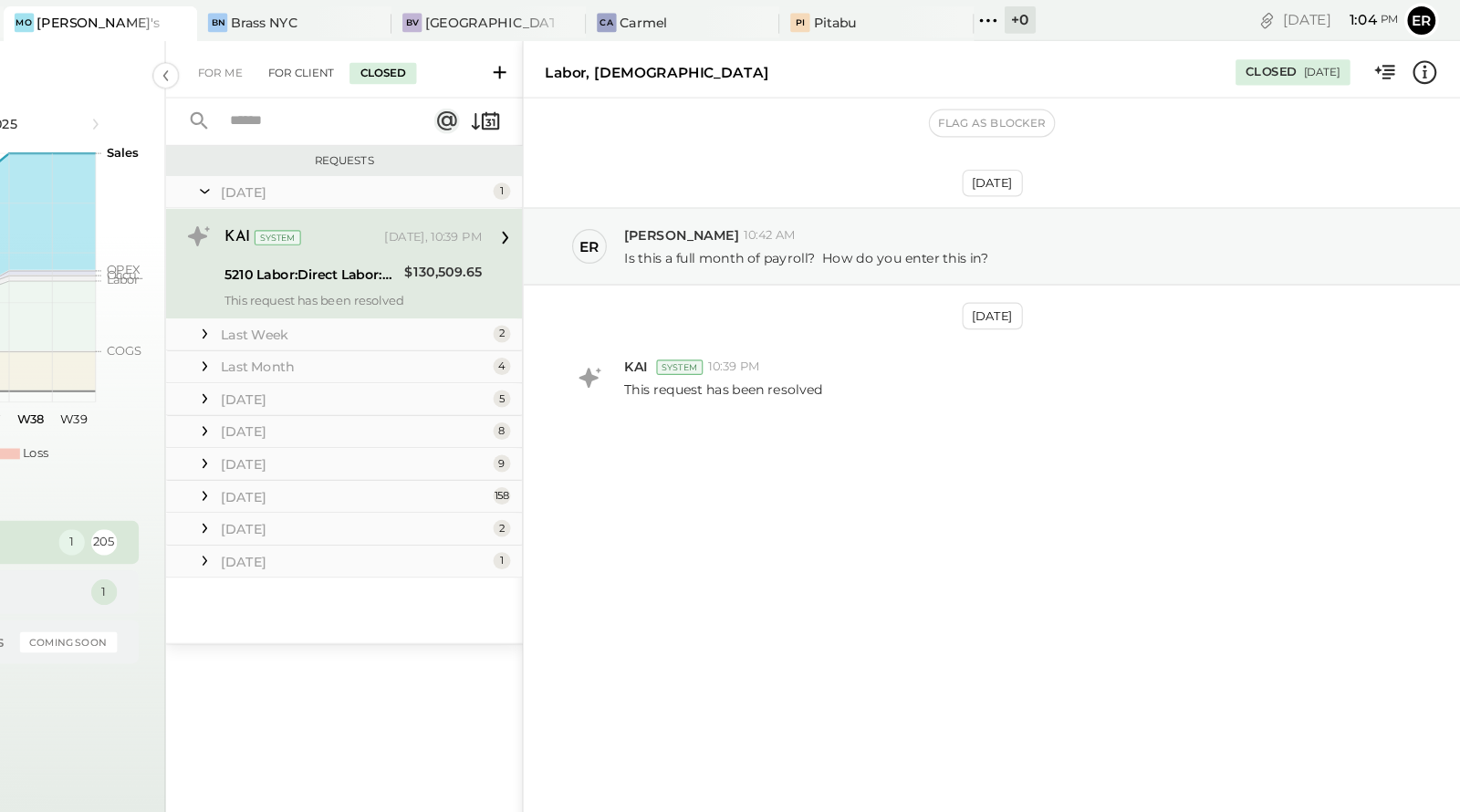
click at [477, 64] on div "For Client" at bounding box center [481, 62] width 74 height 19
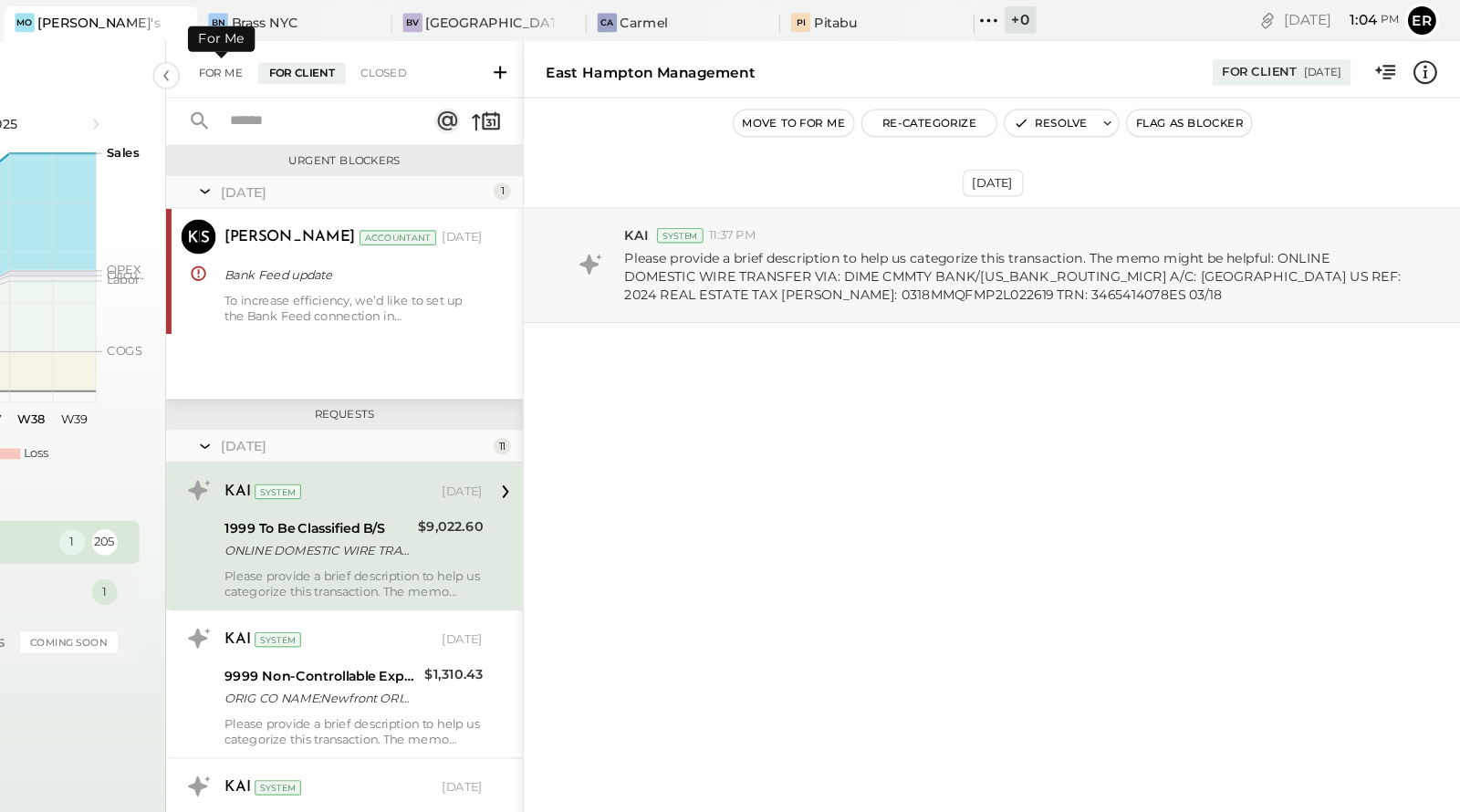
click at [414, 63] on div "For Me" at bounding box center [413, 62] width 56 height 19
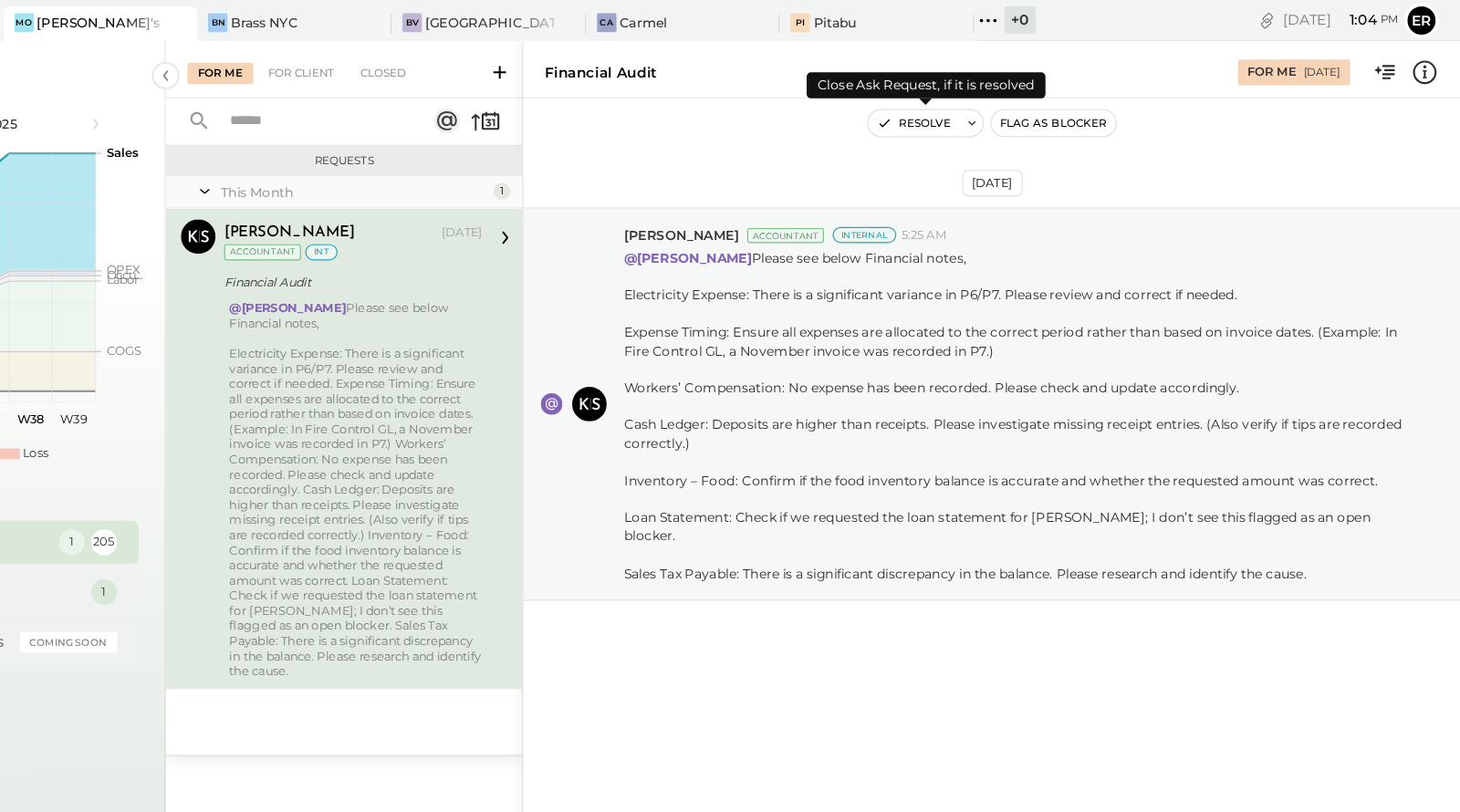
click at [1044, 101] on icon at bounding box center [1047, 103] width 13 height 13
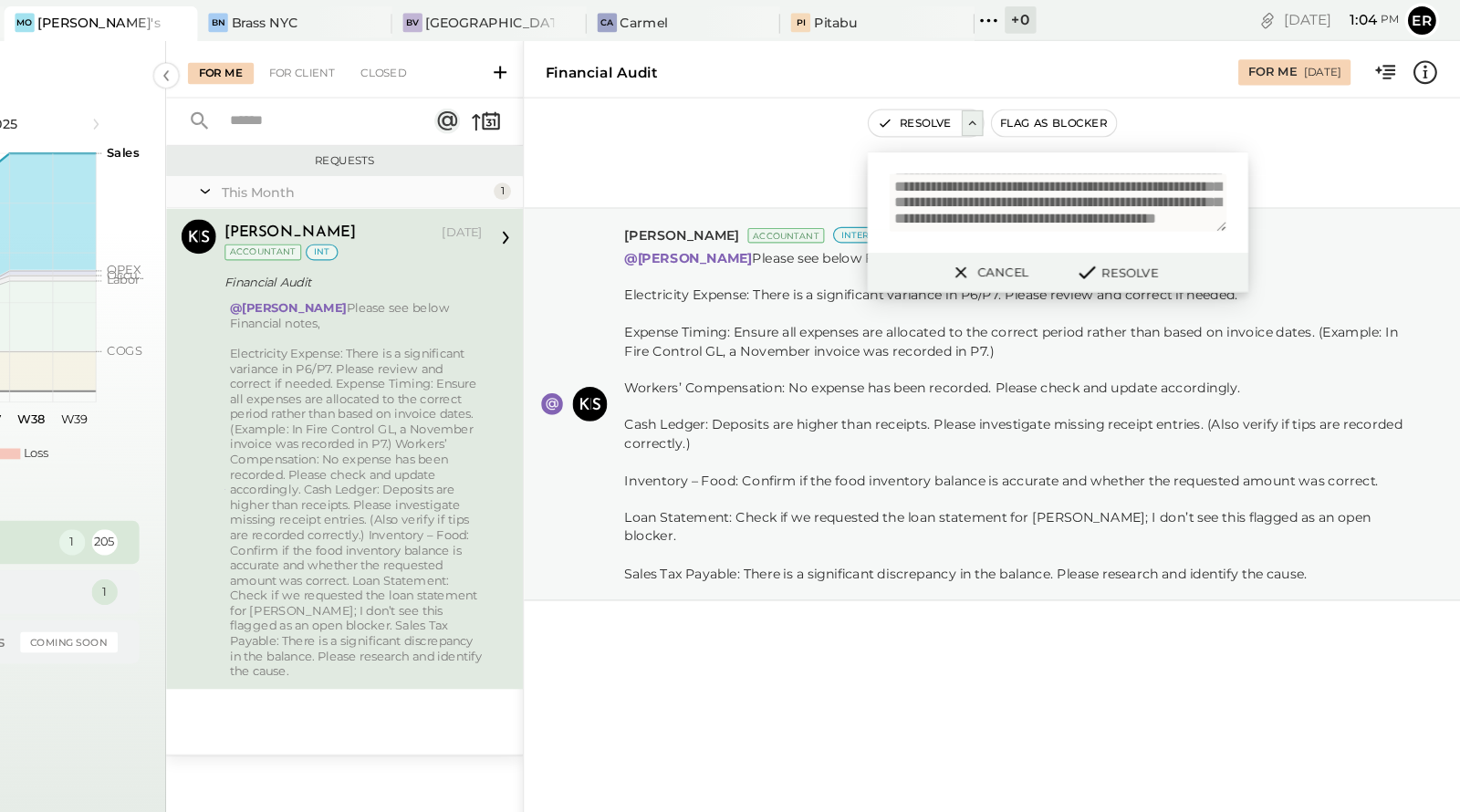
scroll to position [3, 0]
type textarea "**********"
click at [1171, 230] on button "Resolve" at bounding box center [1169, 230] width 82 height 22
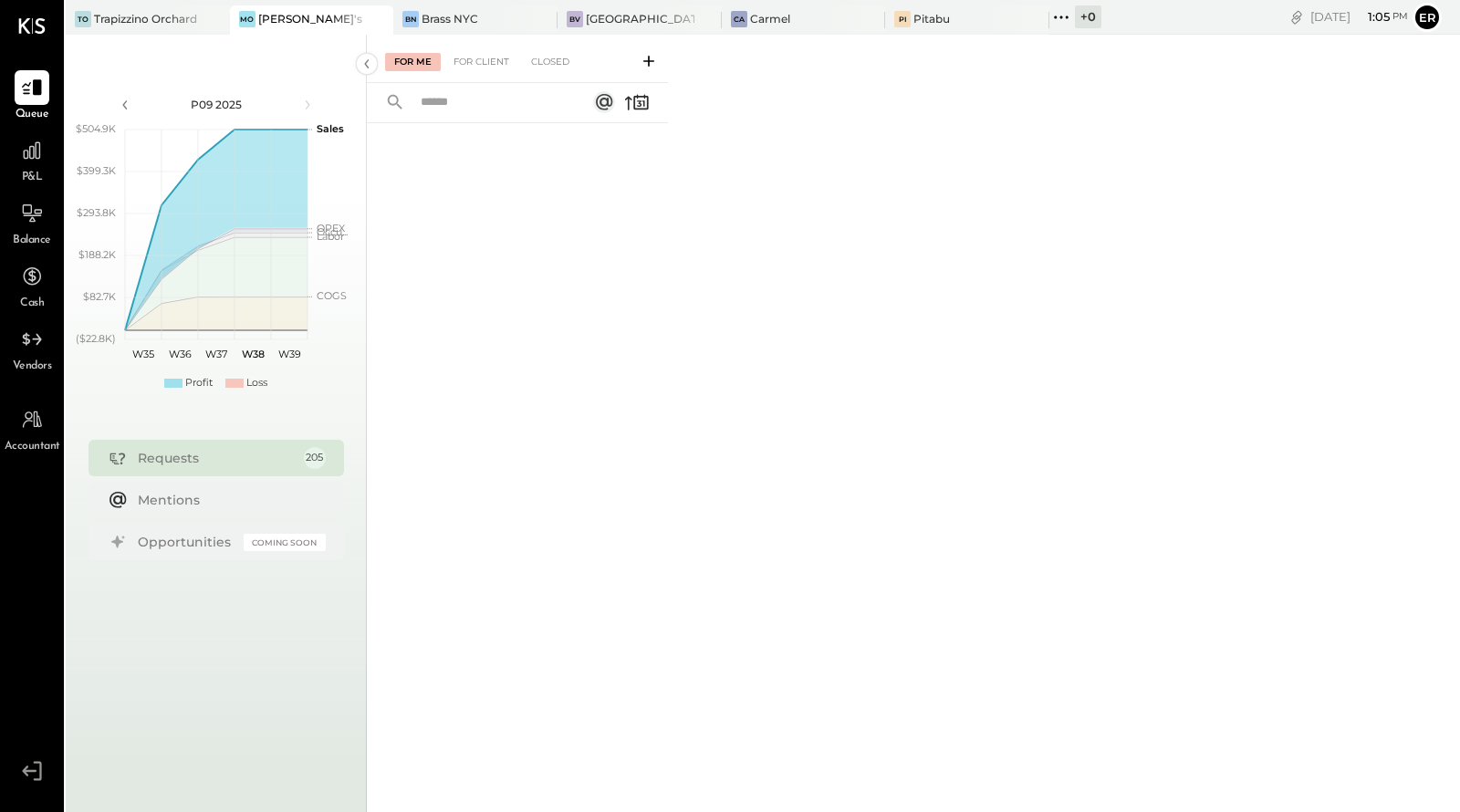
click at [282, 19] on div "[PERSON_NAME]'s" at bounding box center [310, 19] width 104 height 16
click at [560, 61] on div "Closed" at bounding box center [549, 62] width 56 height 19
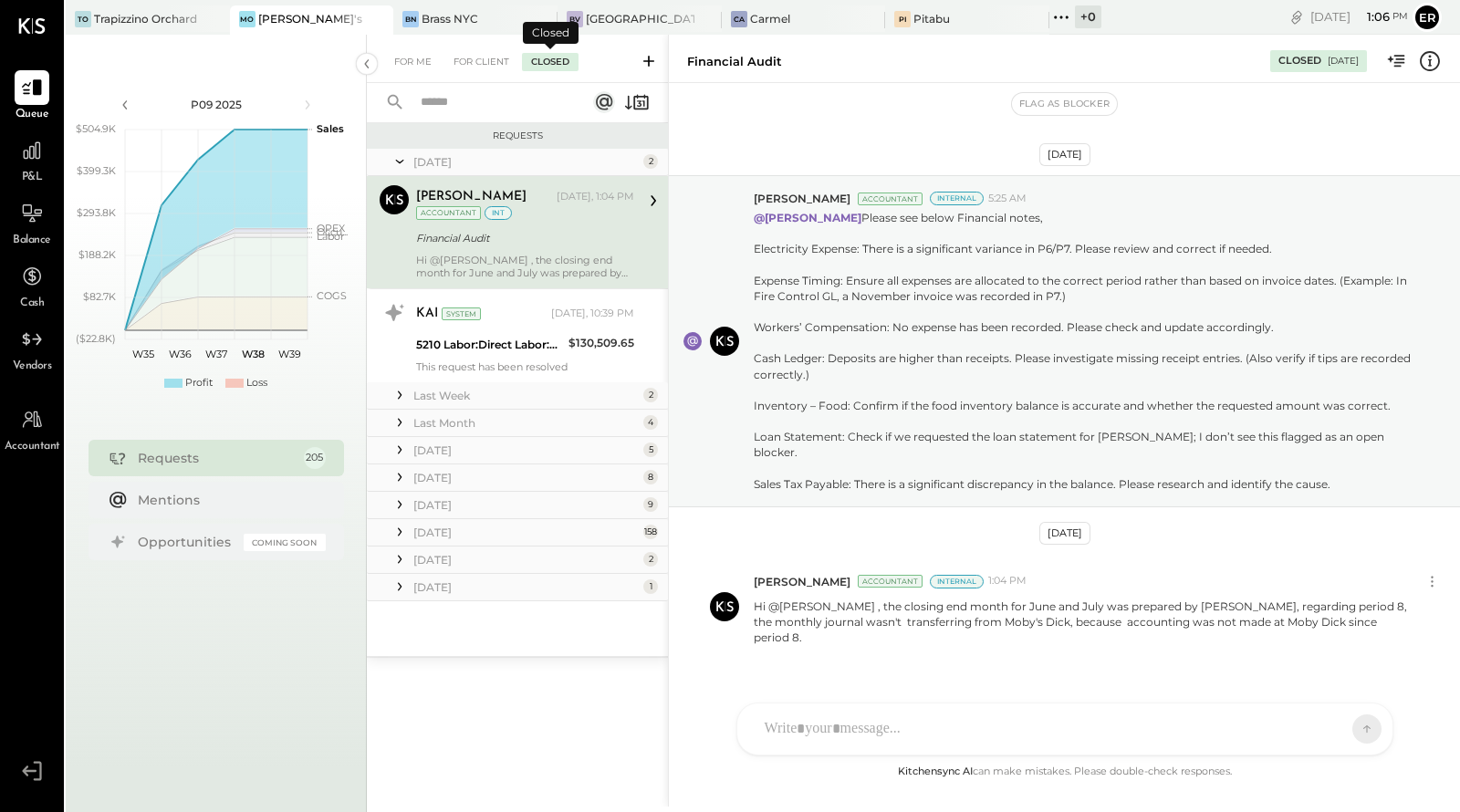
scroll to position [18, 0]
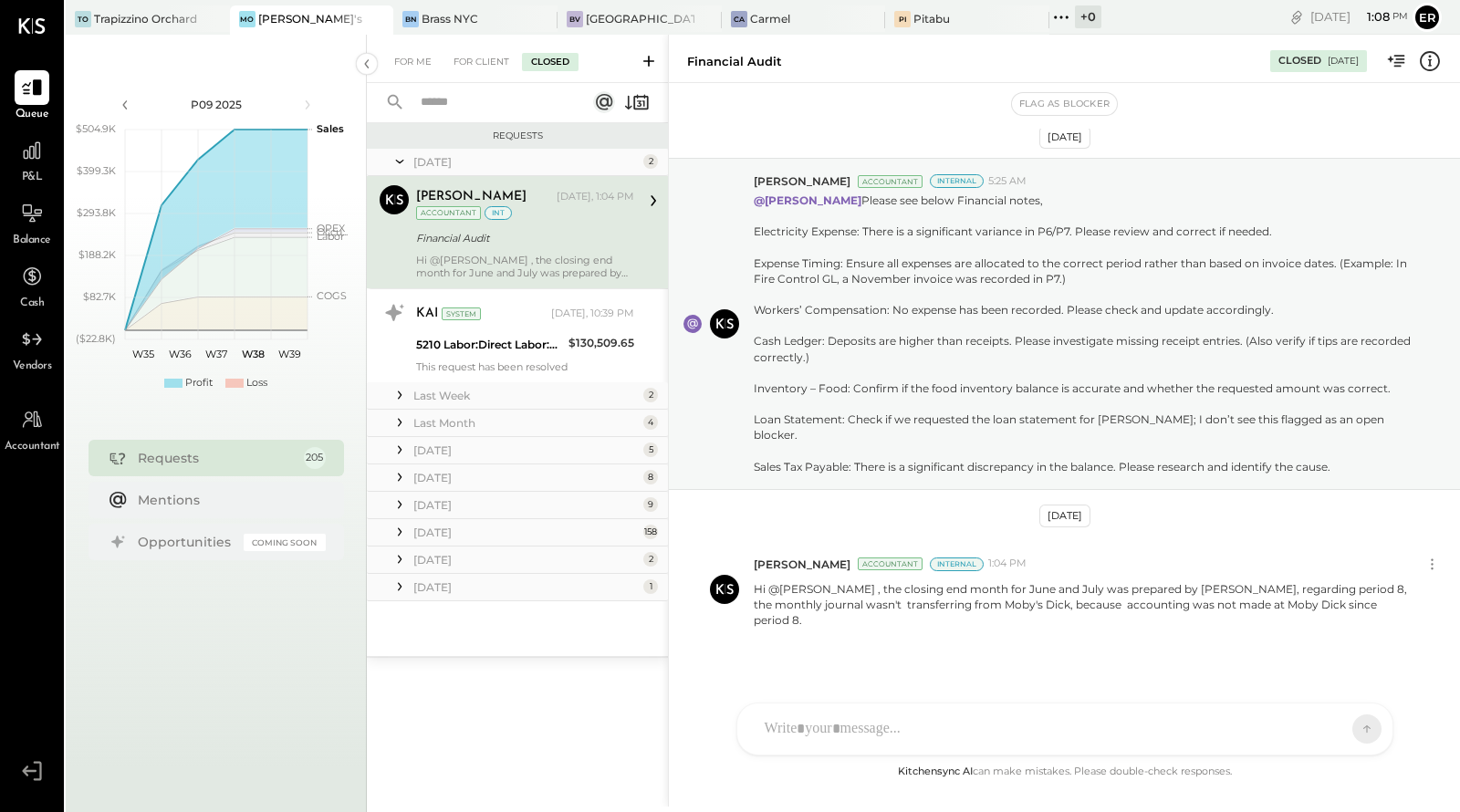
click at [1320, 729] on div at bounding box center [1048, 728] width 586 height 40
